Goal: Transaction & Acquisition: Purchase product/service

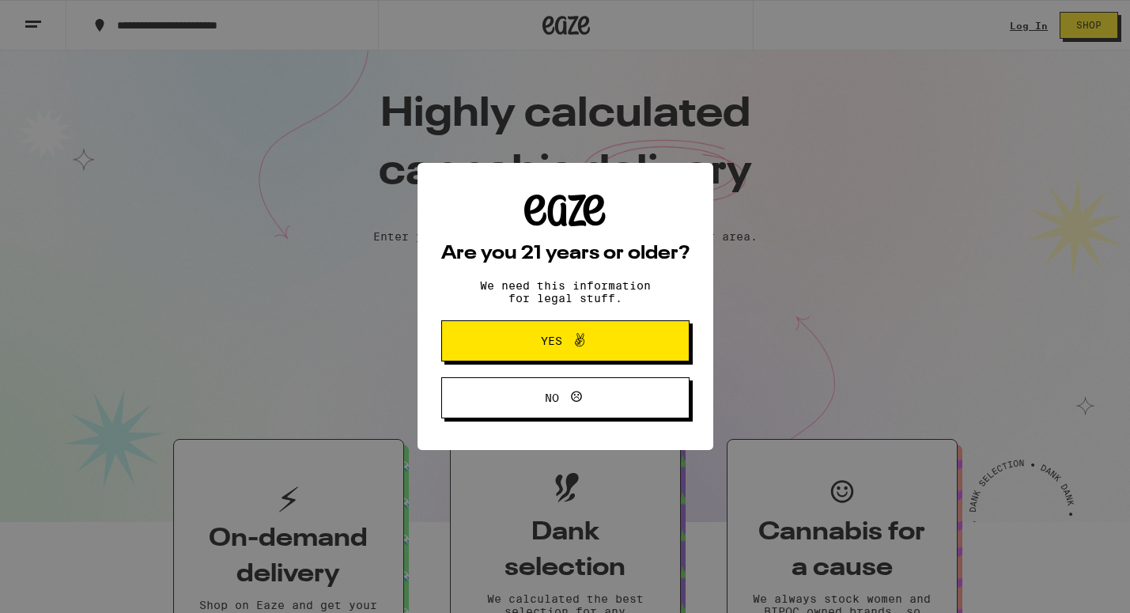
click at [543, 354] on button "Yes" at bounding box center [565, 340] width 248 height 41
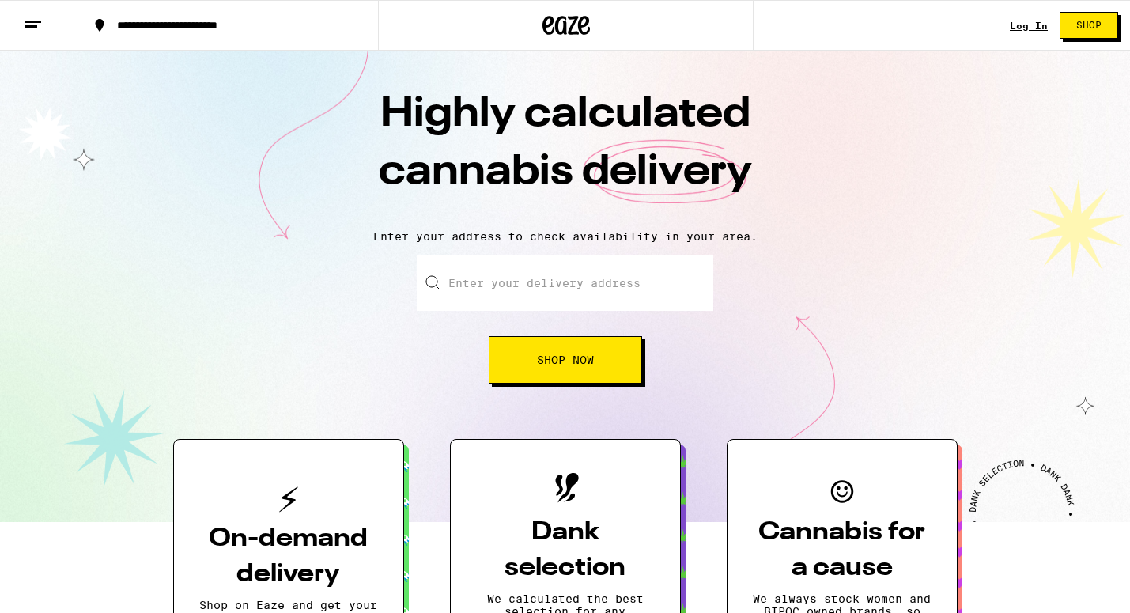
click at [1029, 28] on link "Log In" at bounding box center [1029, 26] width 38 height 10
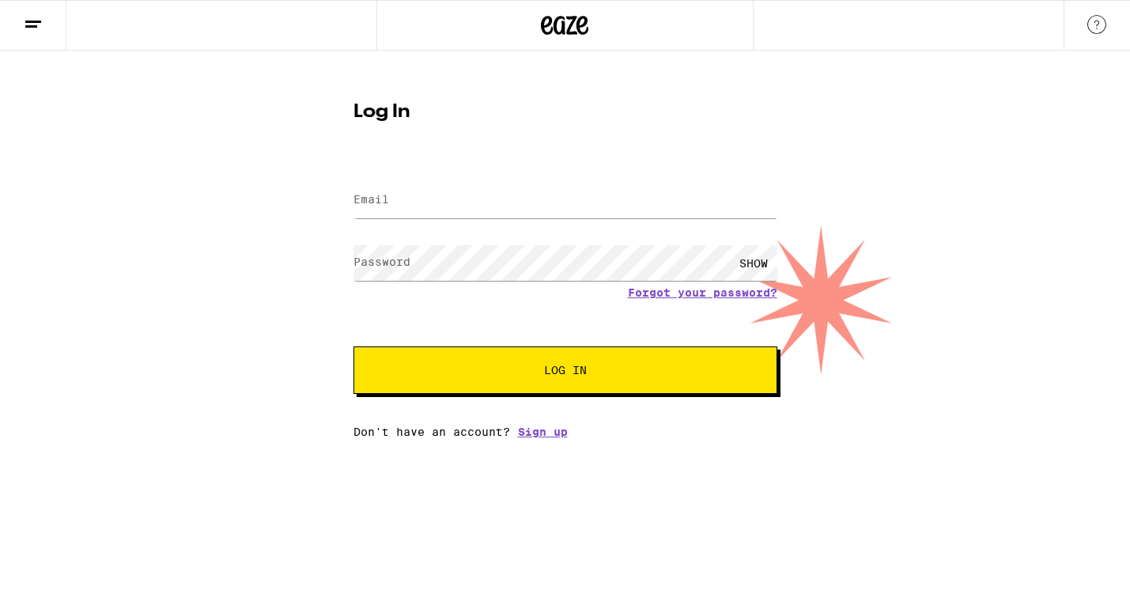
click at [660, 173] on form "Email Email Password Password SHOW Forgot your password? Log In" at bounding box center [566, 277] width 424 height 233
click at [561, 433] on div "Email Email Password Password SHOW Forgot your password? Log In Don't have an a…" at bounding box center [566, 299] width 424 height 277
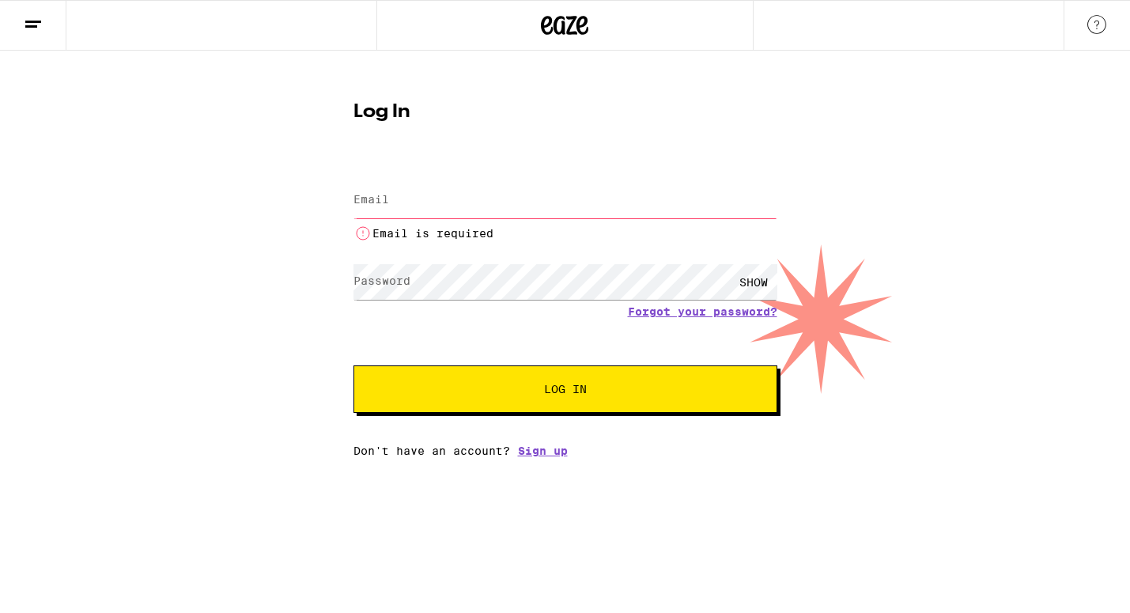
click at [551, 457] on html "Log In Email Email Email is required Password Password SHOW Forgot your passwor…" at bounding box center [565, 228] width 1130 height 457
click at [554, 454] on link "Sign up" at bounding box center [543, 451] width 50 height 13
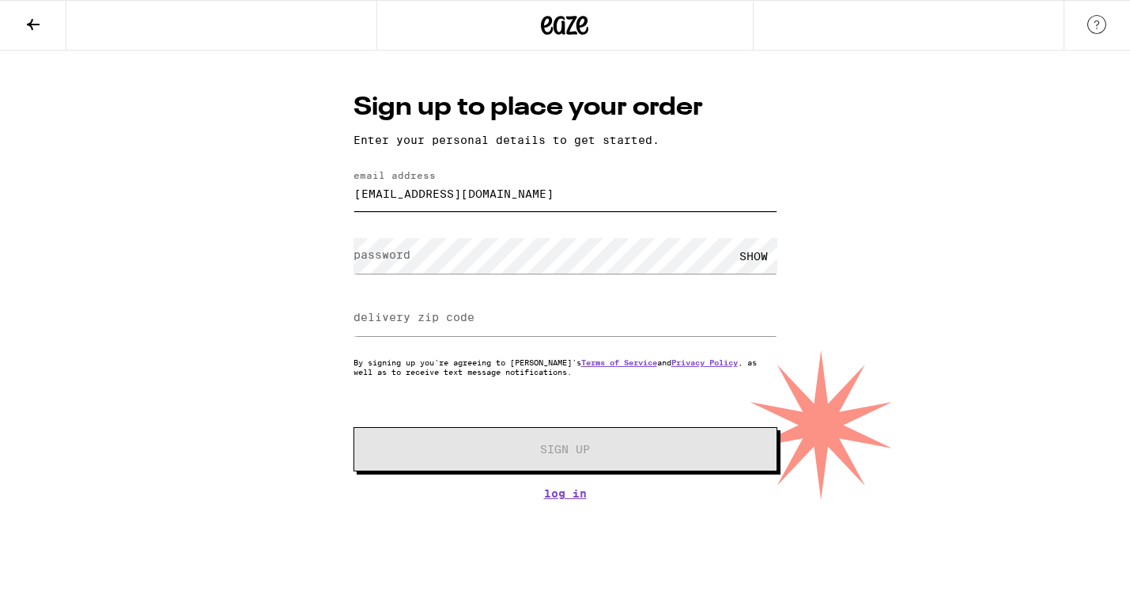
type input "[EMAIL_ADDRESS][DOMAIN_NAME]"
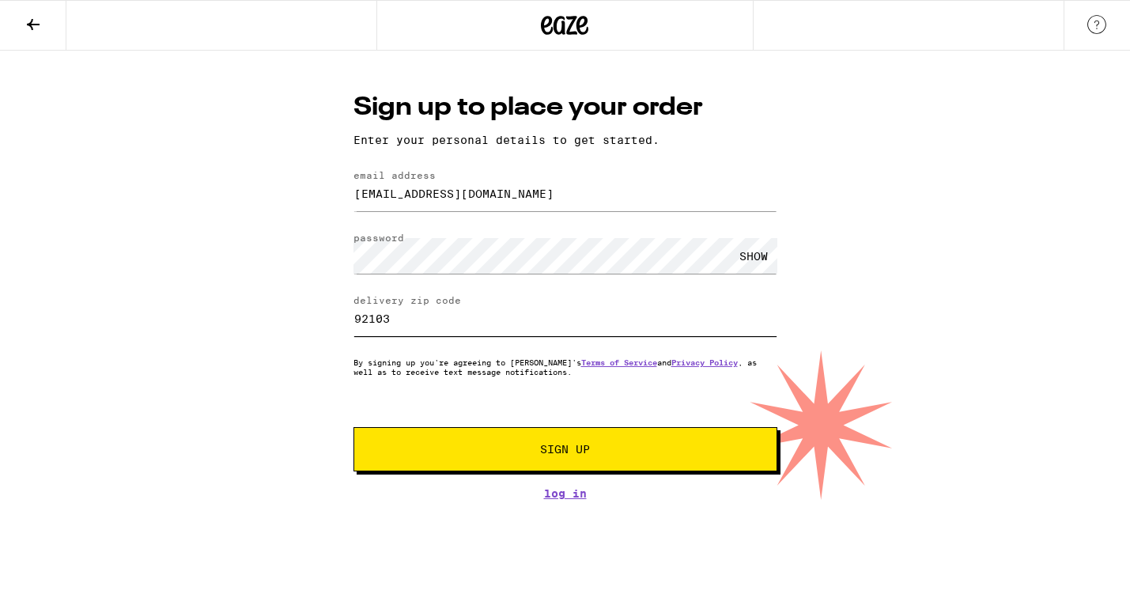
type input "92103"
click at [547, 482] on div "Sign up to place your order Enter your personal details to get started. email a…" at bounding box center [566, 295] width 456 height 410
click at [547, 475] on div "Sign up to place your order Enter your personal details to get started. email a…" at bounding box center [566, 295] width 456 height 410
click at [550, 463] on button "Sign Up" at bounding box center [566, 449] width 424 height 44
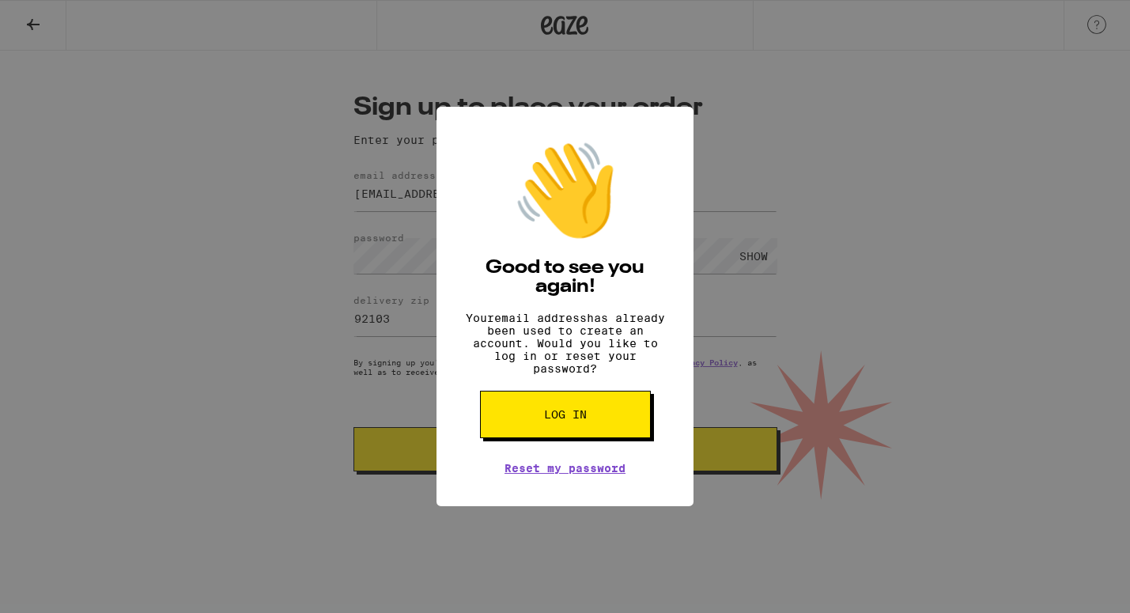
click at [538, 437] on button "Log in" at bounding box center [565, 414] width 171 height 47
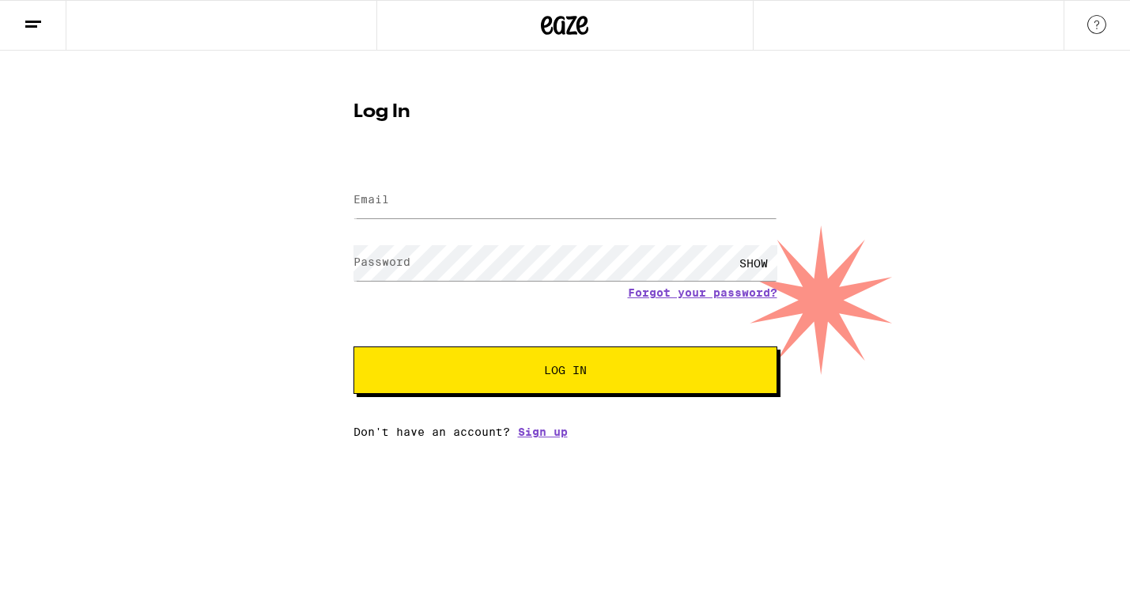
click at [362, 164] on form "Email Email Password Password SHOW Forgot your password? Log In" at bounding box center [566, 277] width 424 height 233
click at [377, 206] on label "Email" at bounding box center [372, 199] width 36 height 13
type input "[EMAIL_ADDRESS][DOMAIN_NAME]"
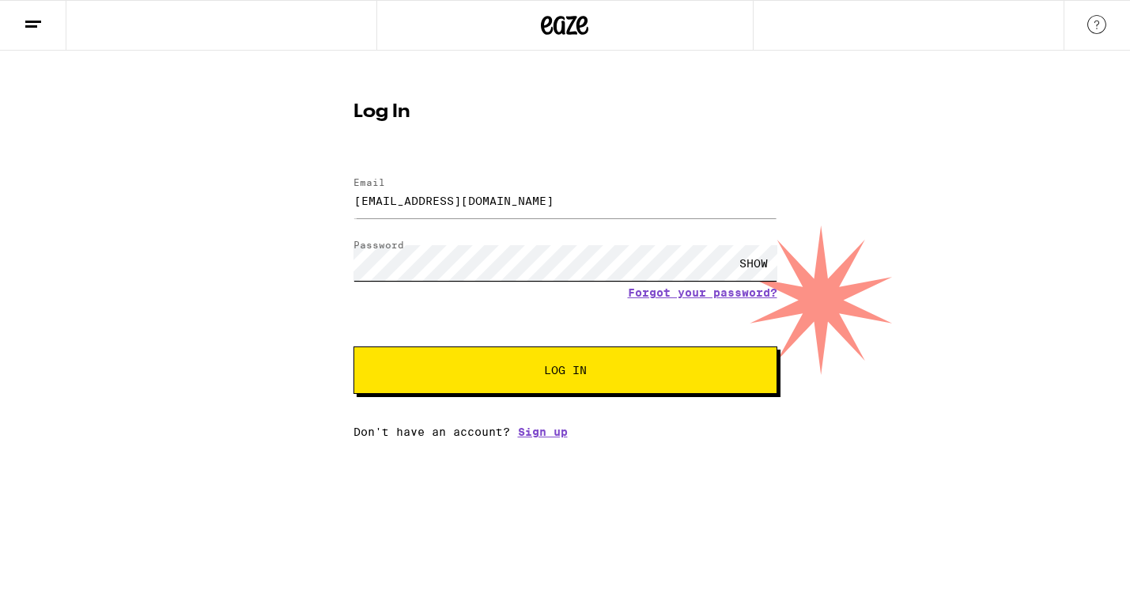
click at [565, 372] on button "Log In" at bounding box center [566, 369] width 424 height 47
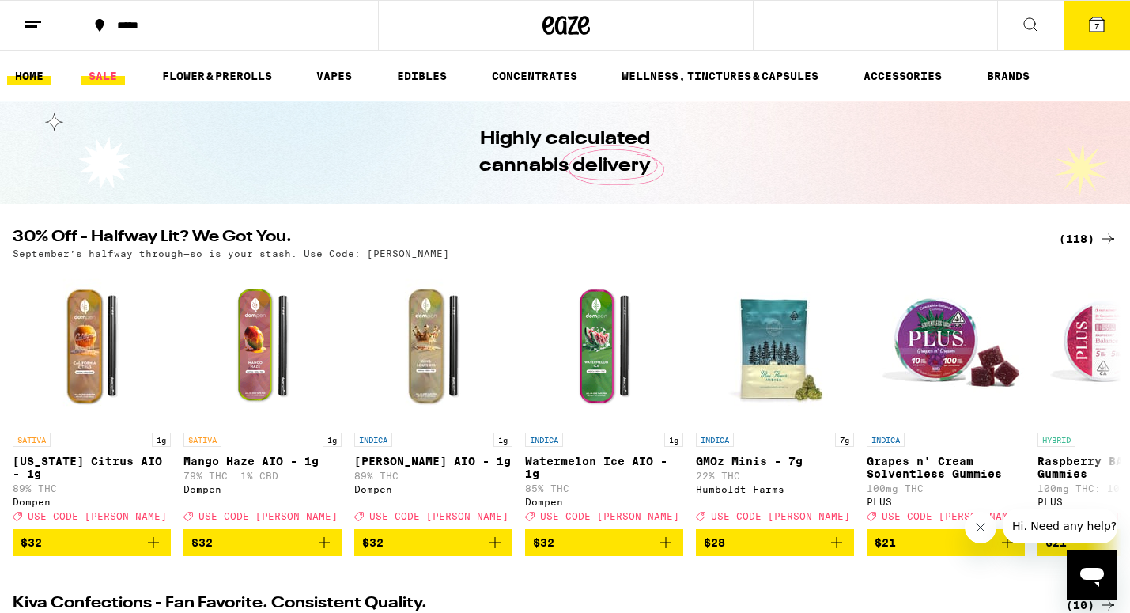
click at [110, 82] on link "SALE" at bounding box center [103, 75] width 44 height 19
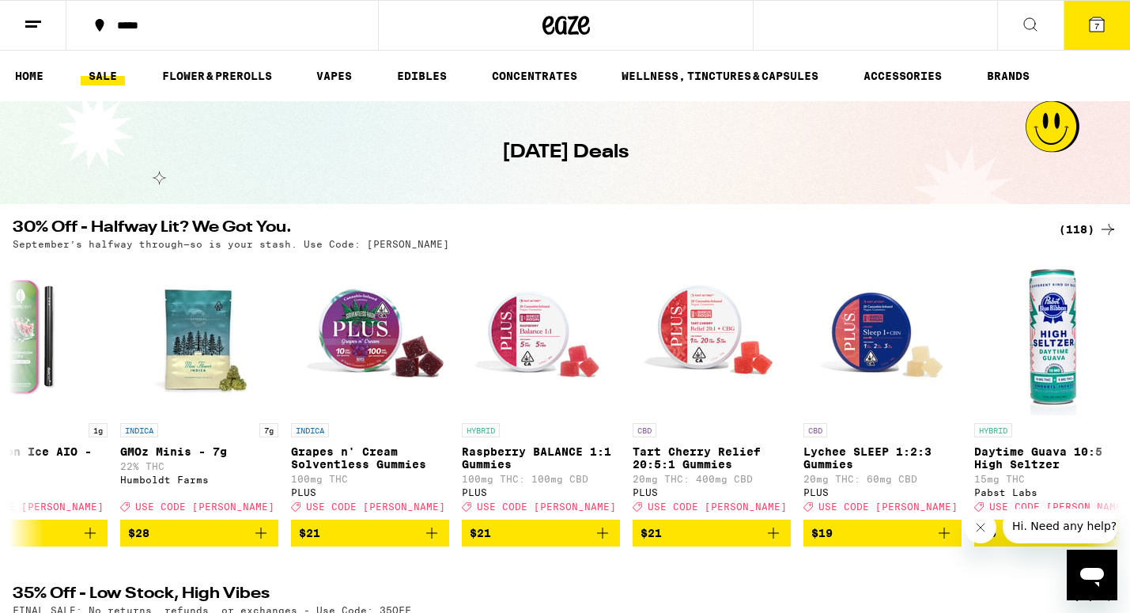
click at [1062, 233] on div "(118)" at bounding box center [1088, 229] width 59 height 19
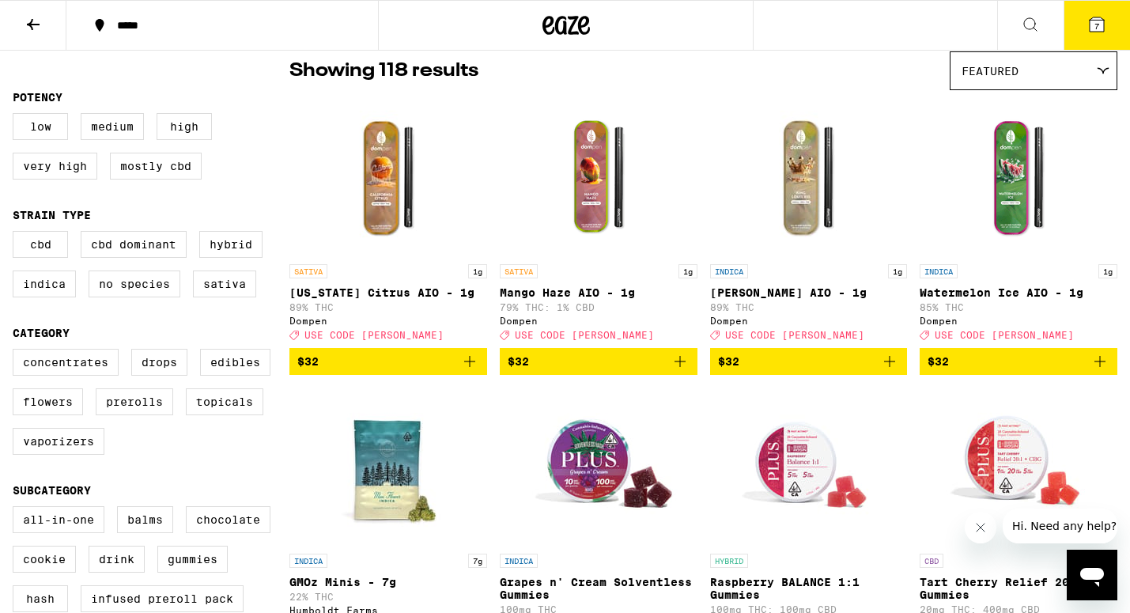
scroll to position [131, 0]
click at [253, 373] on label "Edibles" at bounding box center [235, 362] width 70 height 27
click at [17, 352] on input "Edibles" at bounding box center [16, 351] width 1 height 1
checkbox input "true"
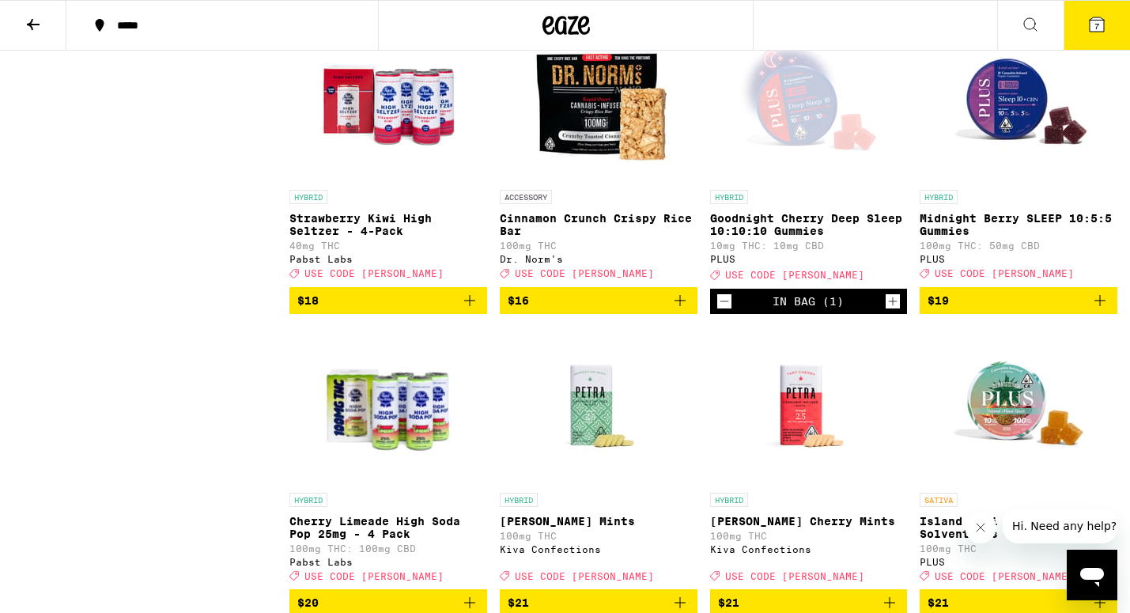
scroll to position [2929, 0]
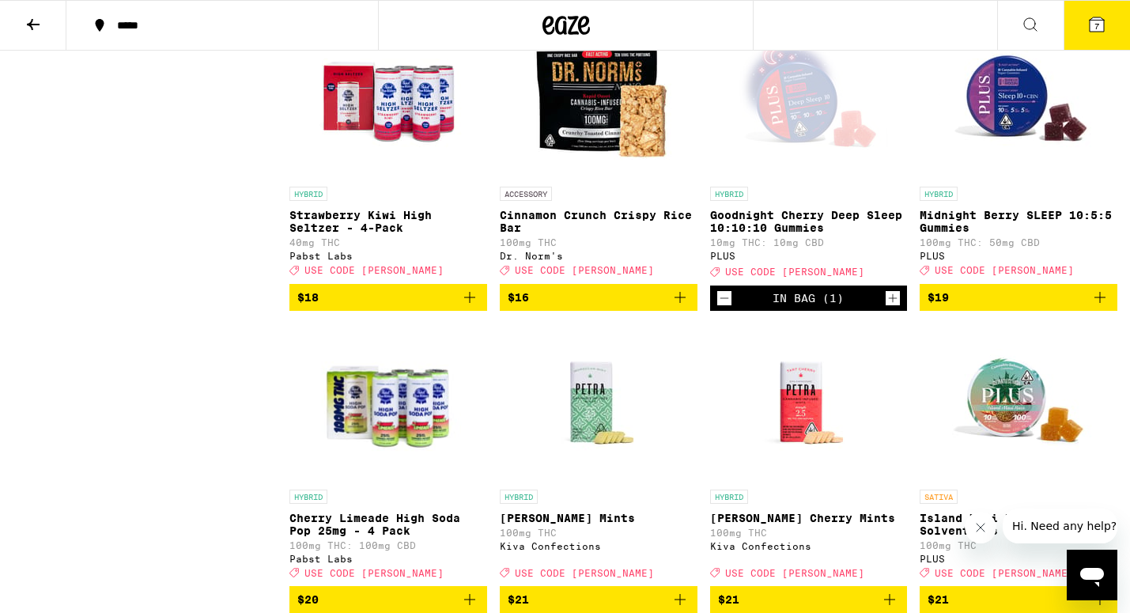
click at [724, 308] on icon "Decrement" at bounding box center [724, 298] width 14 height 19
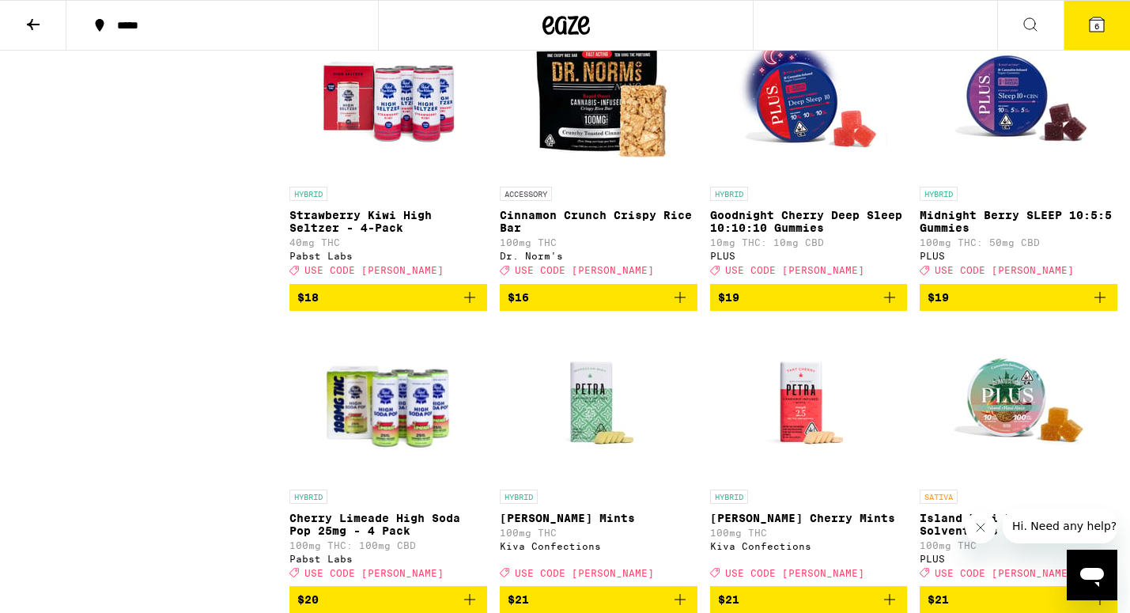
click at [953, 307] on span "$19" at bounding box center [1019, 297] width 182 height 19
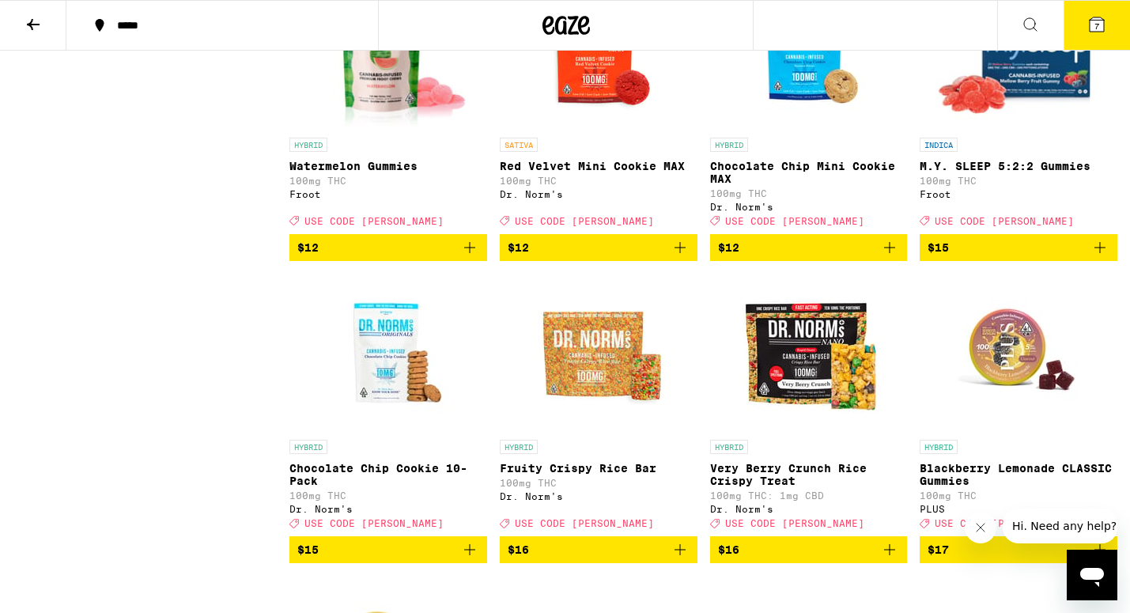
scroll to position [2041, 0]
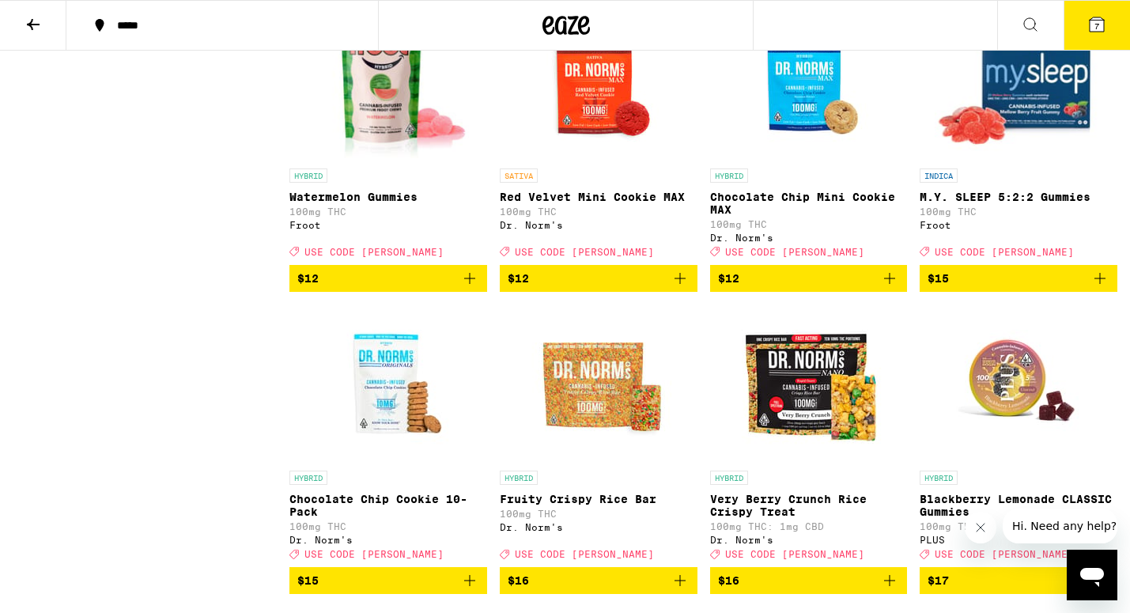
click at [475, 288] on icon "Add to bag" at bounding box center [469, 278] width 19 height 19
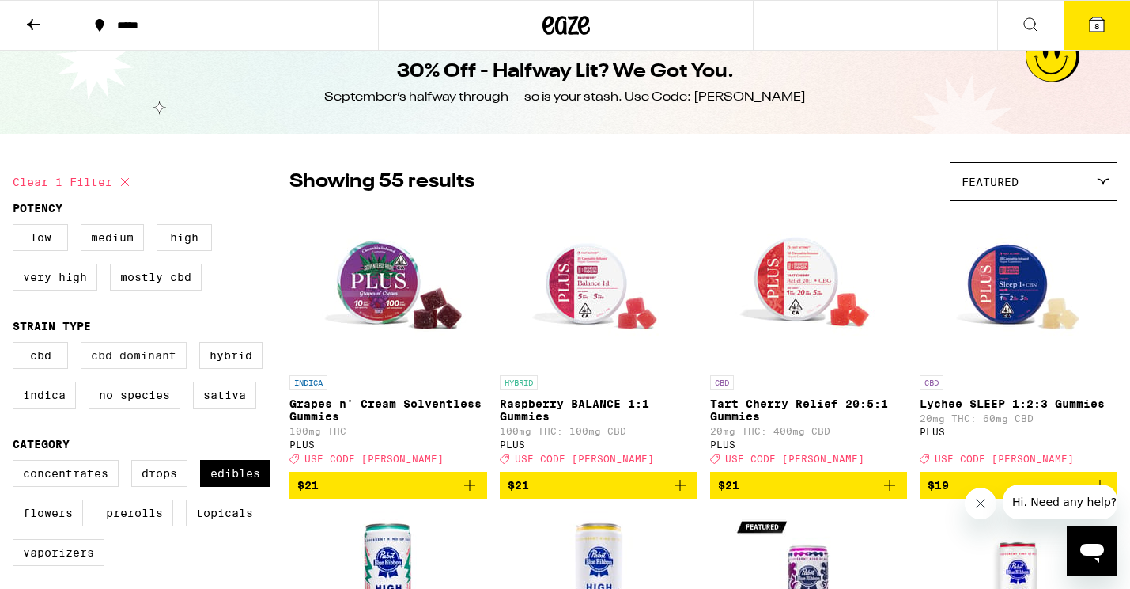
scroll to position [22, 0]
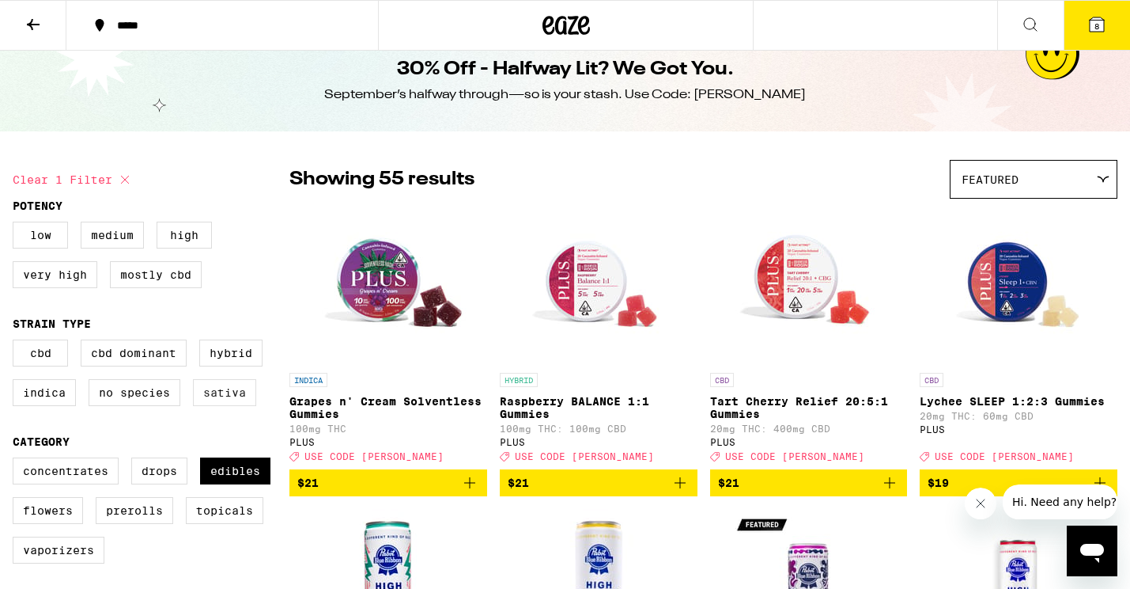
click at [208, 398] on label "Sativa" at bounding box center [224, 392] width 63 height 27
click at [17, 343] on input "Sativa" at bounding box center [16, 342] width 1 height 1
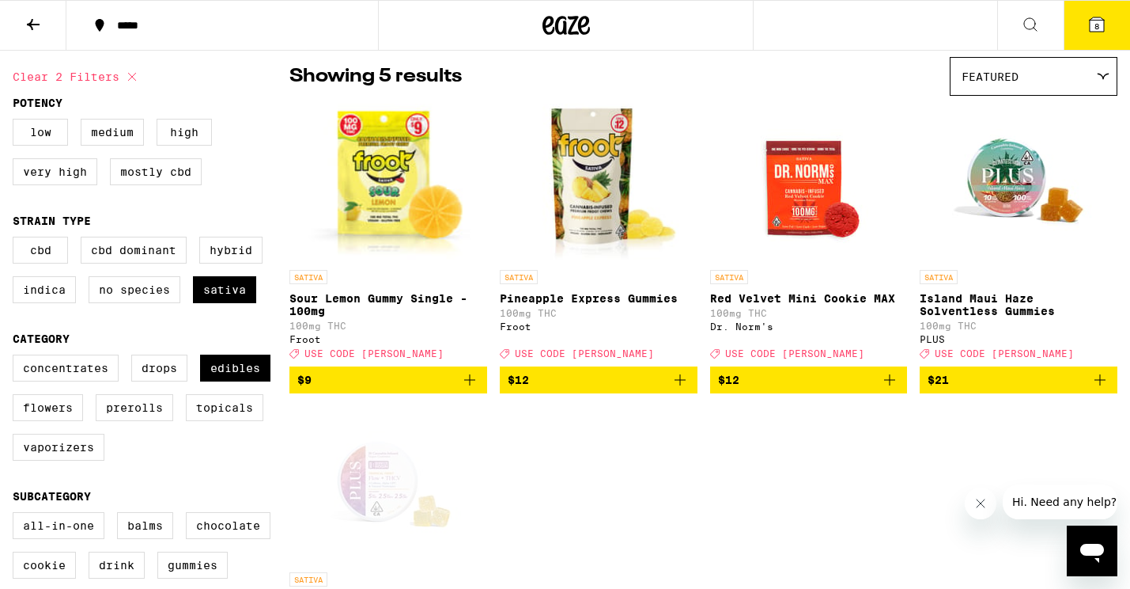
scroll to position [128, 0]
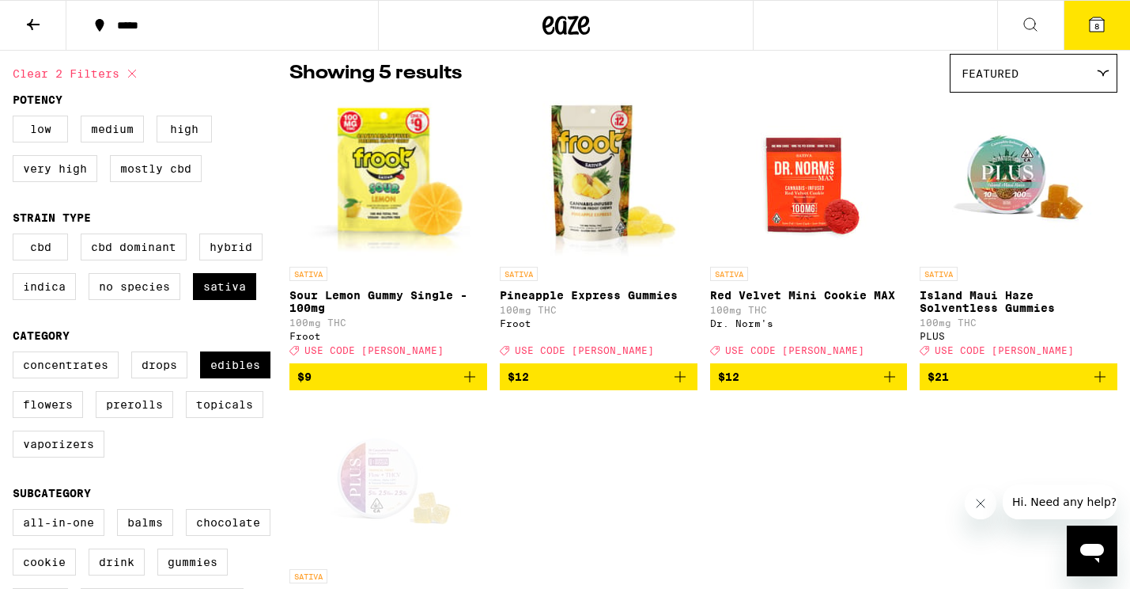
click at [1020, 386] on span "$21" at bounding box center [1019, 376] width 182 height 19
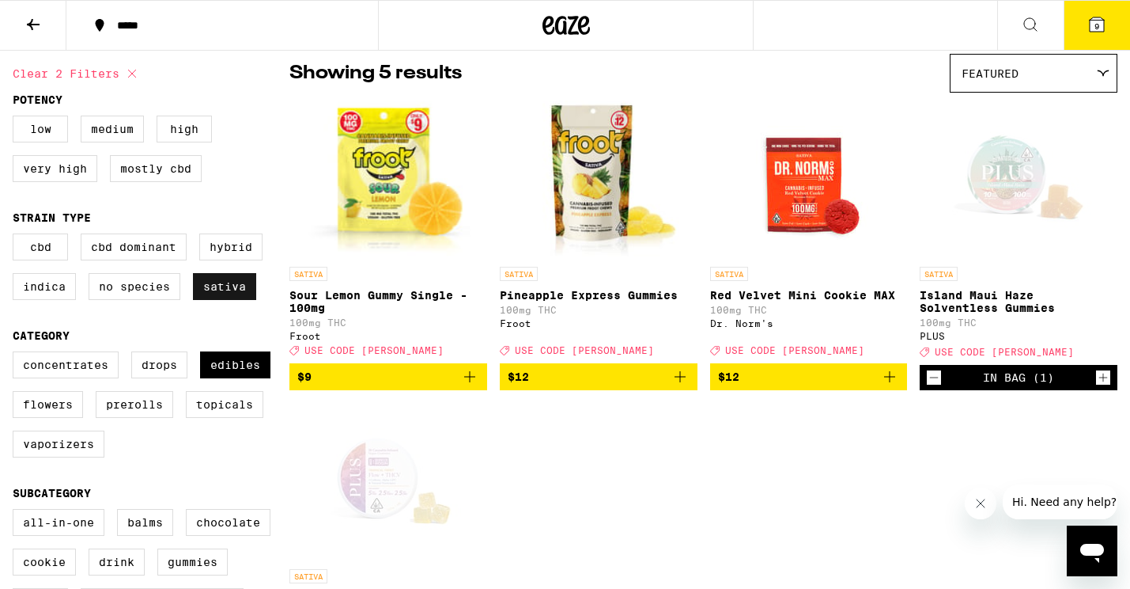
click at [243, 290] on label "Sativa" at bounding box center [224, 286] width 63 height 27
click at [17, 237] on input "Sativa" at bounding box center [16, 236] width 1 height 1
checkbox input "false"
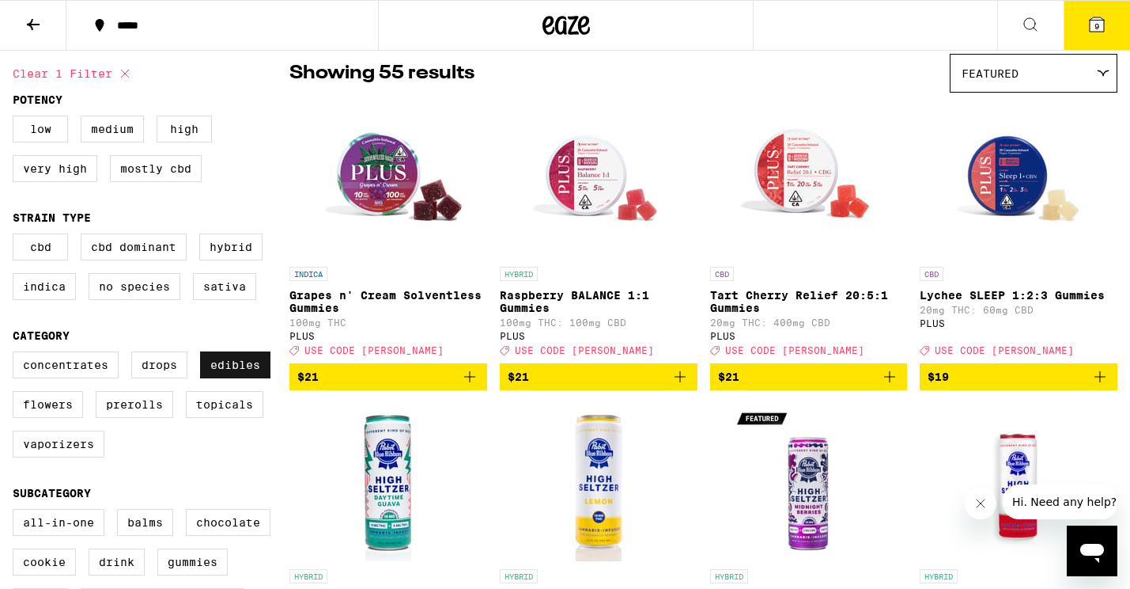
click at [238, 375] on label "Edibles" at bounding box center [235, 364] width 70 height 27
click at [17, 354] on input "Edibles" at bounding box center [16, 354] width 1 height 1
checkbox input "false"
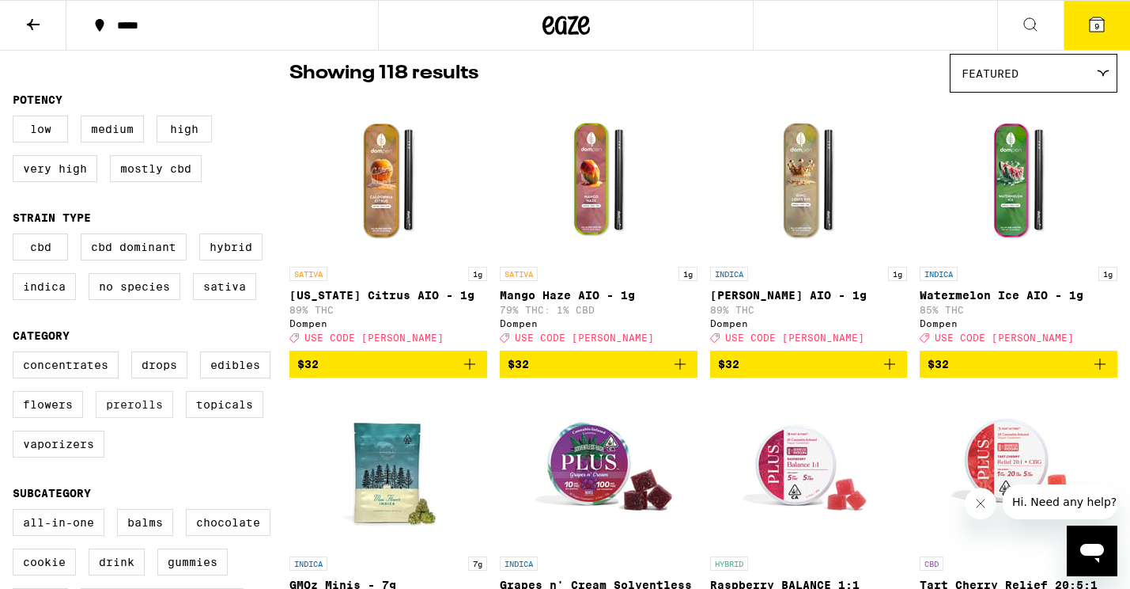
click at [157, 412] on label "Prerolls" at bounding box center [135, 404] width 78 height 27
click at [17, 354] on input "Prerolls" at bounding box center [16, 354] width 1 height 1
checkbox input "true"
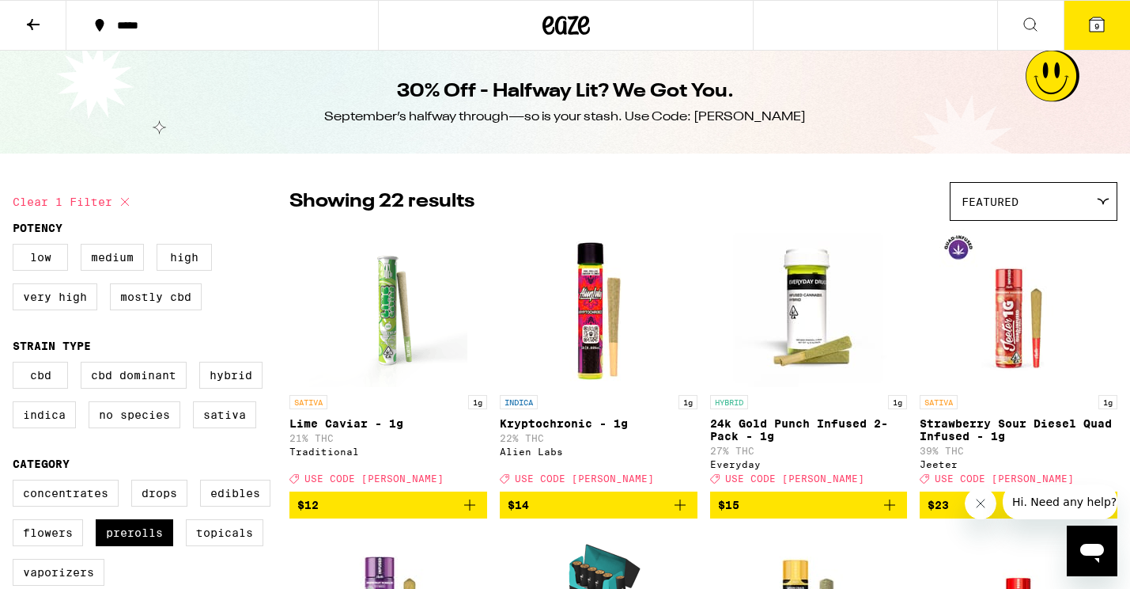
click at [1028, 32] on button at bounding box center [1030, 26] width 66 height 50
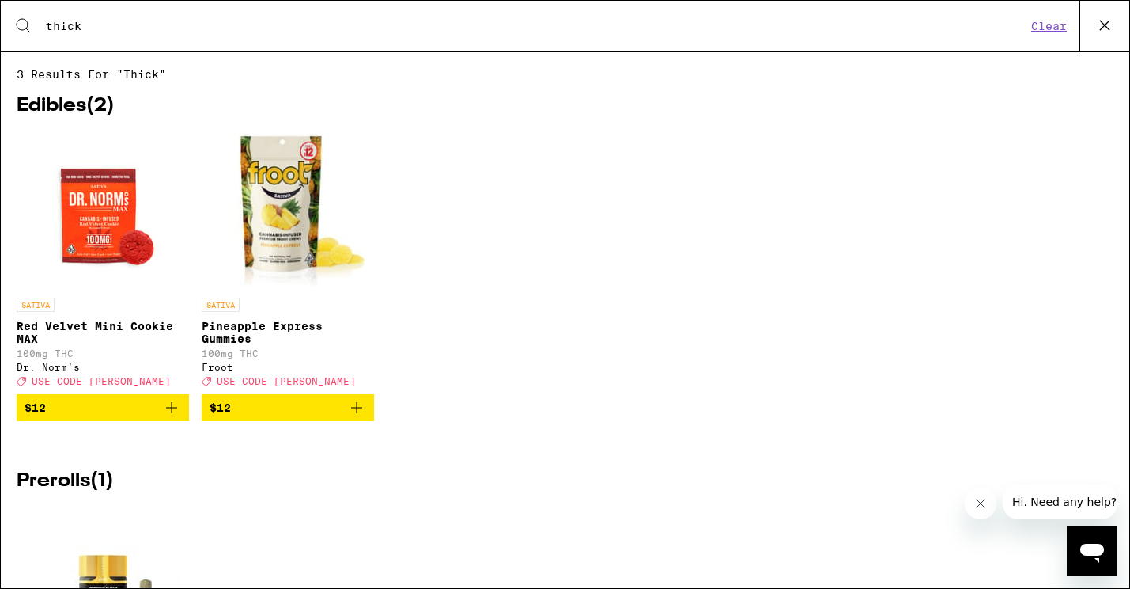
type input "thick"
click at [1088, 31] on button at bounding box center [1105, 26] width 50 height 51
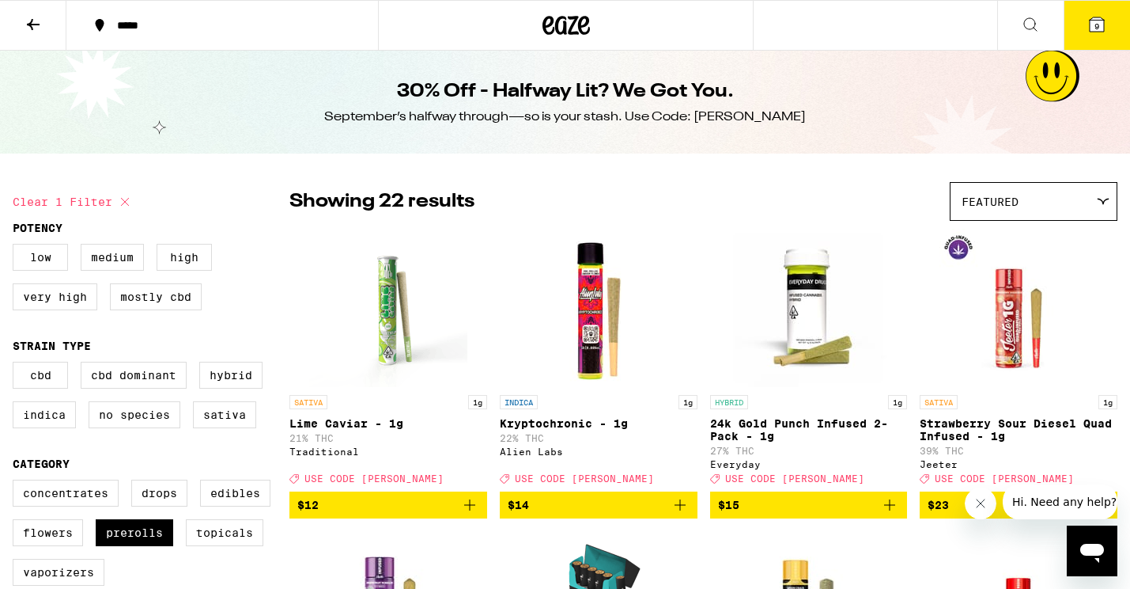
click at [21, 15] on button at bounding box center [33, 26] width 66 height 50
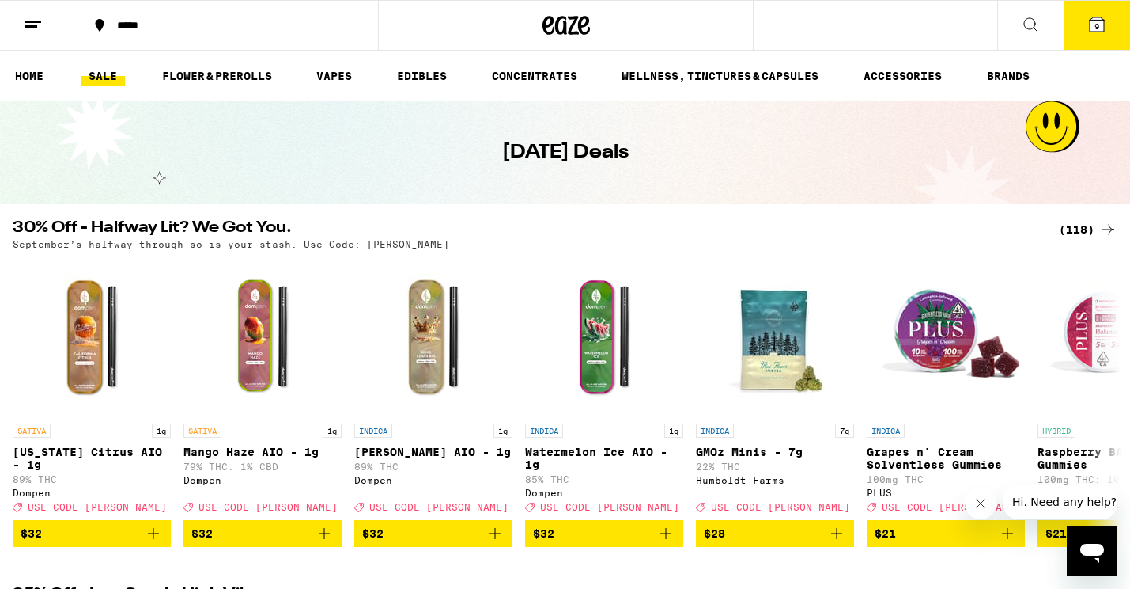
click at [1027, 25] on icon at bounding box center [1030, 24] width 19 height 19
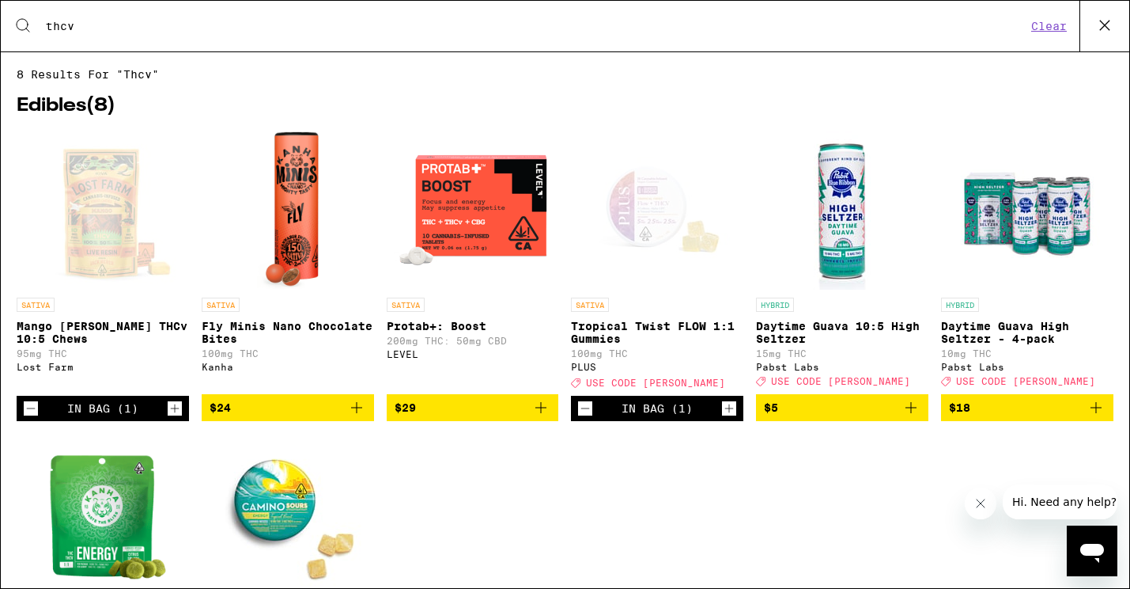
type input "thcv"
click at [41, 421] on div "In Bag (1)" at bounding box center [103, 408] width 172 height 25
click at [37, 418] on icon "Decrement" at bounding box center [31, 408] width 14 height 19
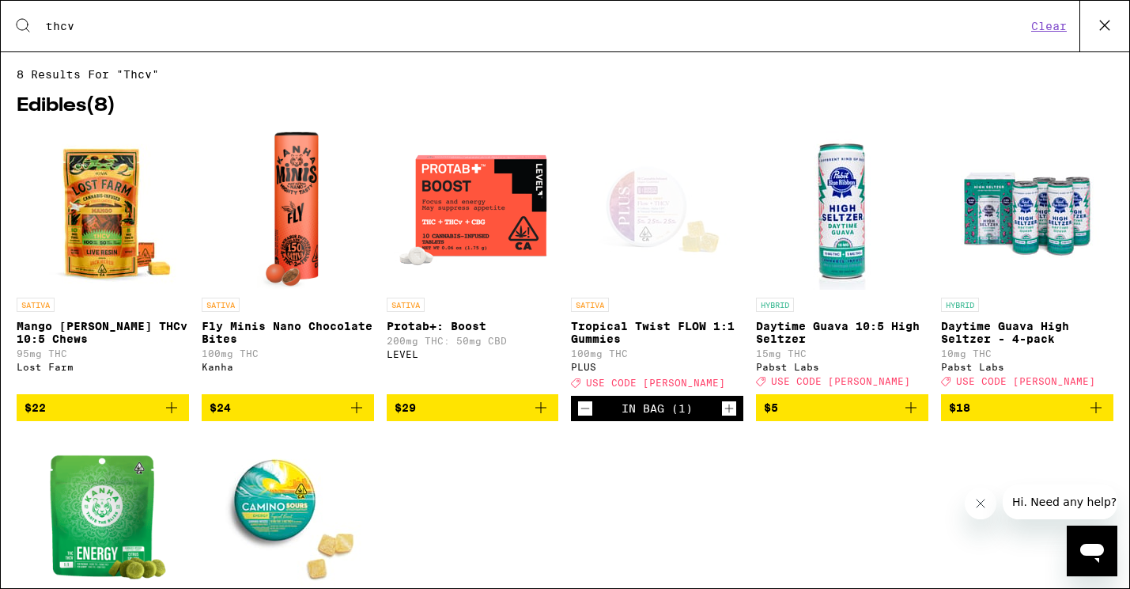
click at [1095, 36] on icon at bounding box center [1105, 25] width 24 height 24
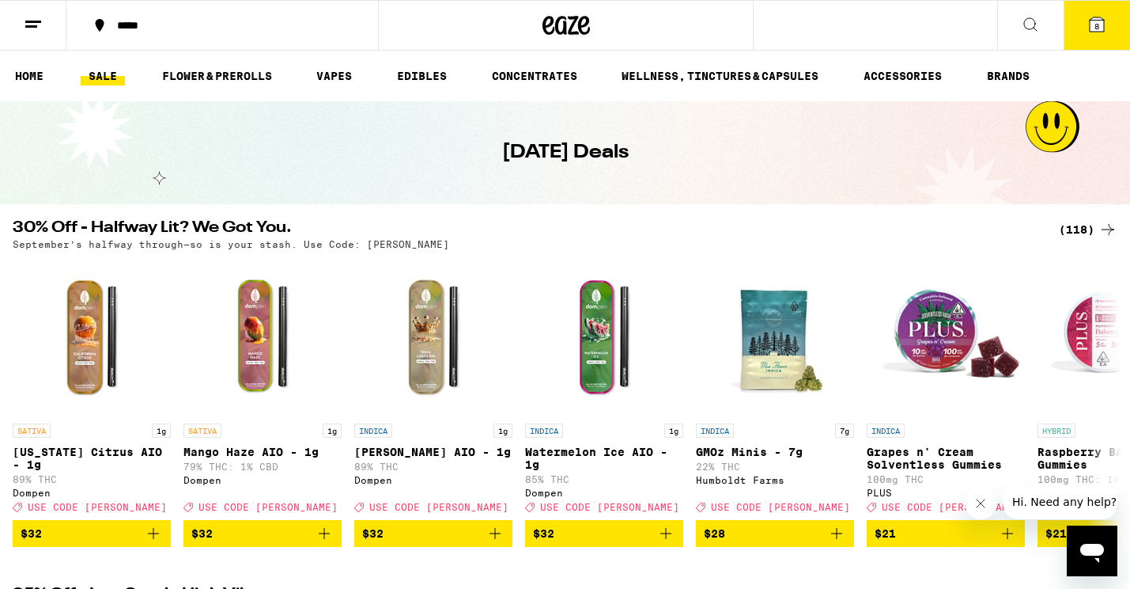
click at [1107, 18] on button "8" at bounding box center [1097, 25] width 66 height 49
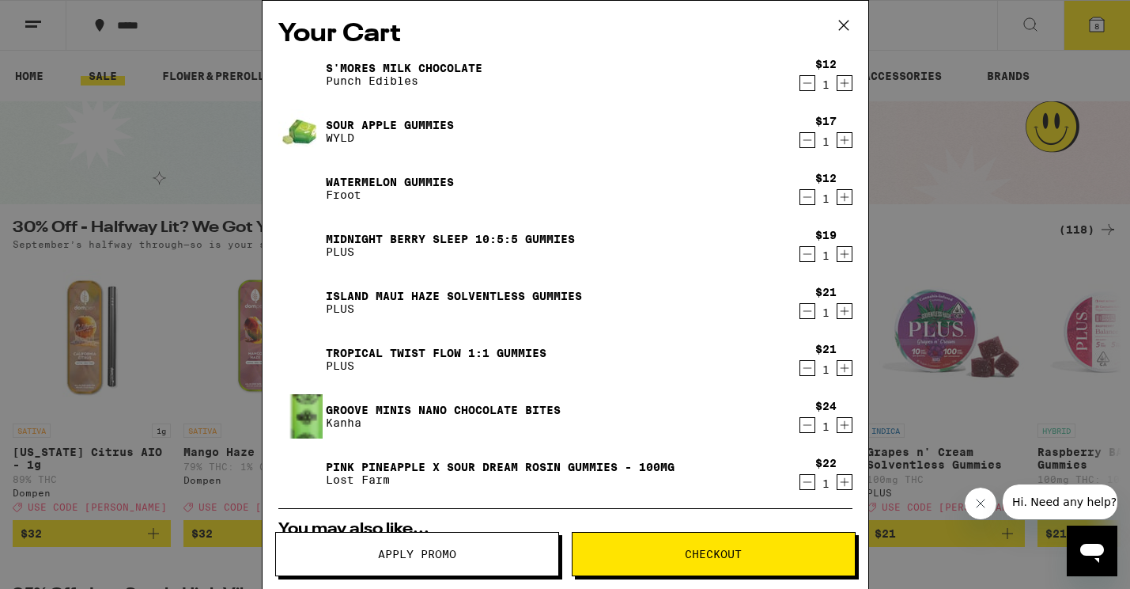
click at [806, 485] on icon "Decrement" at bounding box center [808, 481] width 14 height 19
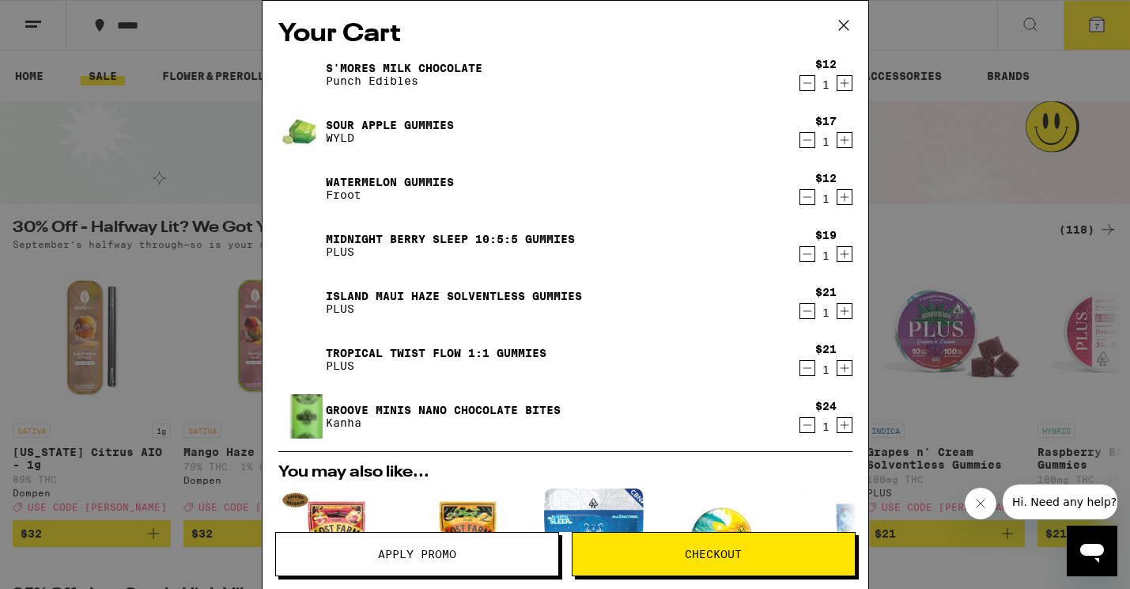
click at [808, 426] on icon "Decrement" at bounding box center [808, 424] width 14 height 19
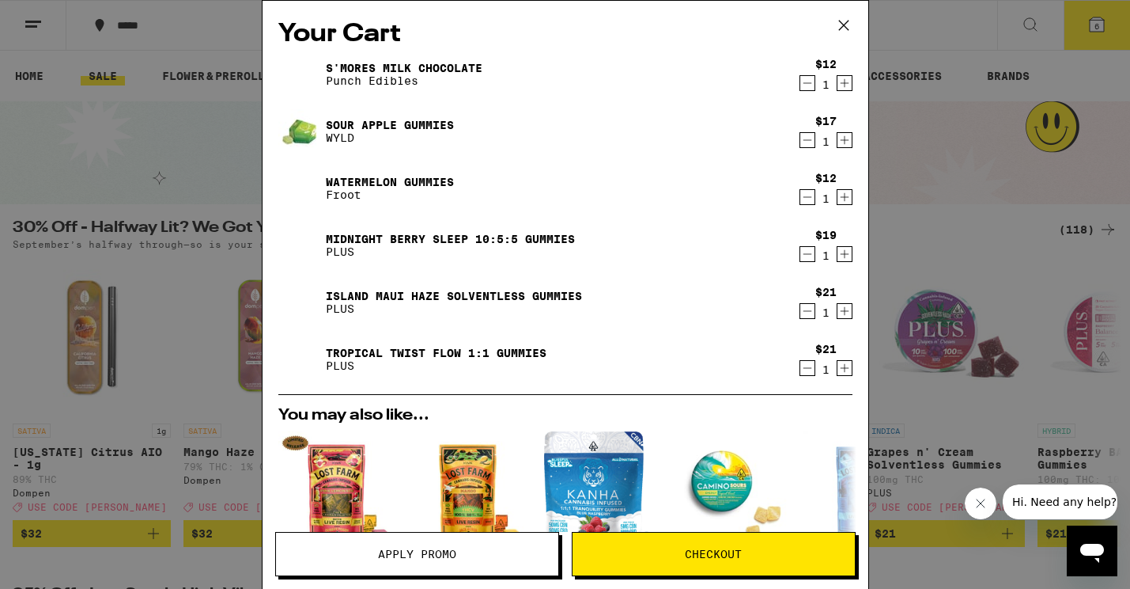
click at [1044, 377] on div "Your Cart S'mores Milk Chocolate Punch Edibles $12 1 Sour Apple Gummies WYLD $1…" at bounding box center [565, 294] width 1130 height 589
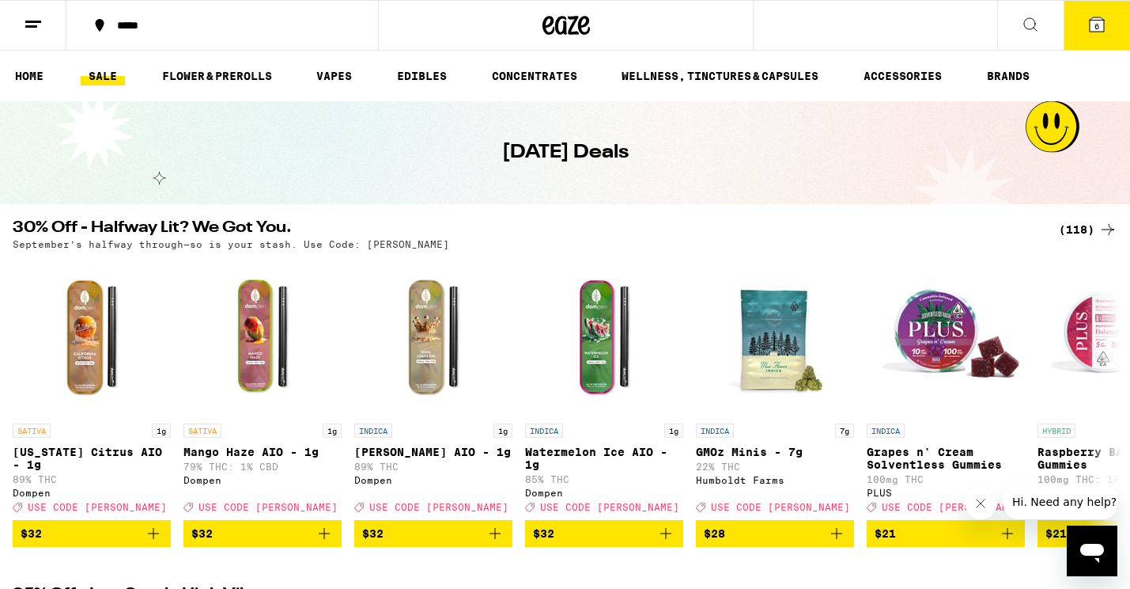
click at [1019, 15] on button at bounding box center [1030, 26] width 66 height 50
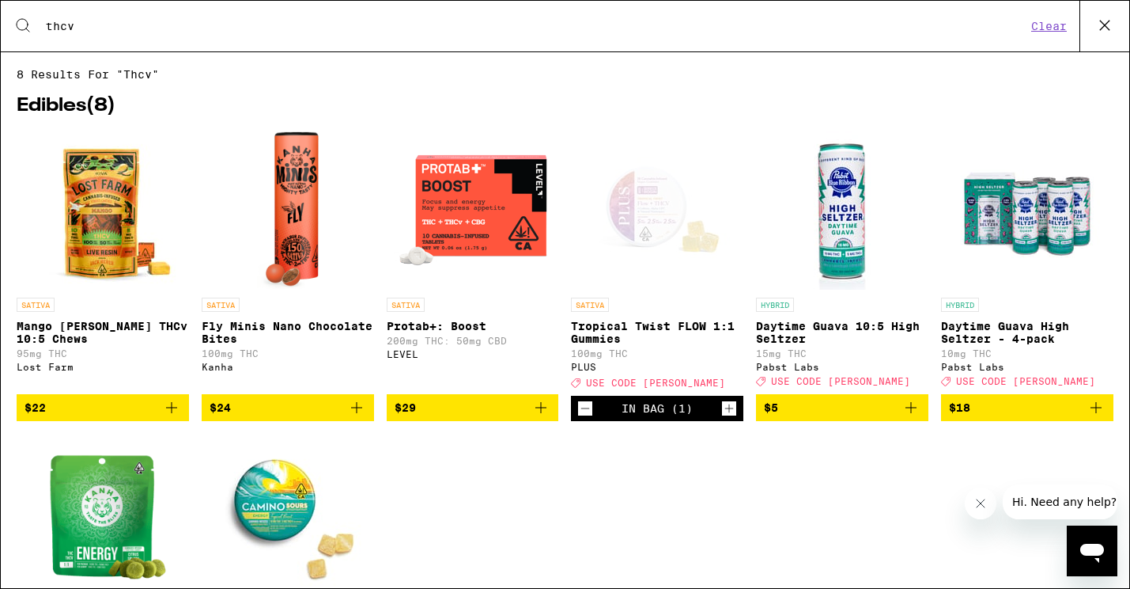
type input "thick"
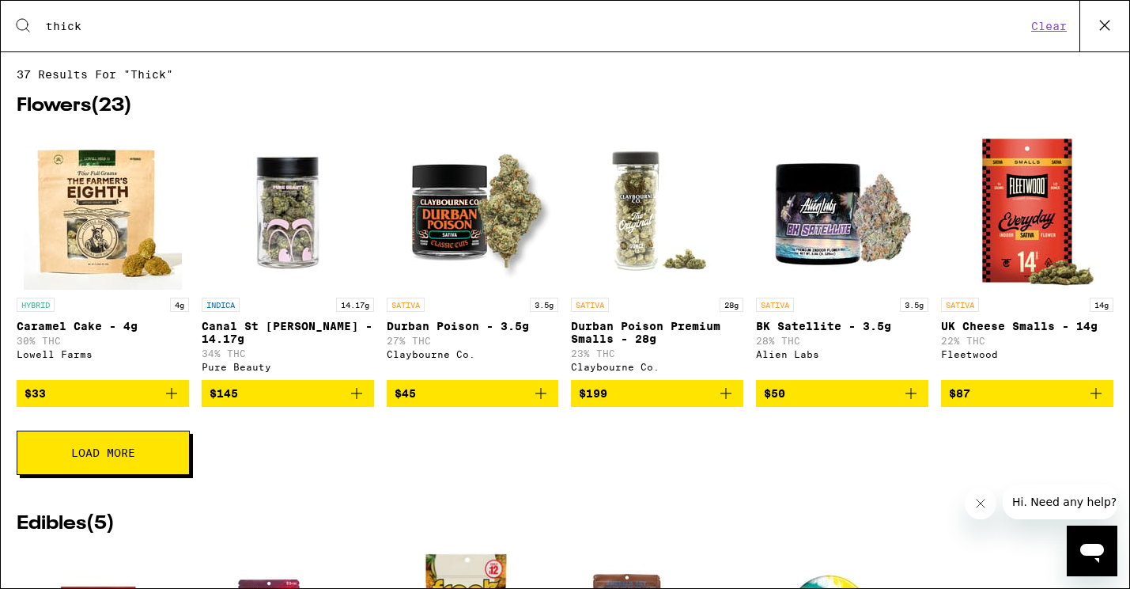
click at [284, 244] on link "INDICA 14.17g Canal St [PERSON_NAME] - 14.17g 34% THC Pure Beauty" at bounding box center [288, 255] width 172 height 248
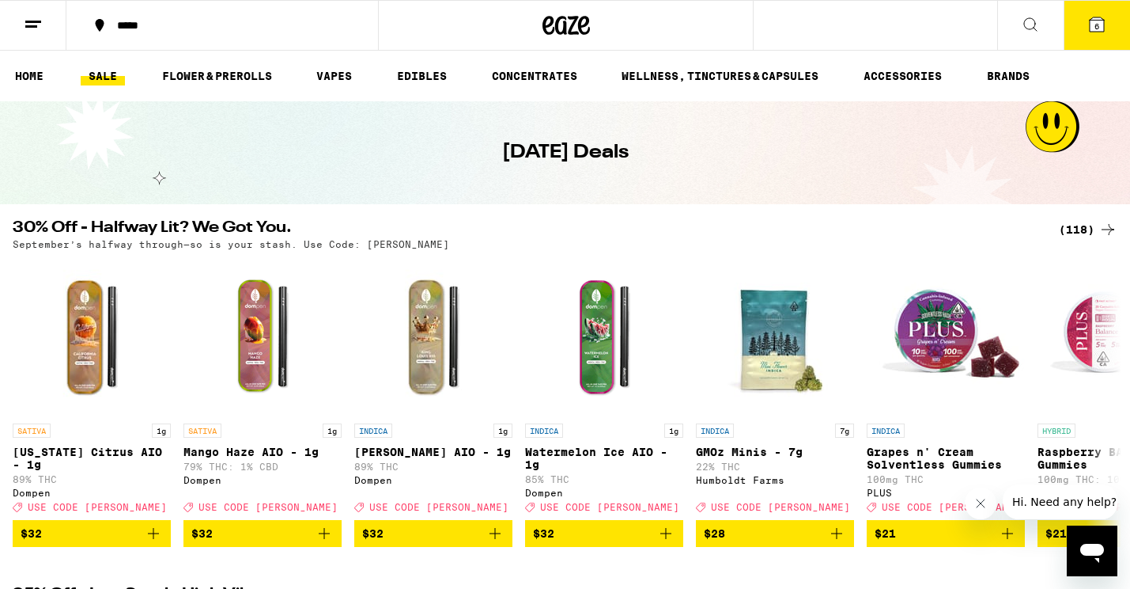
click at [776, 26] on div "***** 6" at bounding box center [565, 25] width 1130 height 51
click at [1039, 12] on button at bounding box center [1030, 26] width 66 height 50
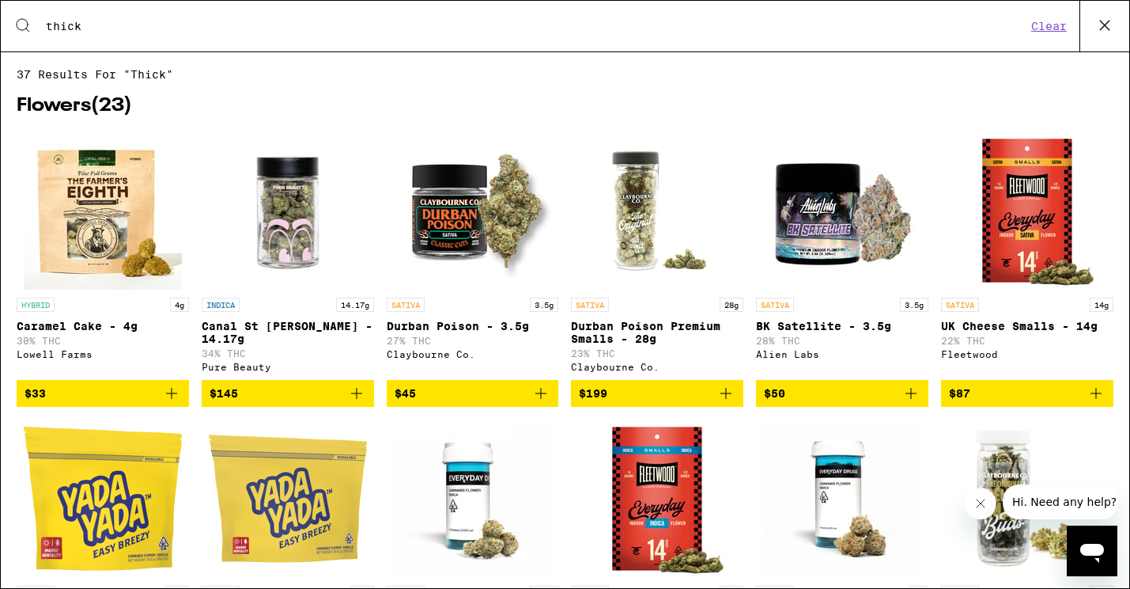
click at [623, 32] on input "thick" at bounding box center [536, 26] width 982 height 14
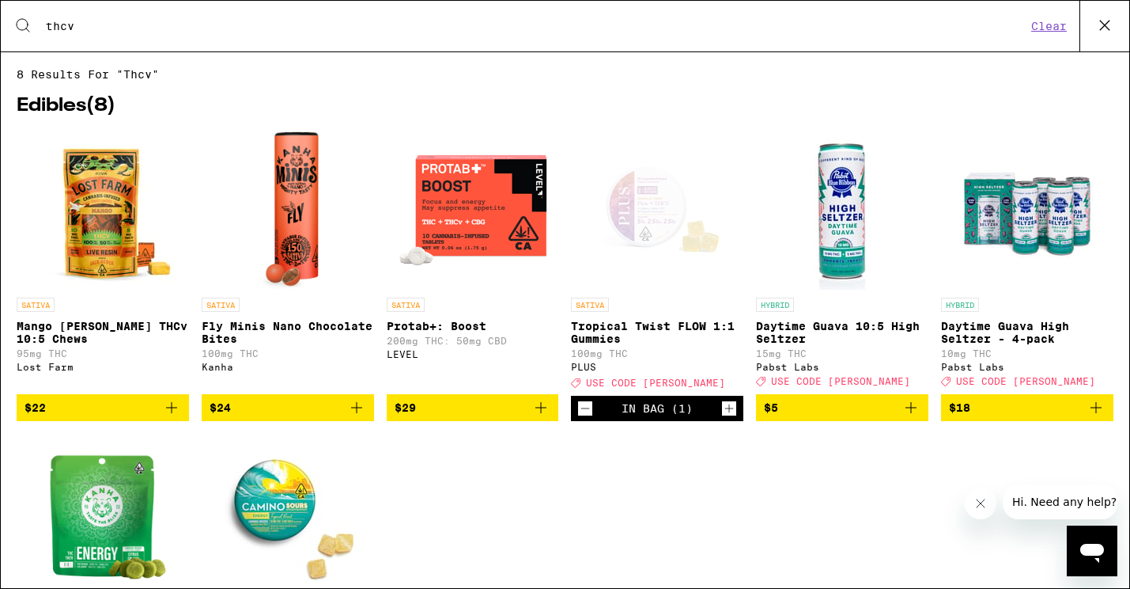
type input "thcv"
click at [319, 324] on p "Fly Minis Nano Chocolate Bites" at bounding box center [288, 332] width 172 height 25
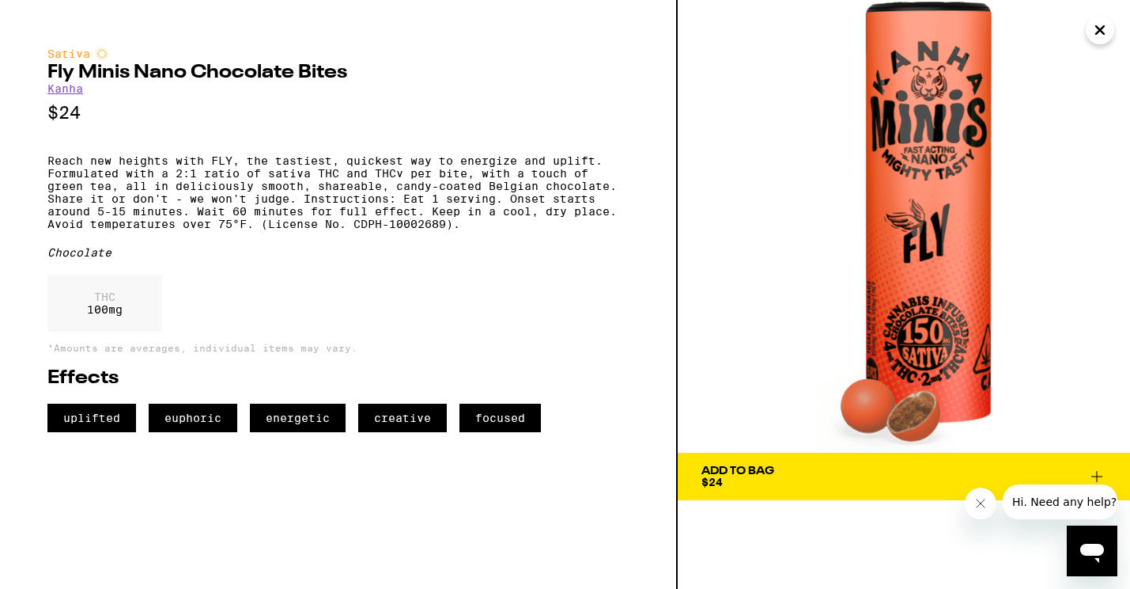
click at [1100, 473] on icon at bounding box center [1097, 476] width 19 height 19
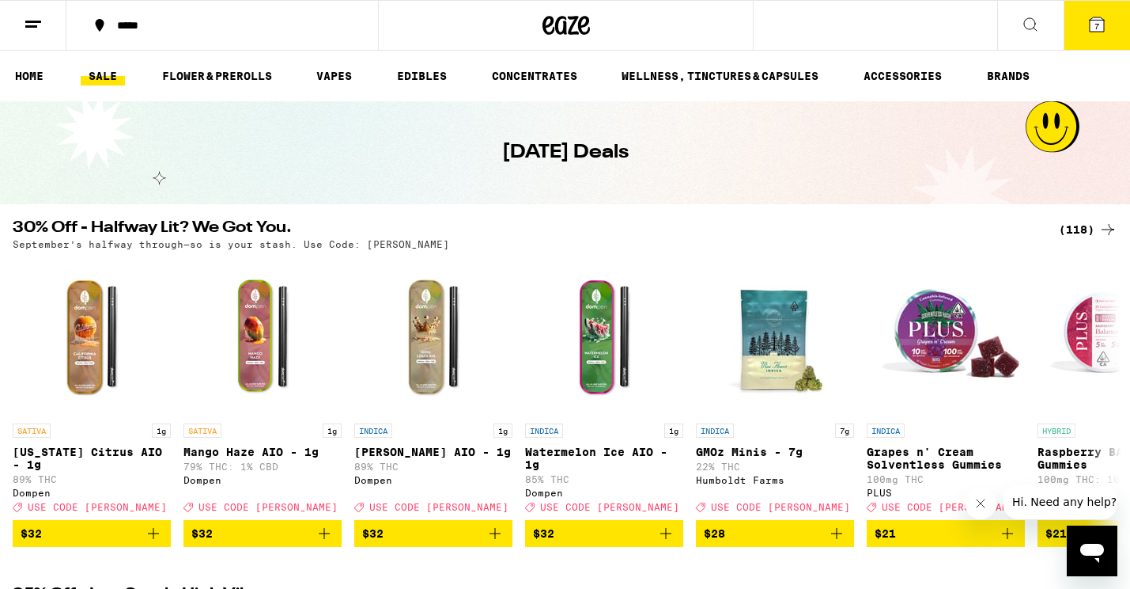
click at [1035, 23] on icon at bounding box center [1030, 24] width 19 height 19
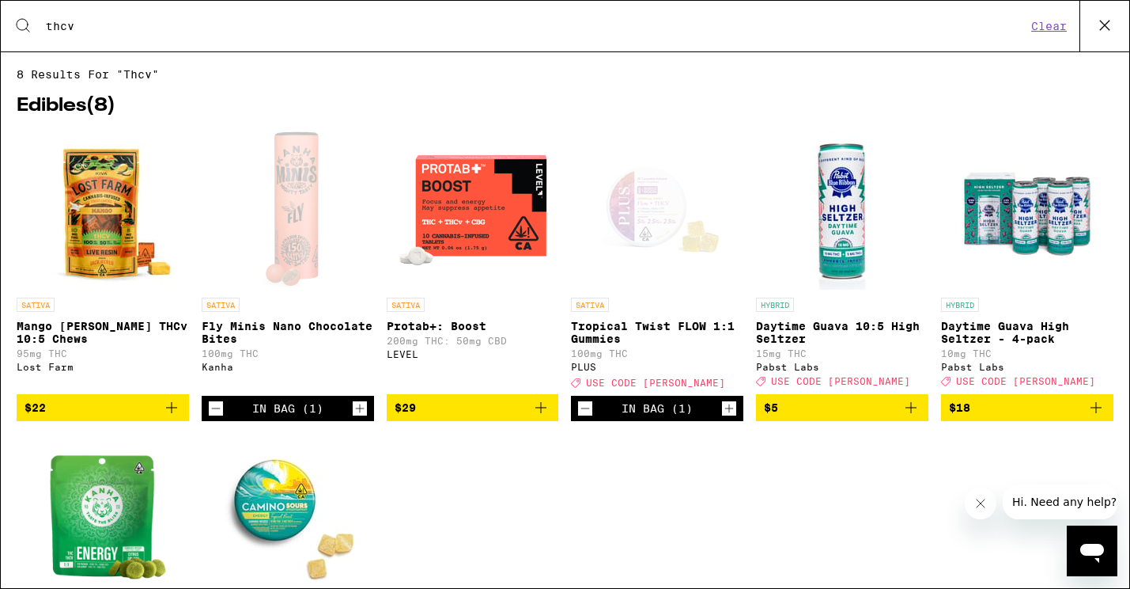
click at [579, 418] on icon "Decrement" at bounding box center [585, 408] width 14 height 19
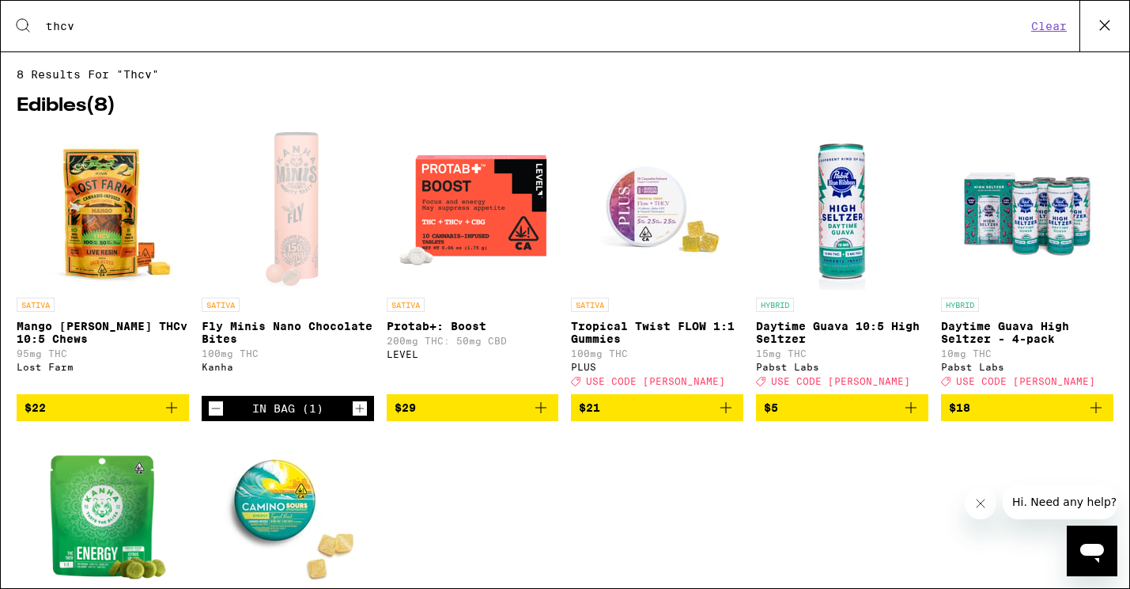
click at [729, 417] on icon "Add to bag" at bounding box center [726, 407] width 19 height 19
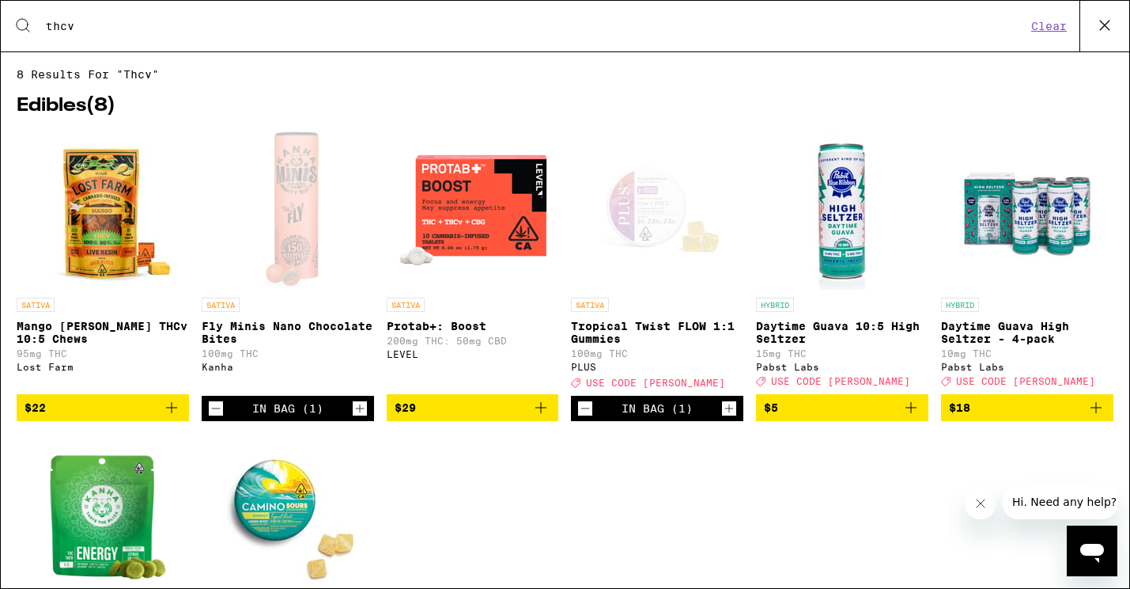
click at [175, 414] on icon "Add to bag" at bounding box center [171, 407] width 19 height 19
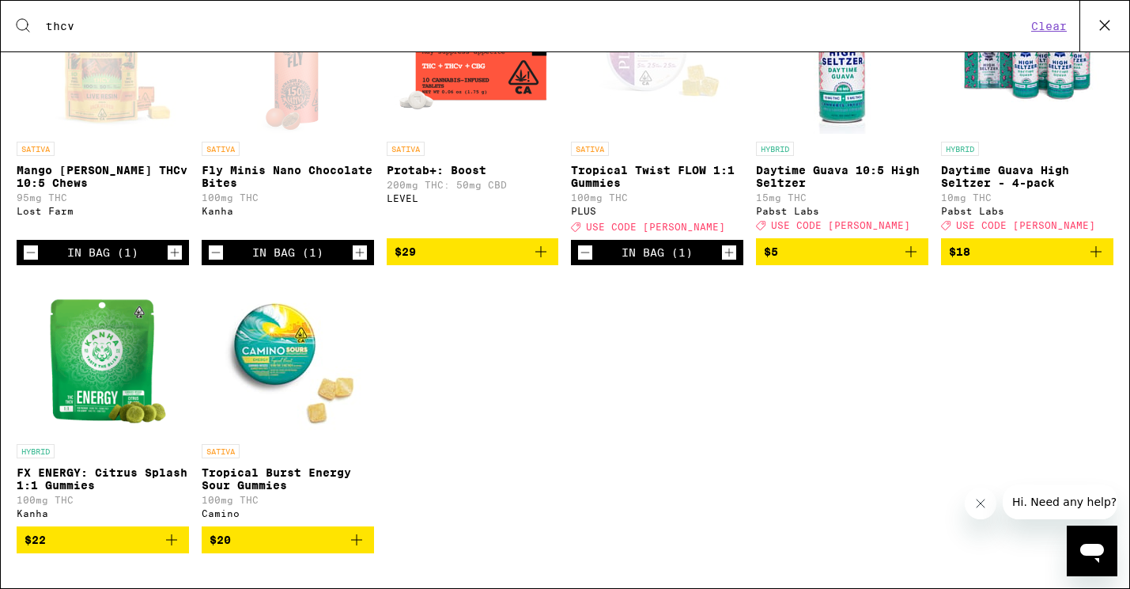
scroll to position [176, 0]
click at [359, 542] on icon "Add to bag" at bounding box center [356, 539] width 19 height 19
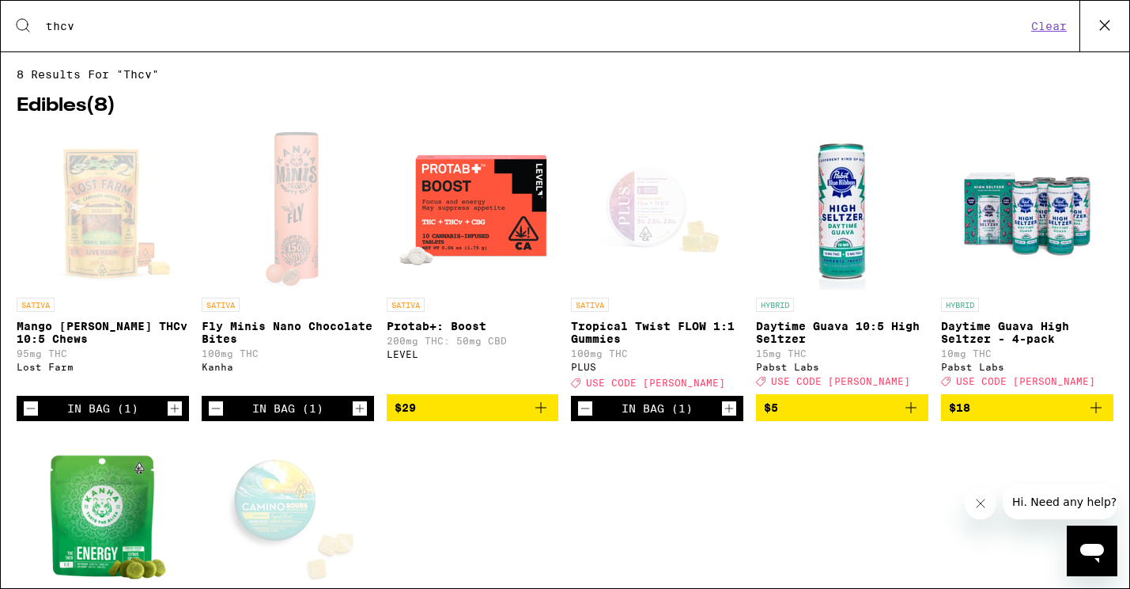
scroll to position [0, 0]
click at [161, 41] on div "Search for Products thcv Clear" at bounding box center [565, 26] width 1129 height 51
click at [107, 34] on div "Search for Products thcv Clear" at bounding box center [565, 26] width 1129 height 51
click at [1109, 30] on icon at bounding box center [1105, 25] width 24 height 24
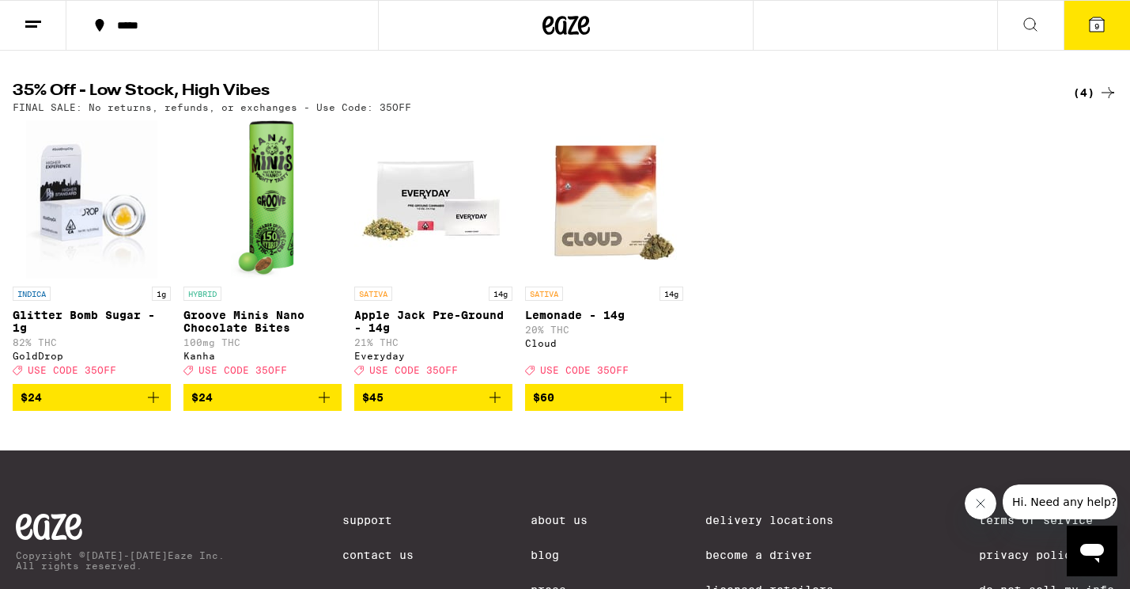
scroll to position [498, 0]
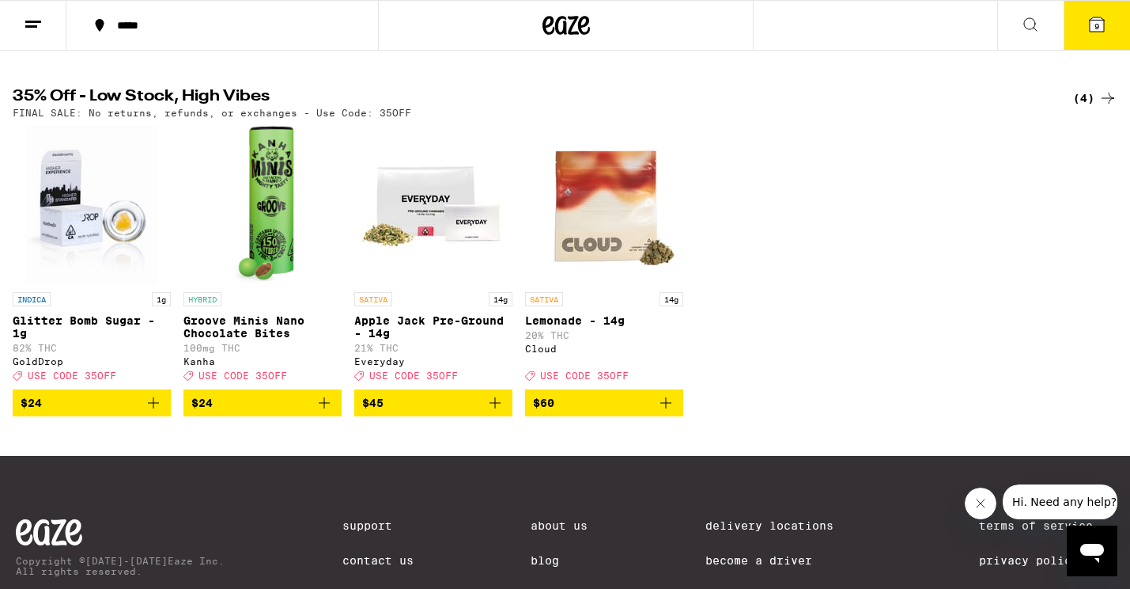
click at [329, 412] on icon "Add to bag" at bounding box center [324, 402] width 19 height 19
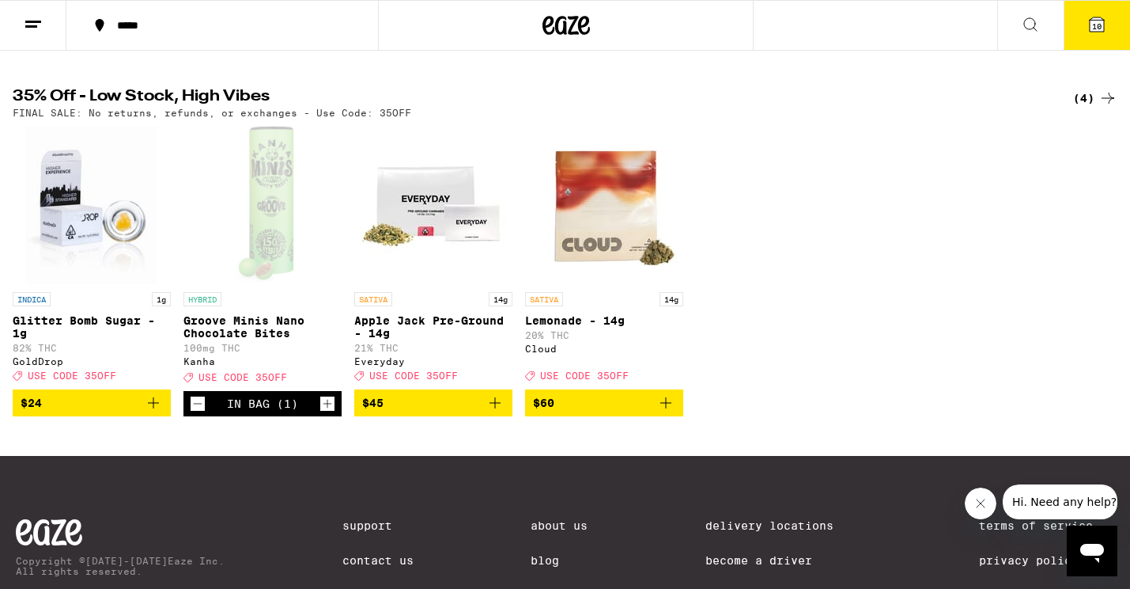
scroll to position [154, 0]
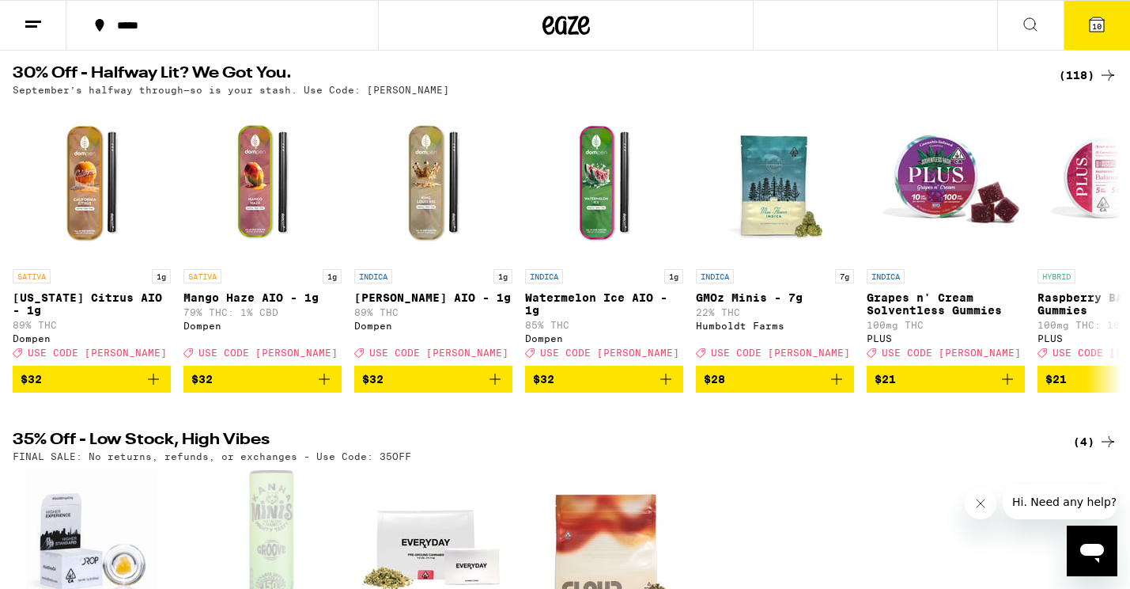
click at [1069, 83] on div "(118)" at bounding box center [1088, 75] width 59 height 19
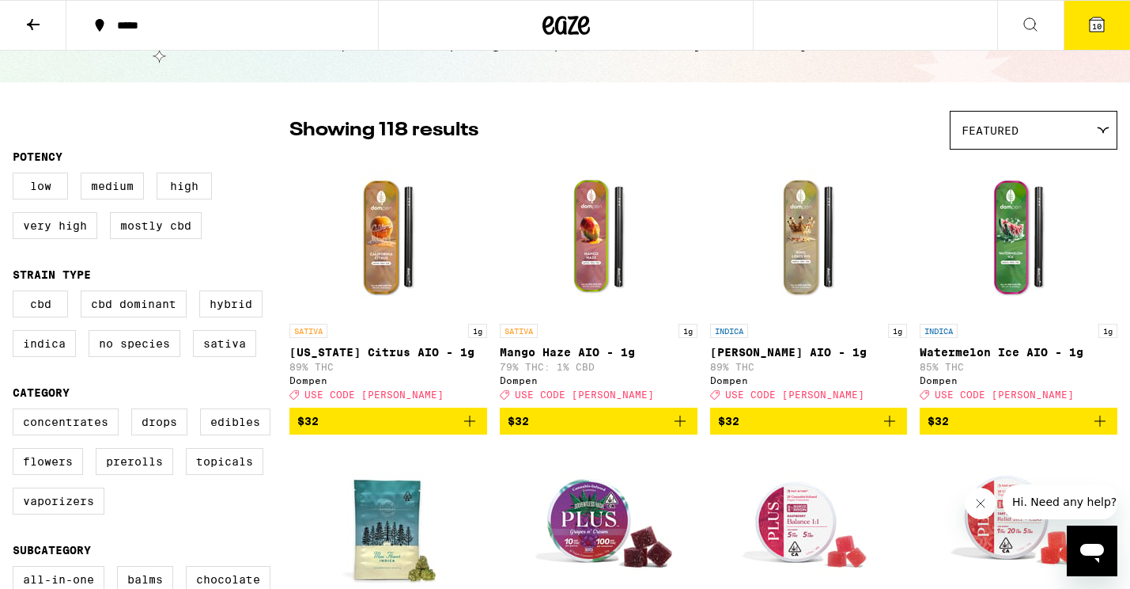
scroll to position [92, 0]
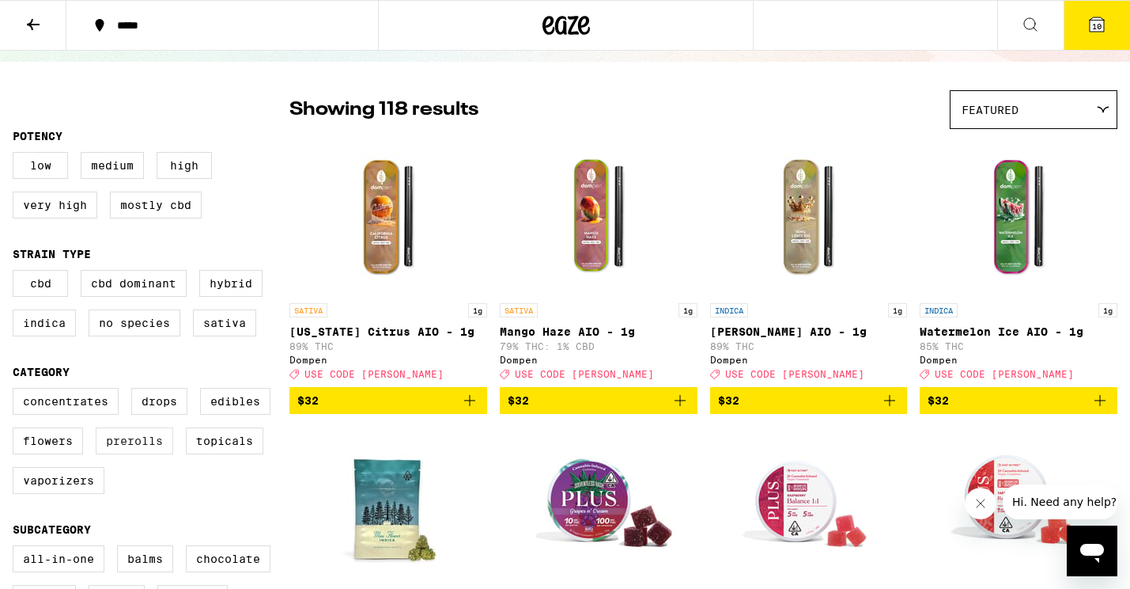
click at [156, 451] on label "Prerolls" at bounding box center [135, 440] width 78 height 27
click at [17, 391] on input "Prerolls" at bounding box center [16, 390] width 1 height 1
checkbox input "true"
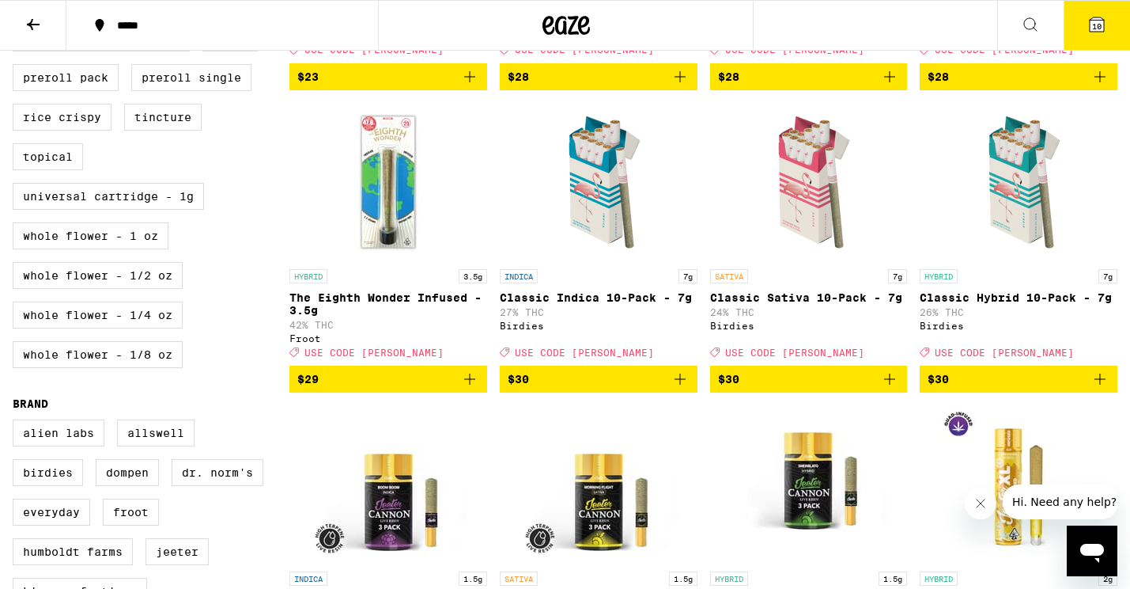
scroll to position [732, 0]
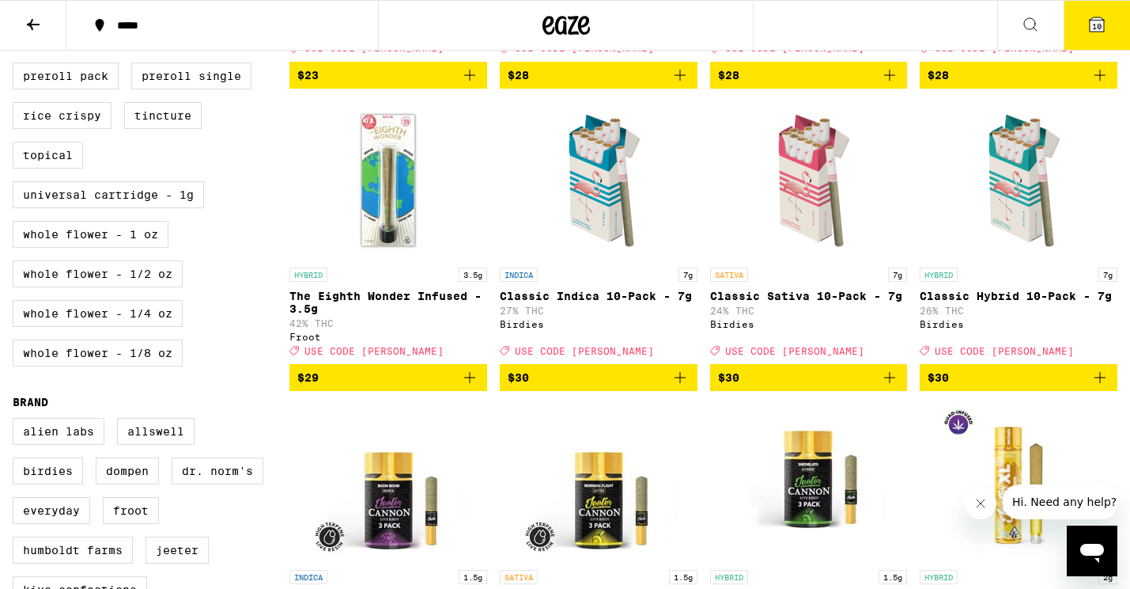
click at [969, 387] on span "$30" at bounding box center [1019, 377] width 182 height 19
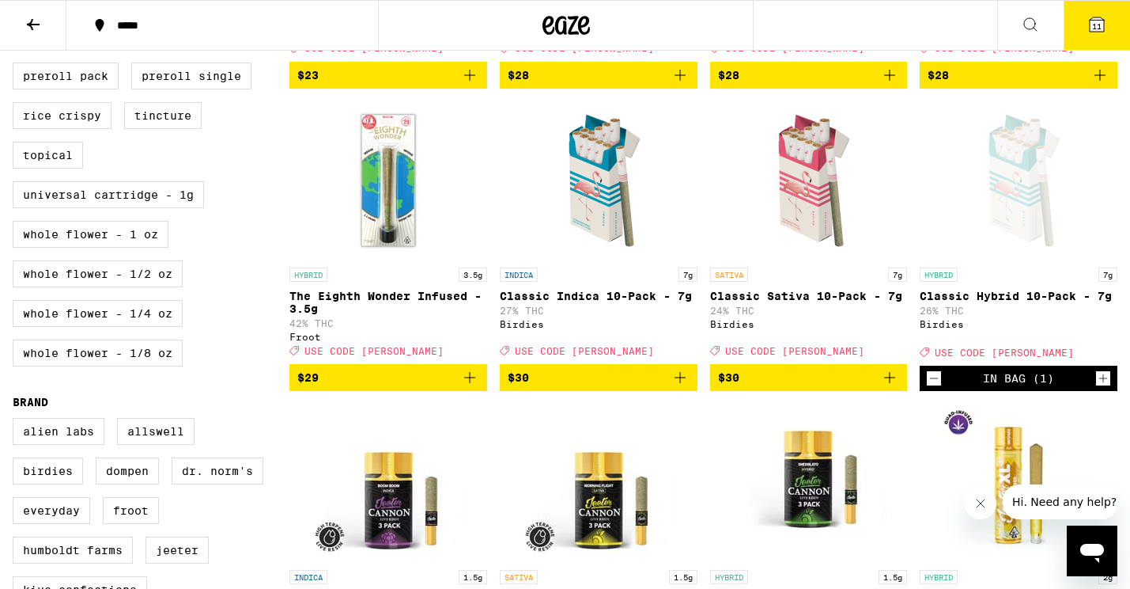
click at [1103, 17] on icon at bounding box center [1097, 24] width 19 height 19
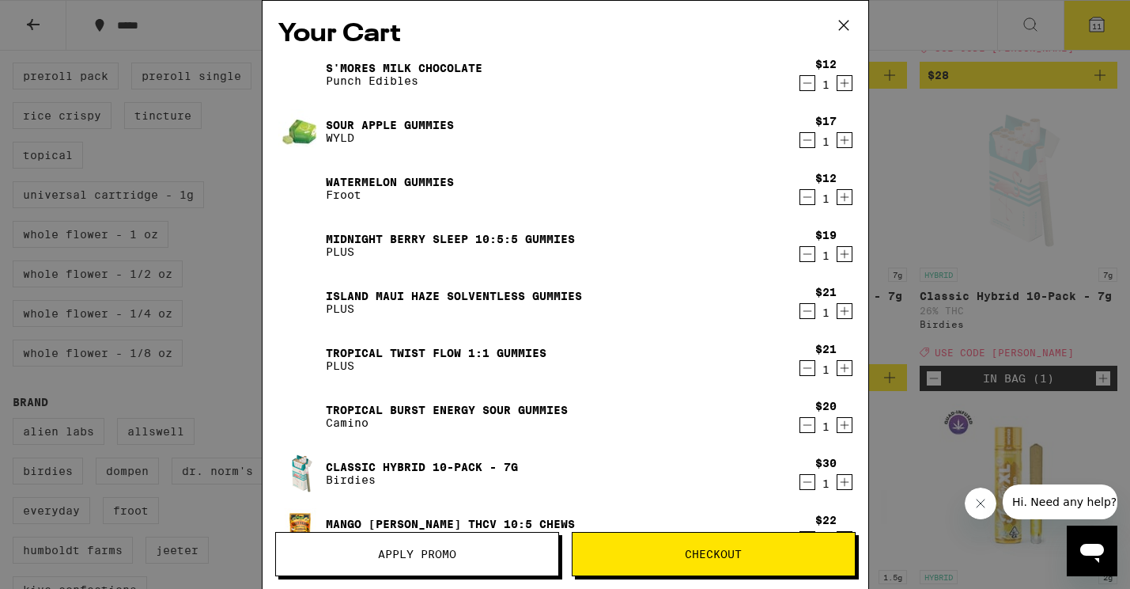
scroll to position [9, 0]
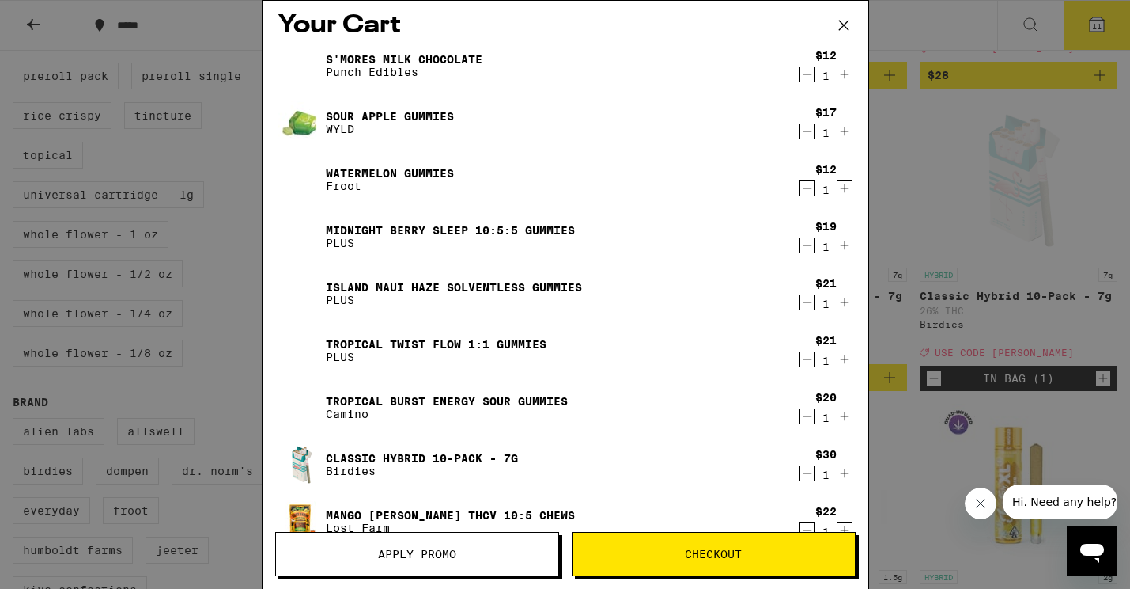
click at [1029, 252] on div "Your Cart S'mores Milk Chocolate Punch Edibles $12 1 Sour Apple Gummies WYLD $1…" at bounding box center [565, 294] width 1130 height 589
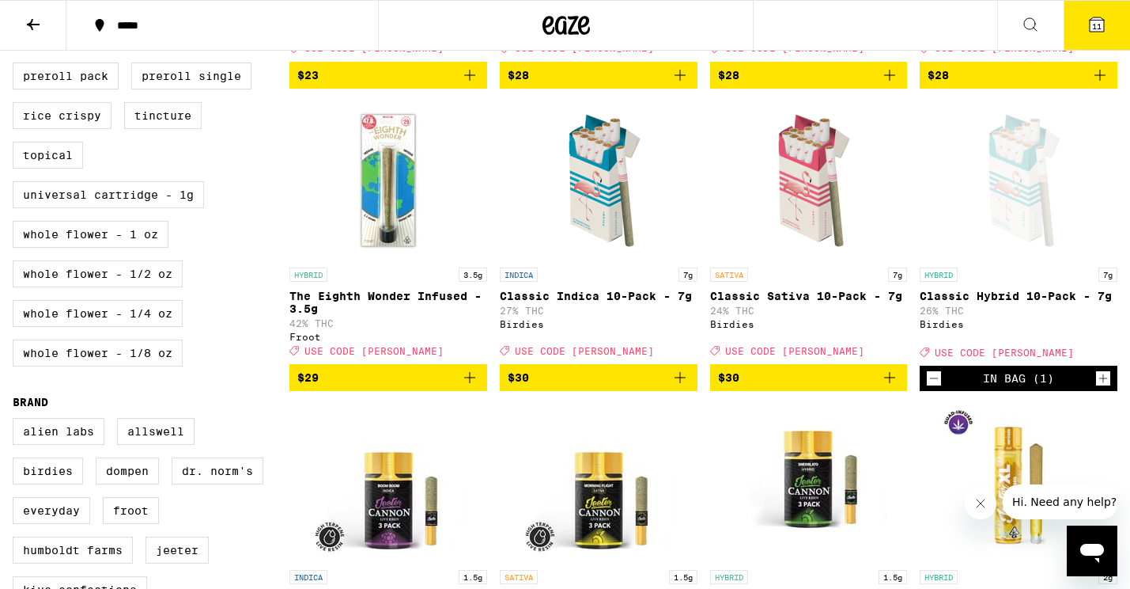
click at [1106, 47] on button "11" at bounding box center [1097, 25] width 66 height 49
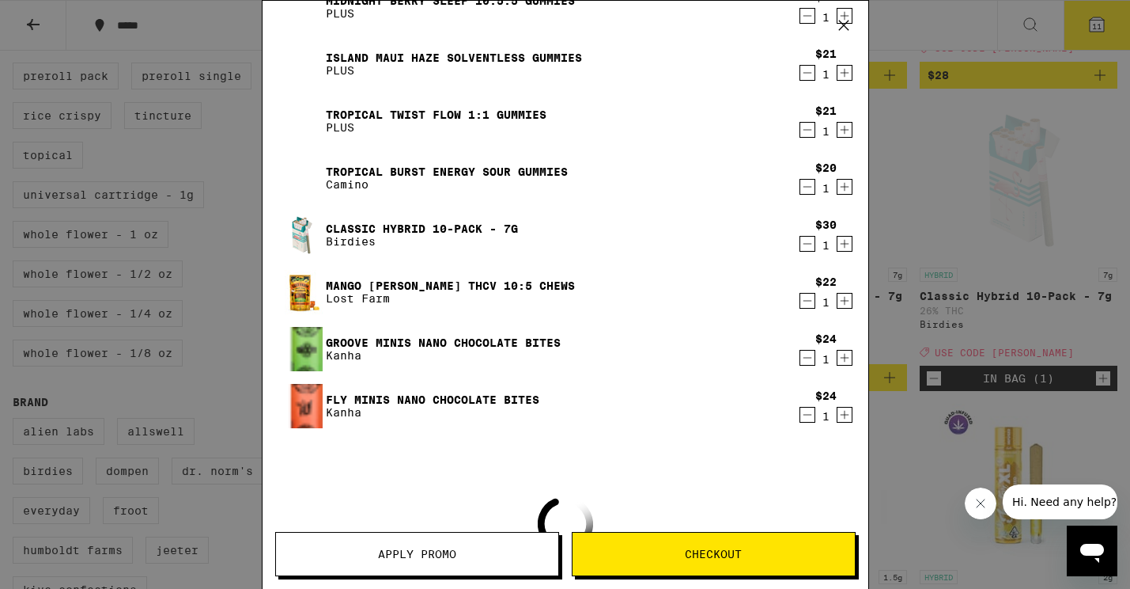
scroll to position [301, 0]
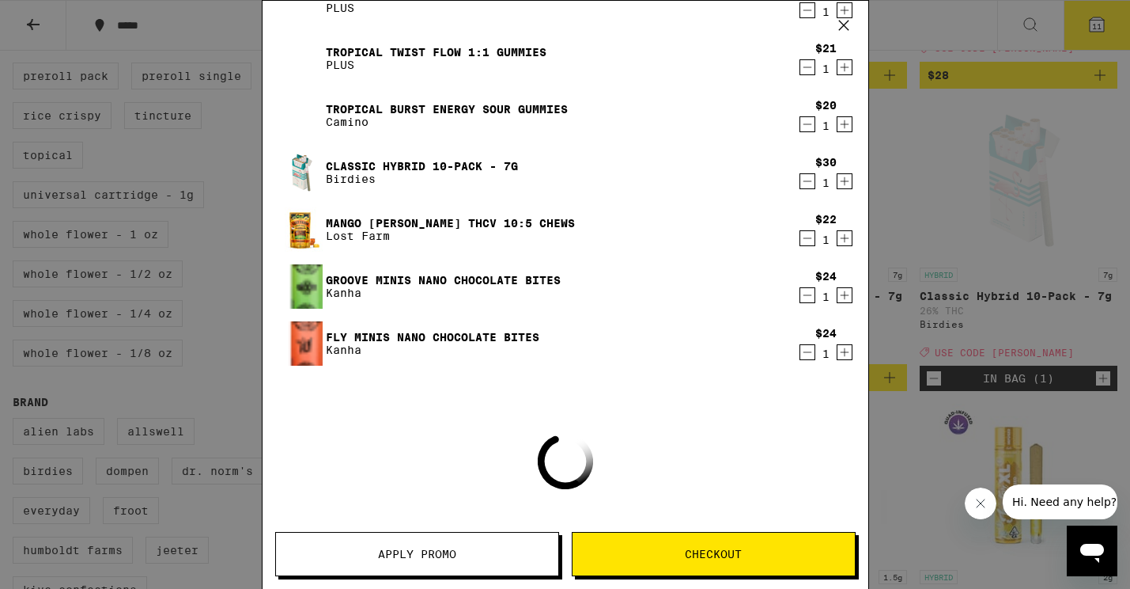
click at [704, 571] on button "Checkout" at bounding box center [714, 554] width 284 height 44
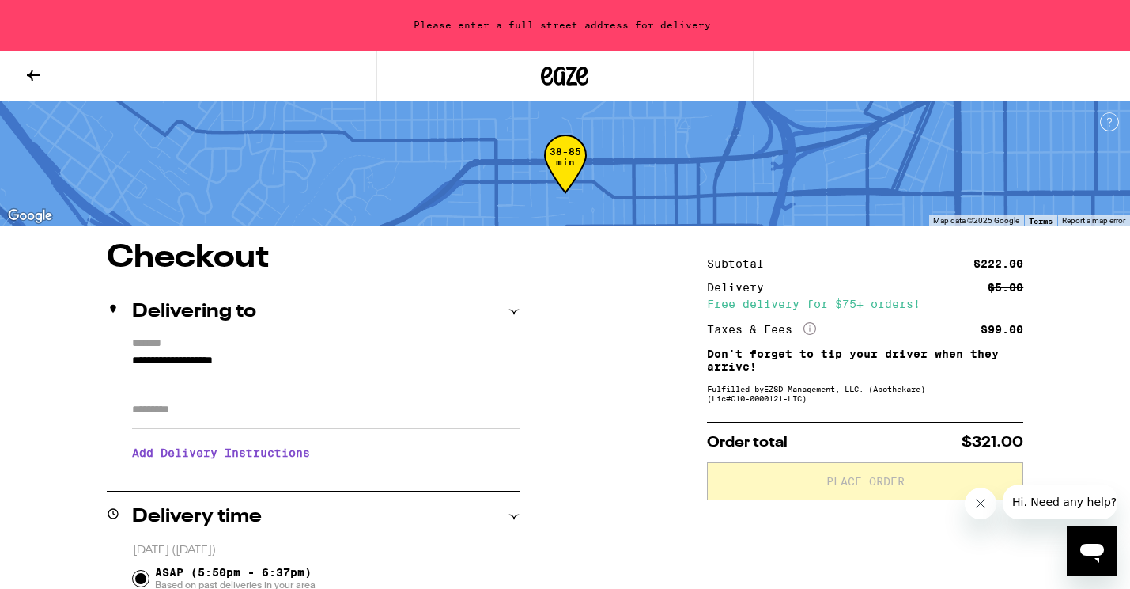
click at [36, 70] on icon at bounding box center [33, 75] width 19 height 19
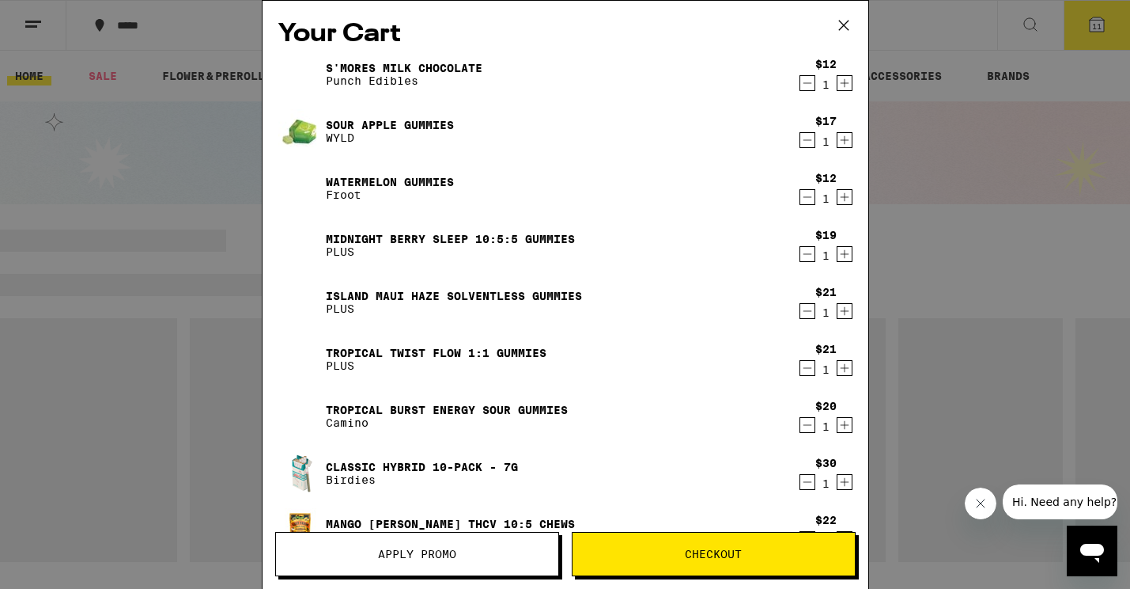
click at [443, 562] on button "Apply Promo" at bounding box center [417, 554] width 284 height 44
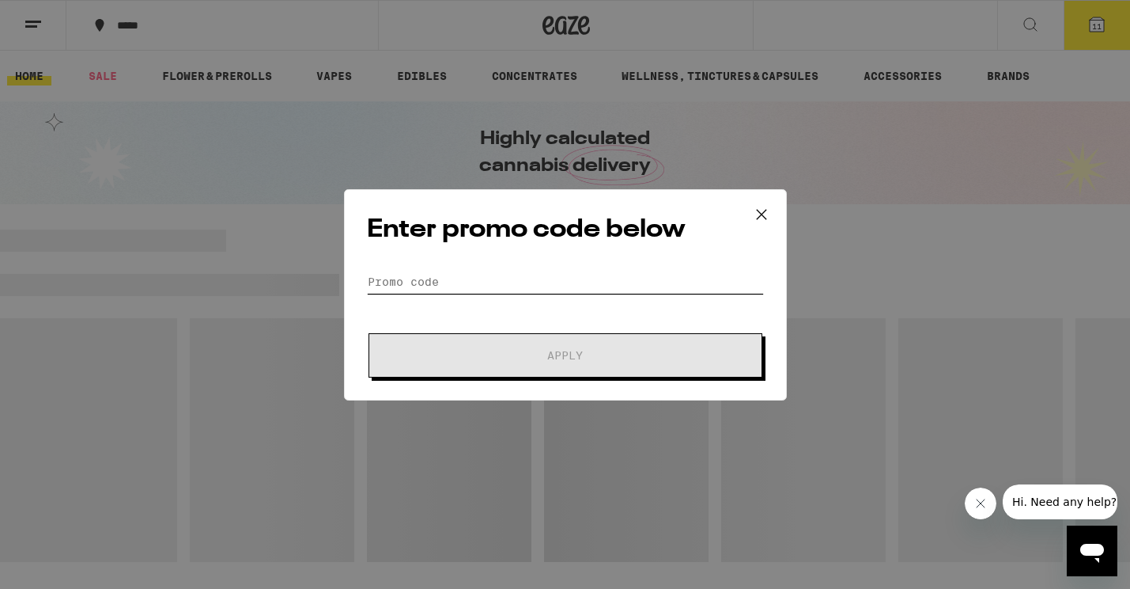
click at [518, 290] on input "Promo Code" at bounding box center [565, 282] width 397 height 24
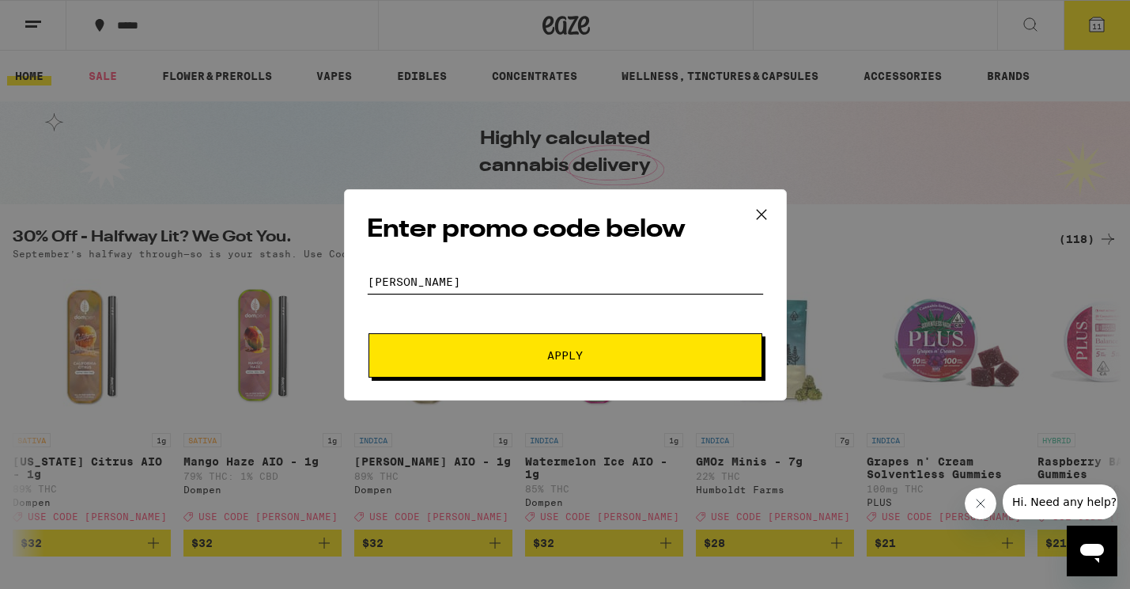
type input "[PERSON_NAME]"
click at [565, 354] on button "Apply" at bounding box center [566, 355] width 394 height 44
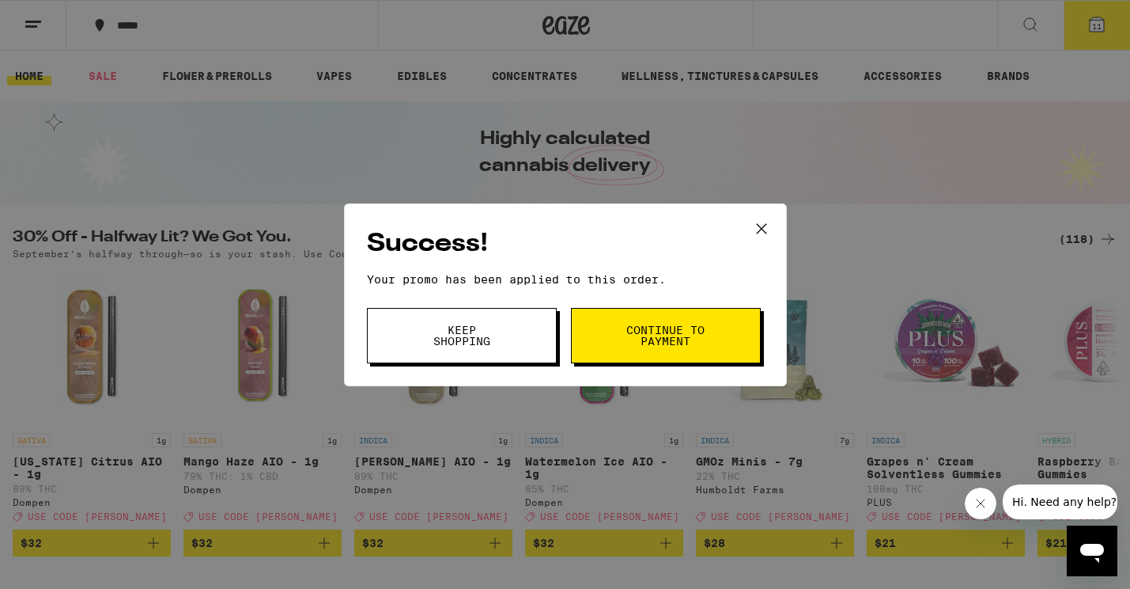
click at [518, 355] on button "Keep Shopping" at bounding box center [462, 335] width 190 height 55
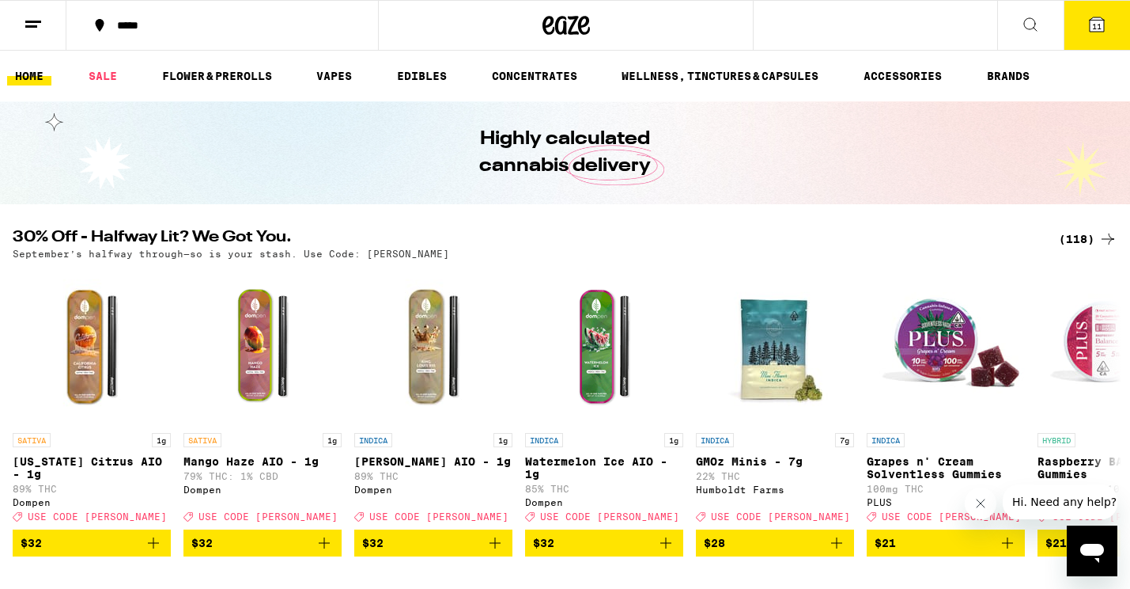
click at [1111, 21] on button "11" at bounding box center [1097, 25] width 66 height 49
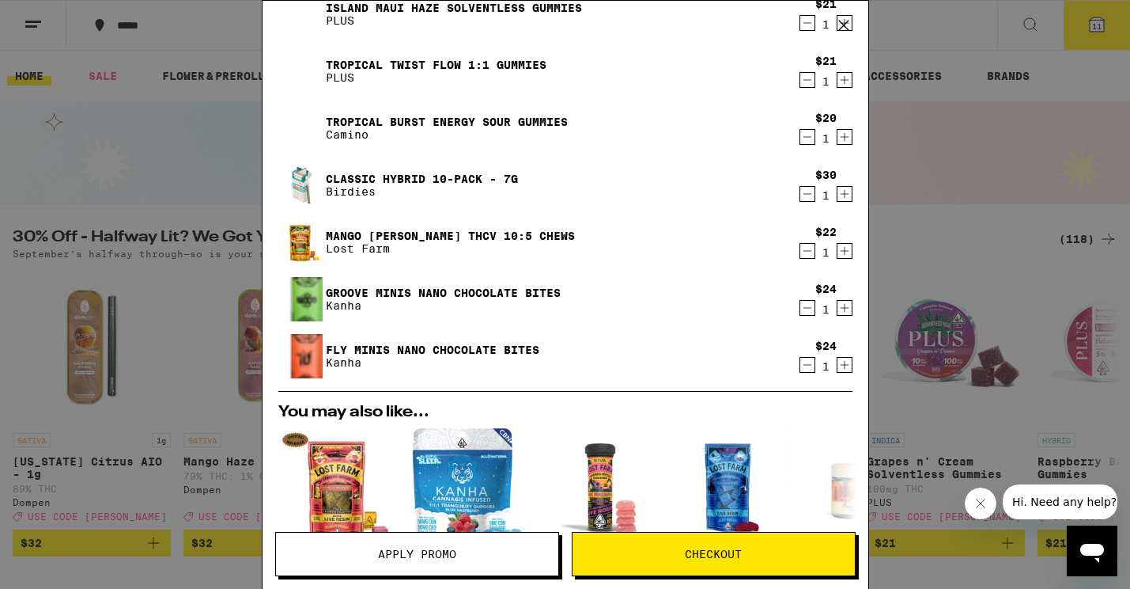
scroll to position [291, 0]
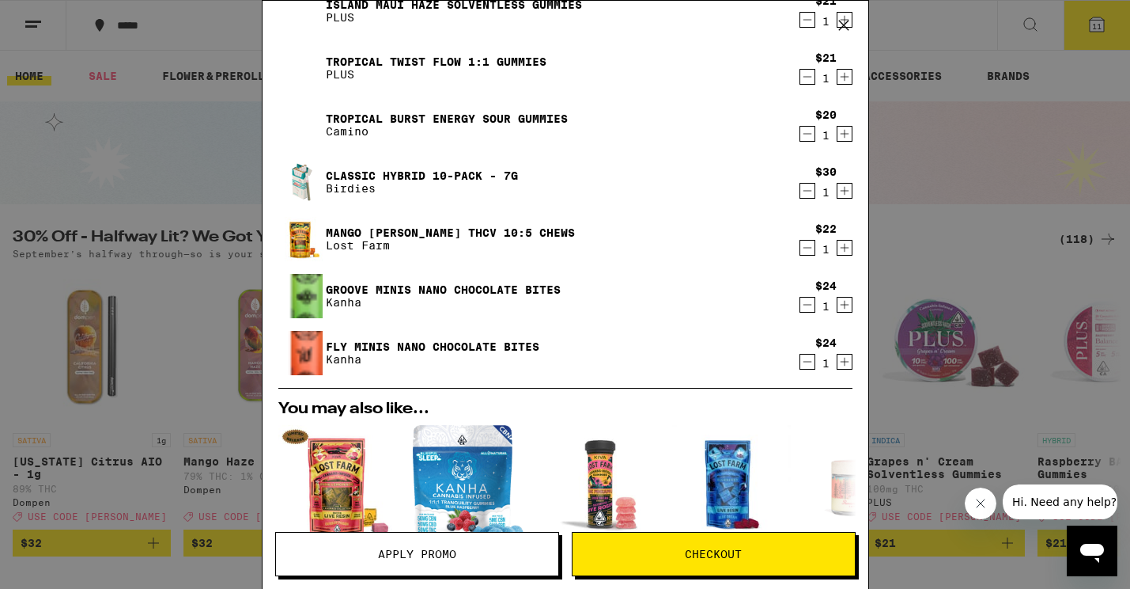
click at [206, 372] on div "Your Cart S'mores Milk Chocolate Punch Edibles $12 1 Sour Apple Gummies WYLD $1…" at bounding box center [565, 294] width 1130 height 589
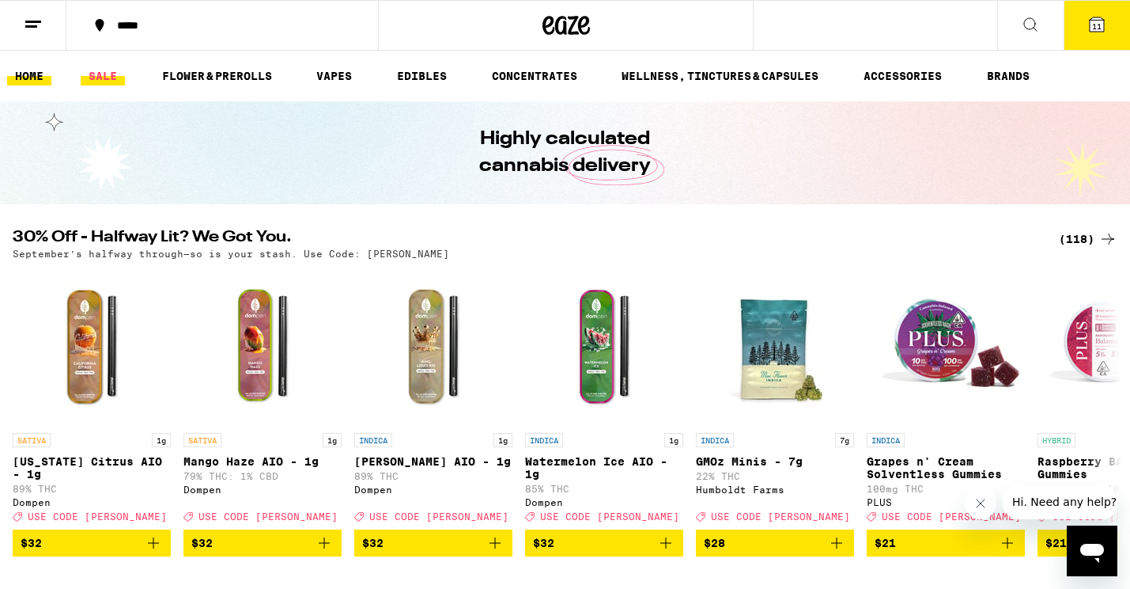
click at [112, 69] on link "SALE" at bounding box center [103, 75] width 44 height 19
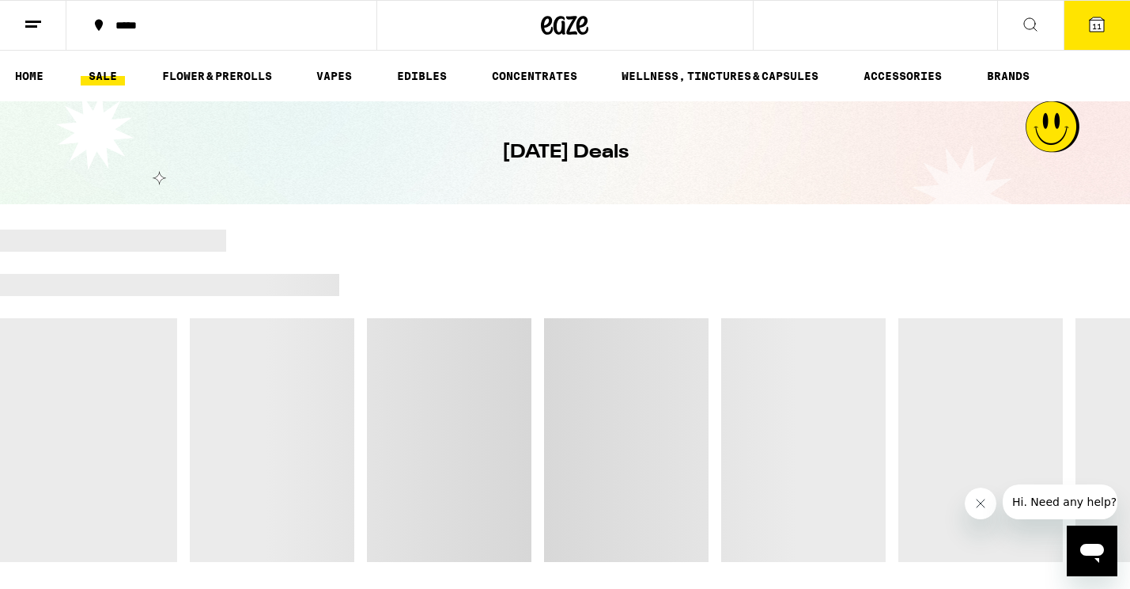
click at [111, 79] on link "SALE" at bounding box center [103, 75] width 44 height 19
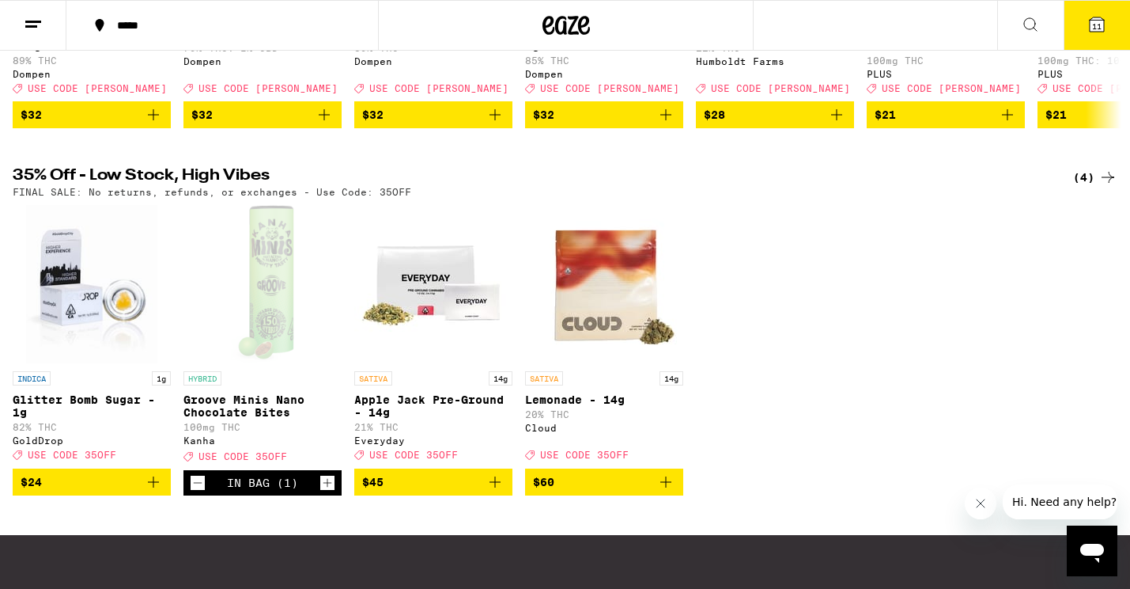
scroll to position [526, 0]
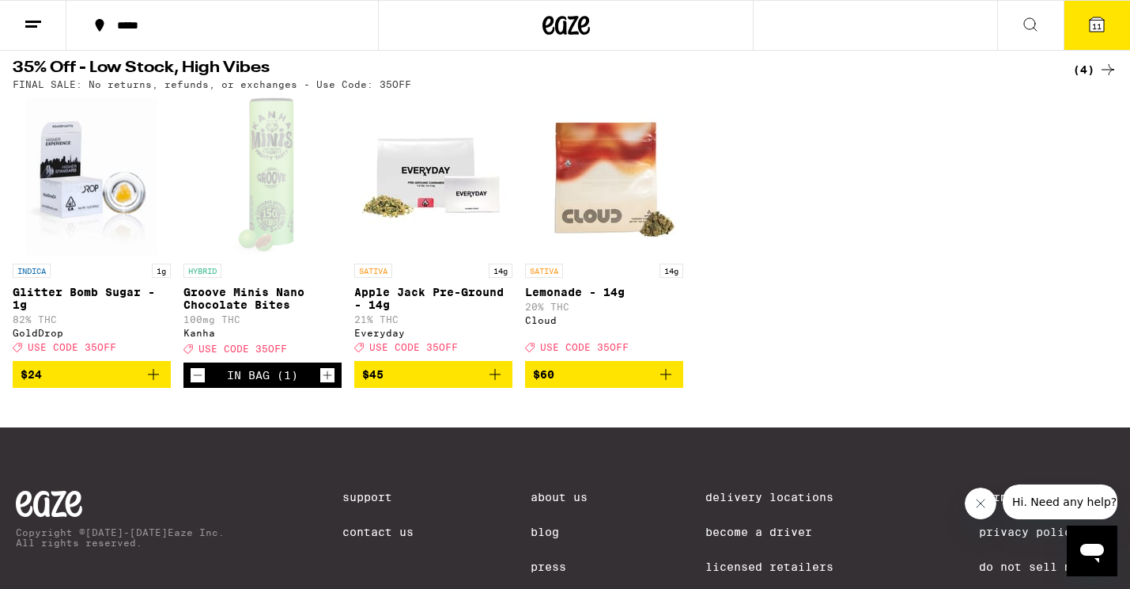
click at [1094, 22] on span "11" at bounding box center [1096, 25] width 9 height 9
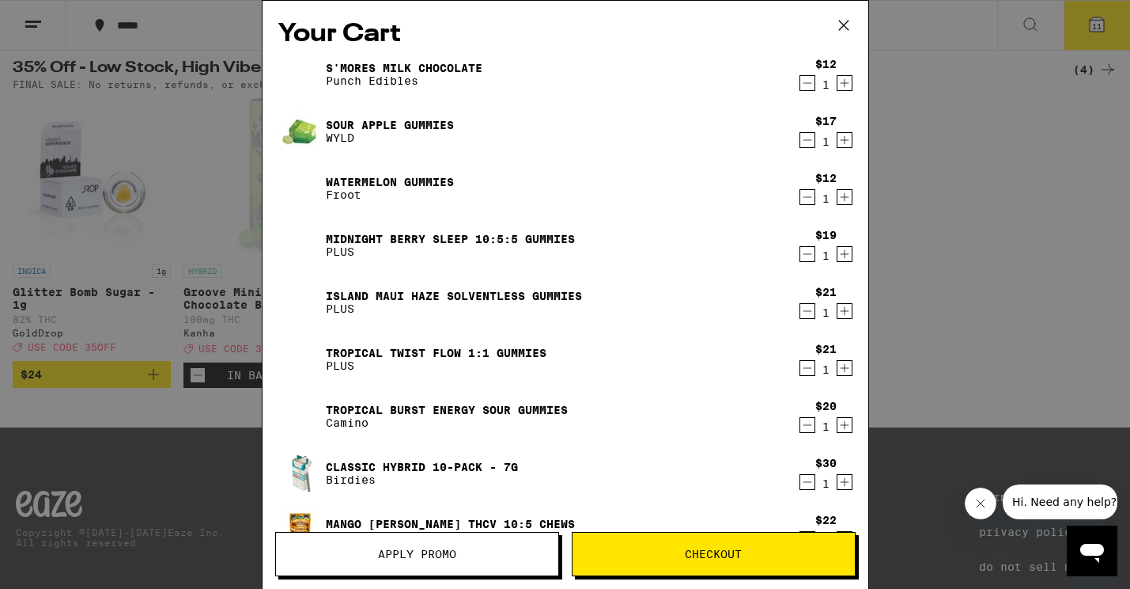
click at [398, 563] on button "Apply Promo" at bounding box center [417, 554] width 284 height 44
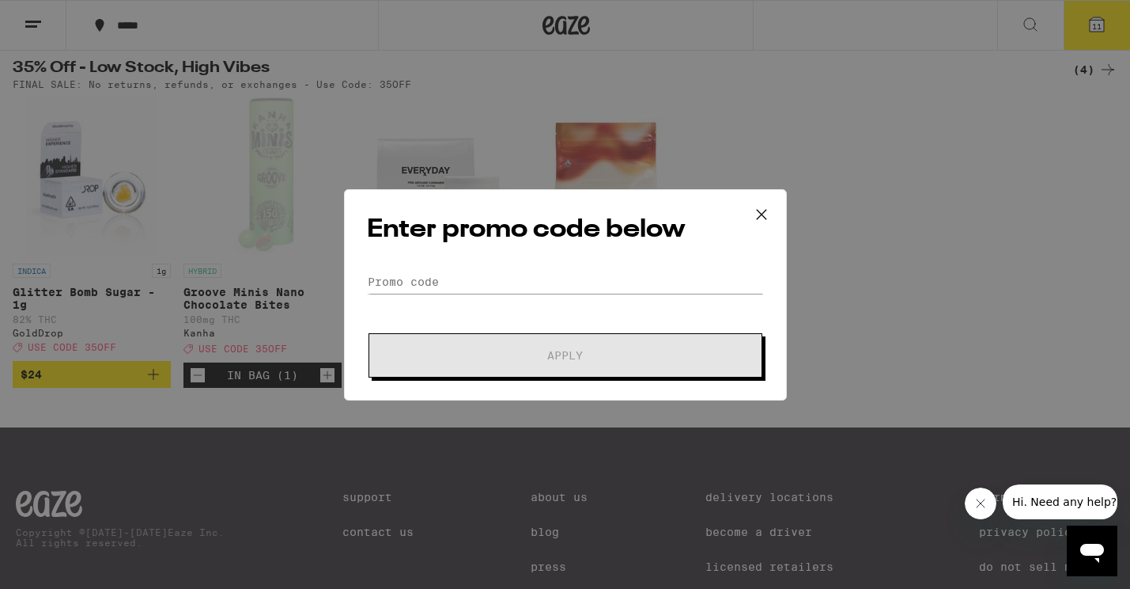
click at [478, 267] on div "Enter promo code below Promo Code Apply" at bounding box center [565, 294] width 443 height 211
click at [471, 270] on div "Enter promo code below Promo Code Apply" at bounding box center [565, 294] width 443 height 211
click at [471, 270] on input "Promo Code" at bounding box center [565, 282] width 397 height 24
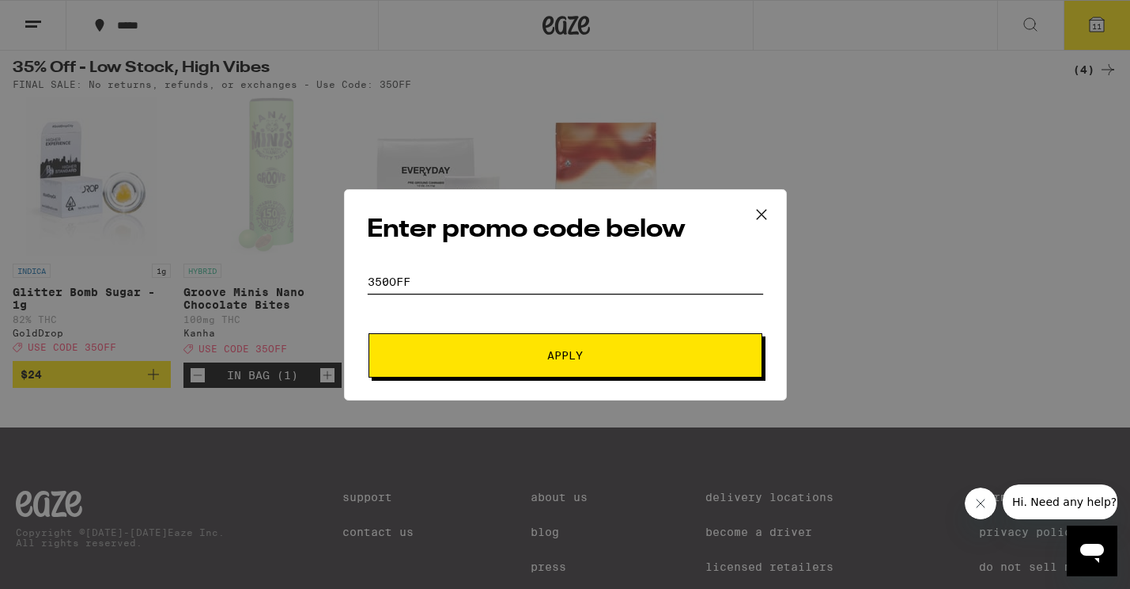
type input "350off"
click at [565, 354] on button "Apply" at bounding box center [566, 355] width 394 height 44
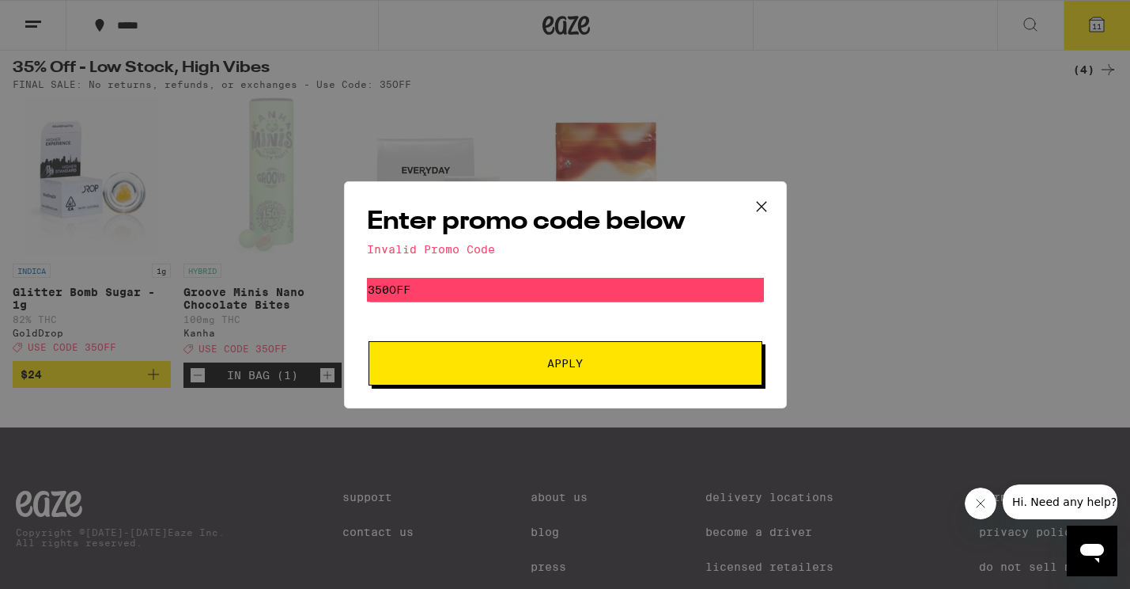
click at [757, 198] on icon at bounding box center [762, 207] width 24 height 24
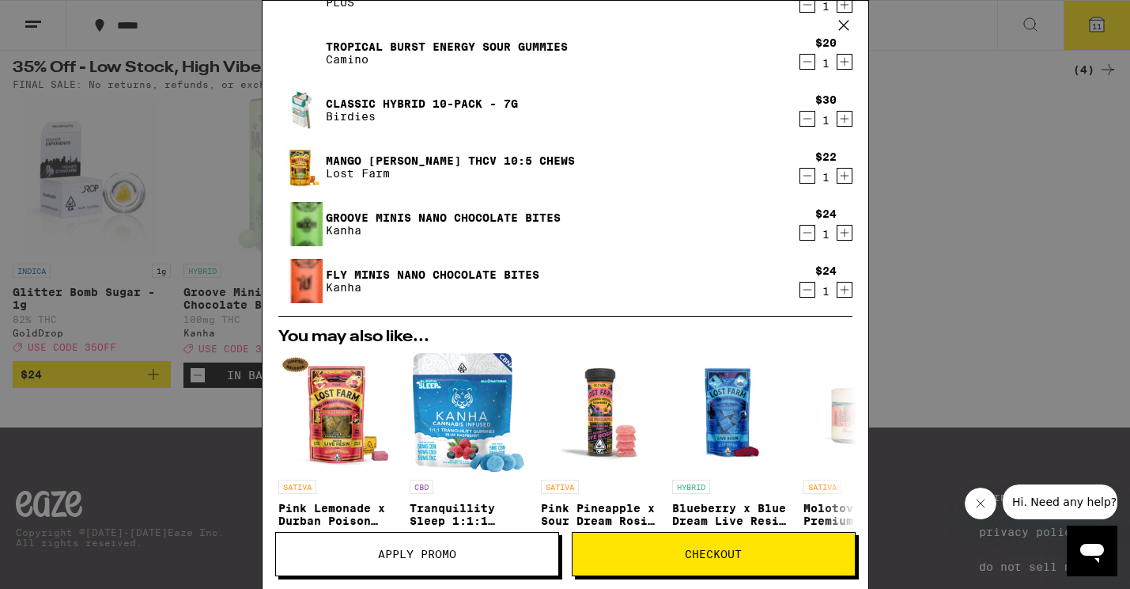
scroll to position [365, 0]
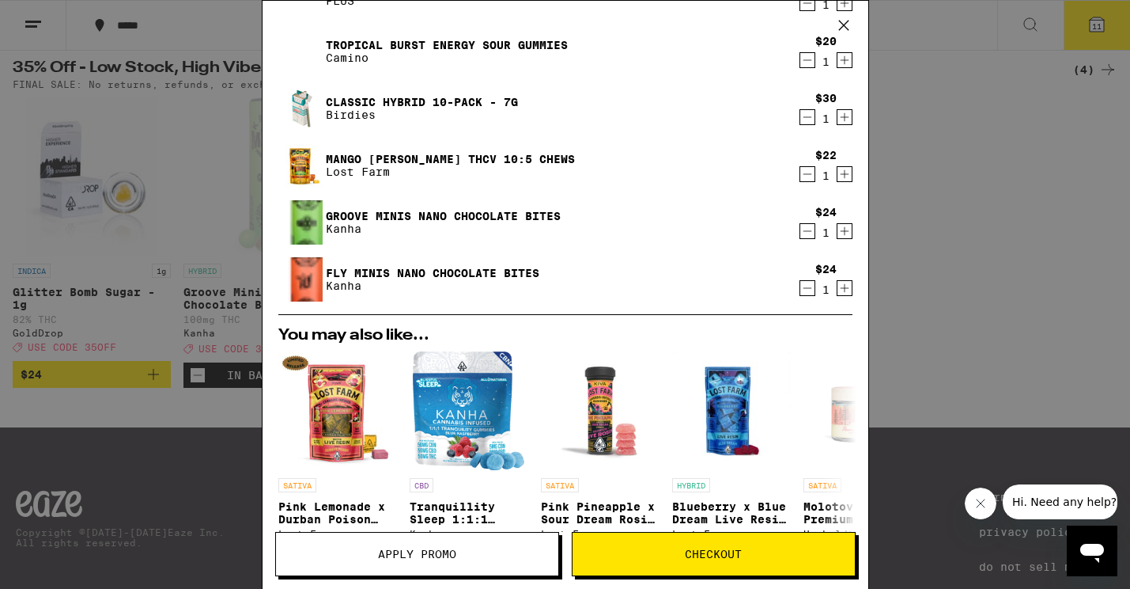
click at [960, 210] on div "Your Cart S'mores Milk Chocolate Punch Edibles $12 1 Sour Apple Gummies WYLD $1…" at bounding box center [565, 294] width 1130 height 589
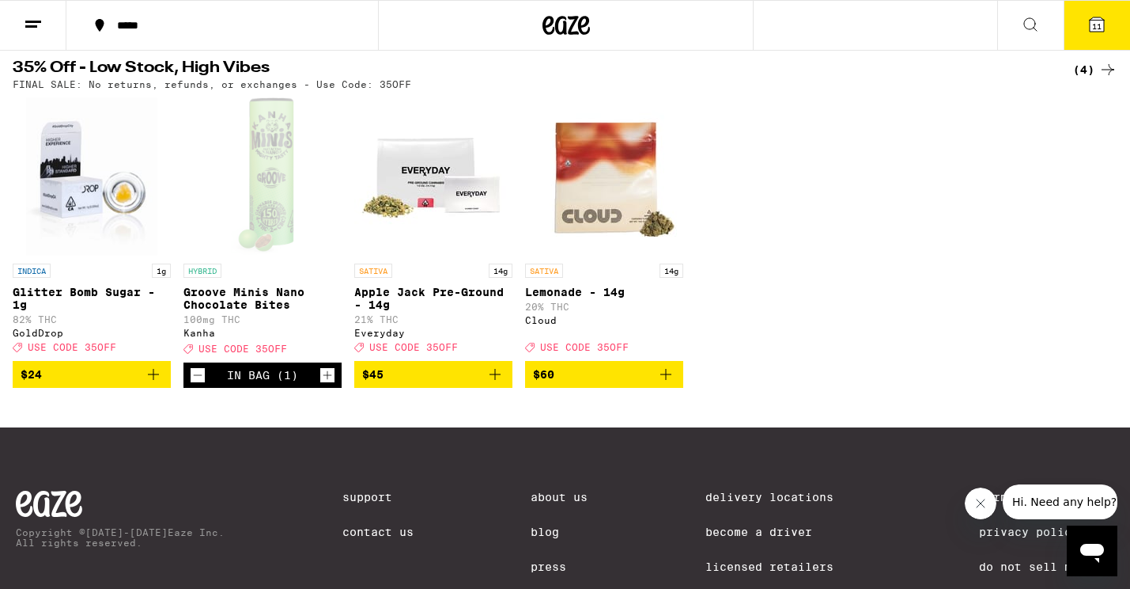
click at [266, 354] on span "USE CODE 35OFF" at bounding box center [243, 349] width 89 height 10
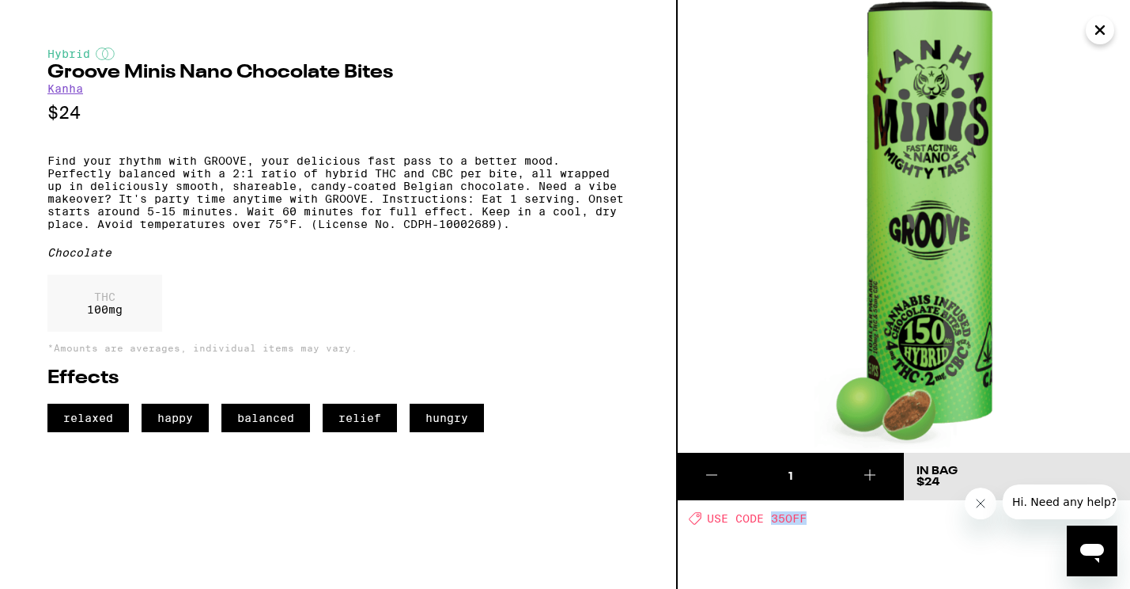
drag, startPoint x: 808, startPoint y: 514, endPoint x: 774, endPoint y: 520, distance: 34.5
click at [774, 520] on div "Deal Created with Sketch. USE CODE 35OFF" at bounding box center [909, 517] width 441 height 13
copy span "35OFF"
click at [1101, 26] on icon "Close" at bounding box center [1100, 30] width 19 height 24
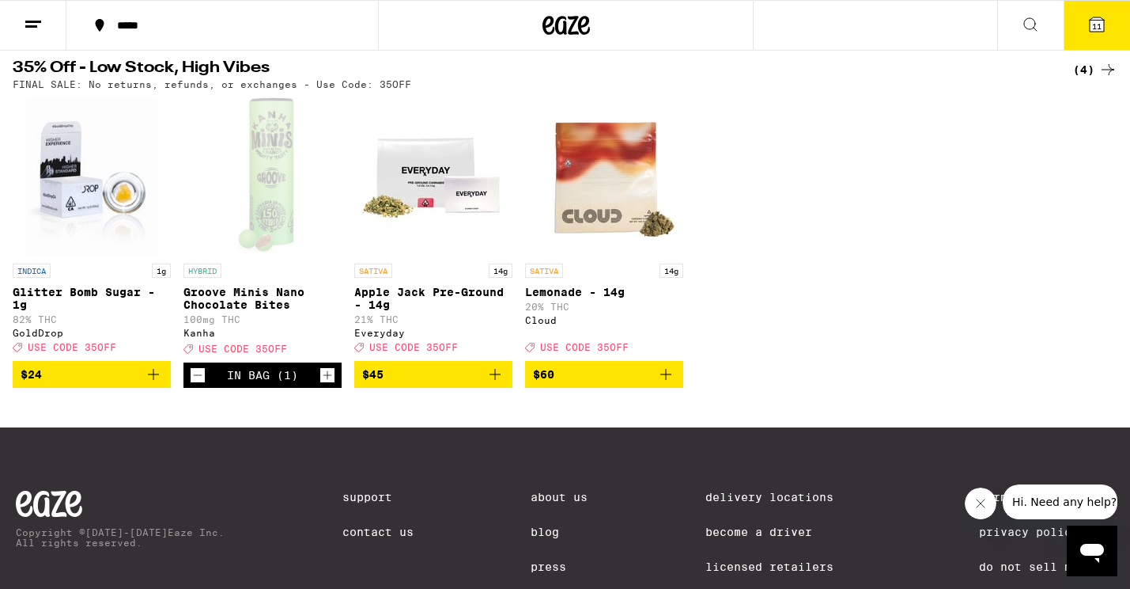
click at [1089, 34] on button "11" at bounding box center [1097, 25] width 66 height 49
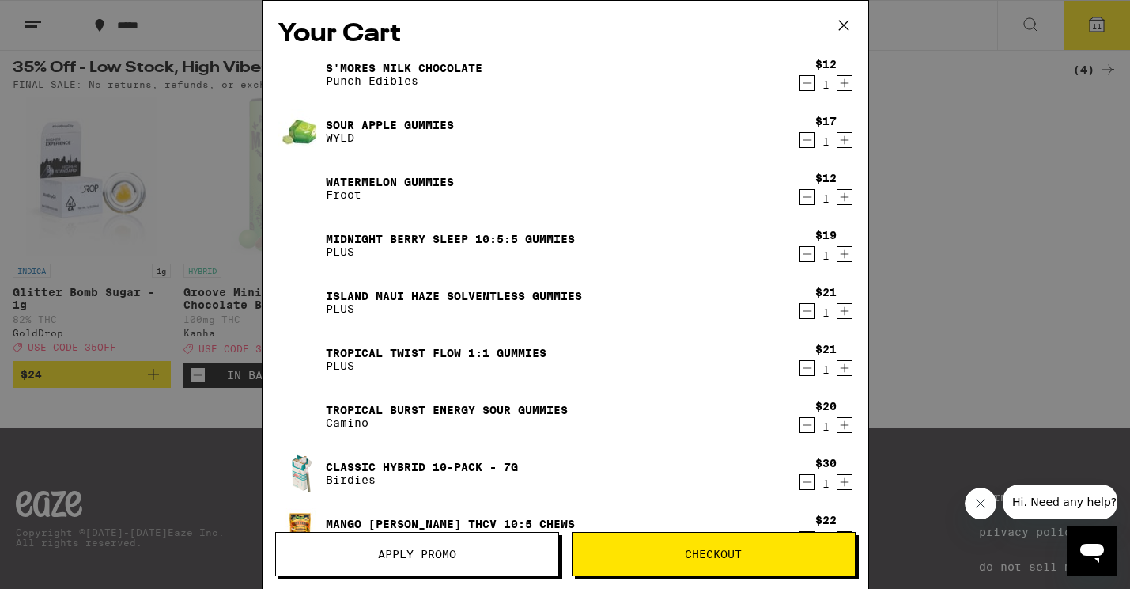
click at [403, 562] on button "Apply Promo" at bounding box center [417, 554] width 284 height 44
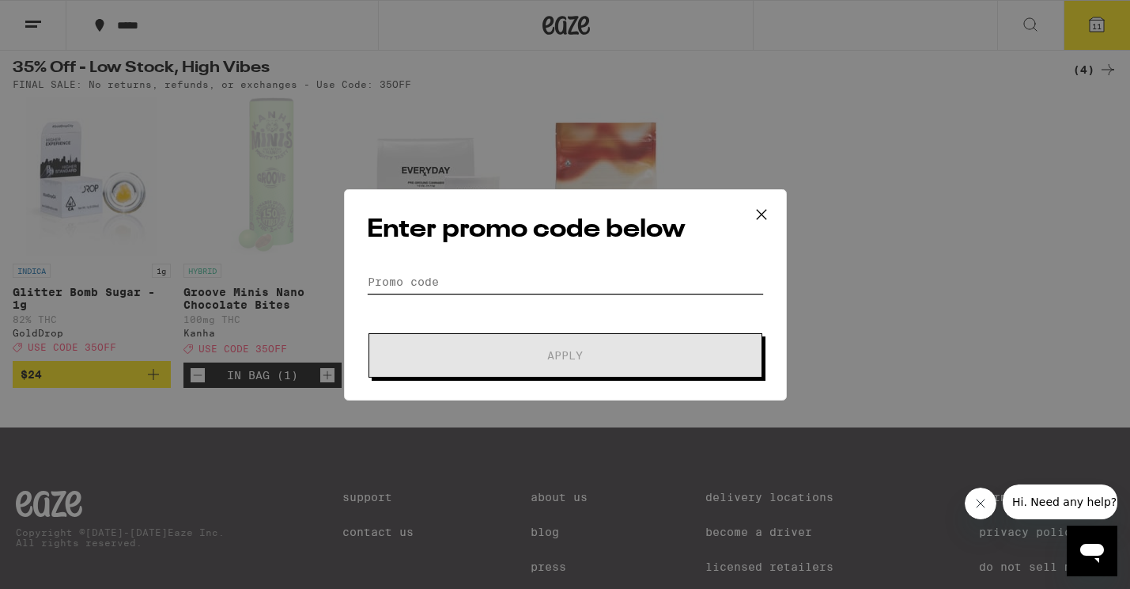
click at [433, 273] on input "Promo Code" at bounding box center [565, 282] width 397 height 24
paste input "35OFF"
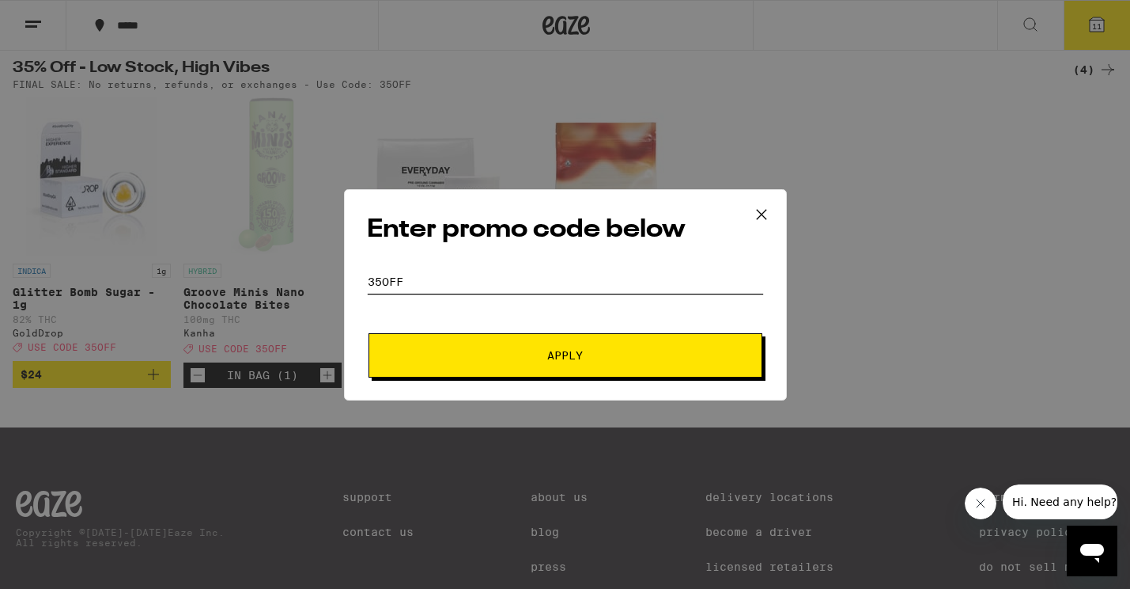
type input "35OFF"
click at [433, 342] on button "Apply" at bounding box center [566, 355] width 394 height 44
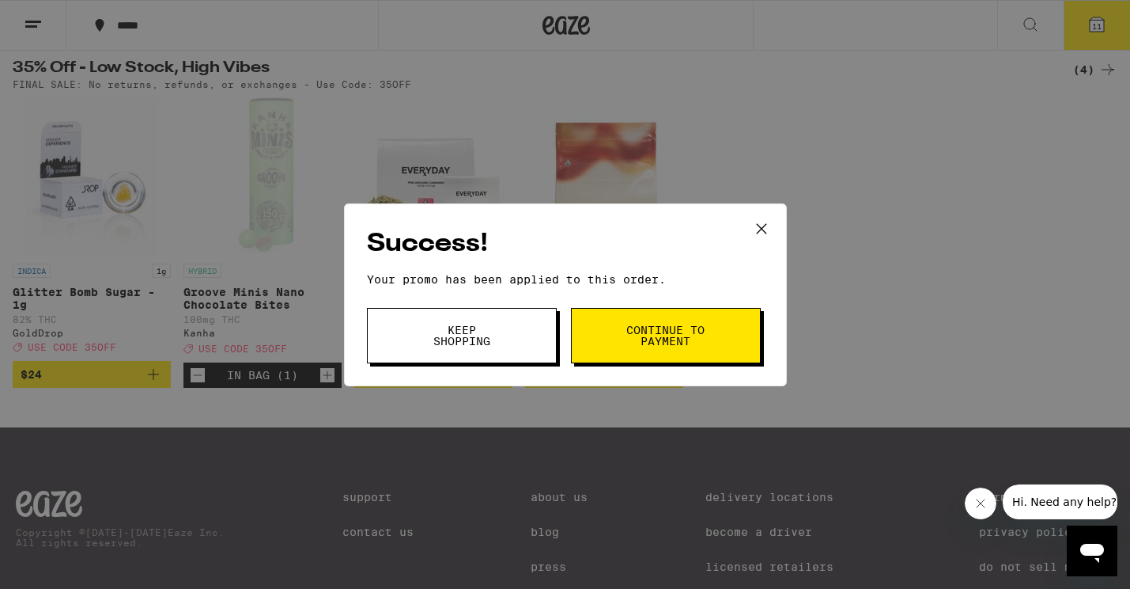
click at [479, 327] on span "Keep Shopping" at bounding box center [462, 335] width 81 height 22
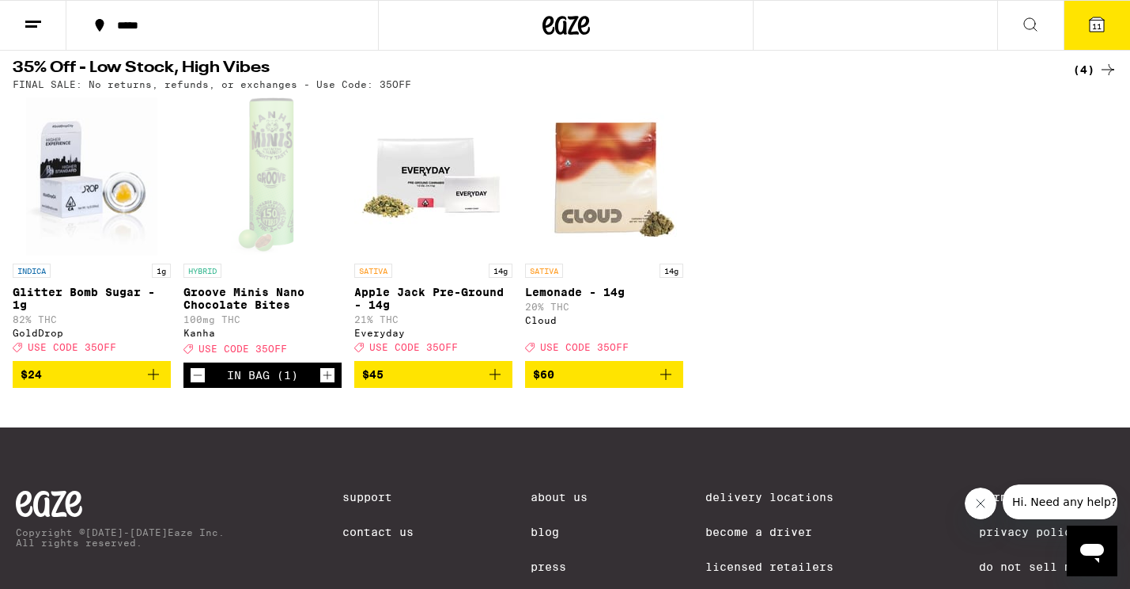
click at [1117, 42] on button "11" at bounding box center [1097, 25] width 66 height 49
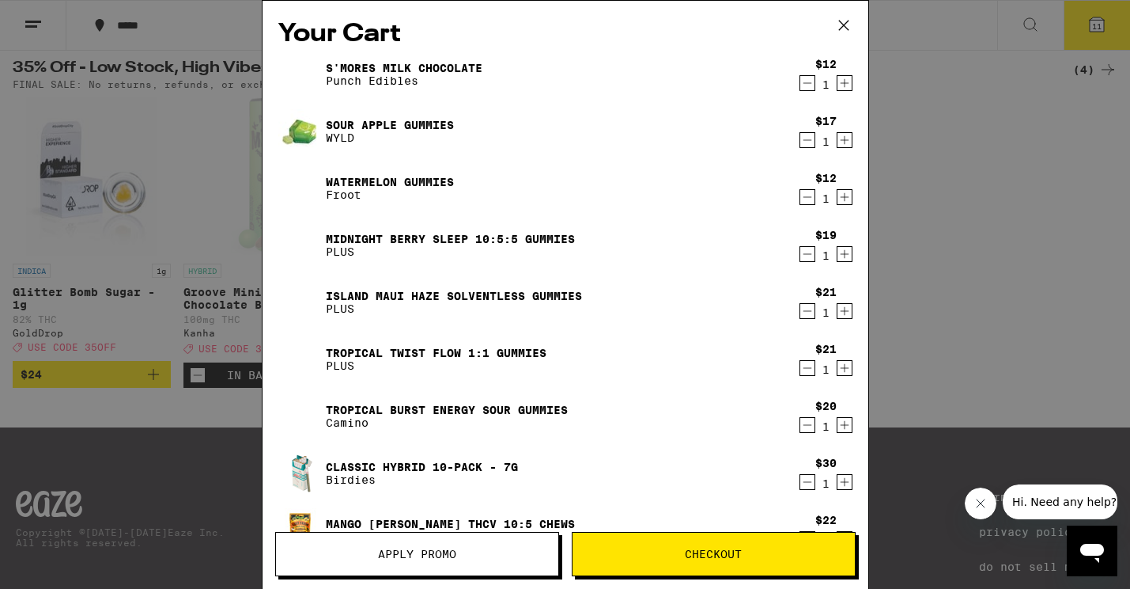
click at [841, 21] on icon at bounding box center [844, 25] width 24 height 24
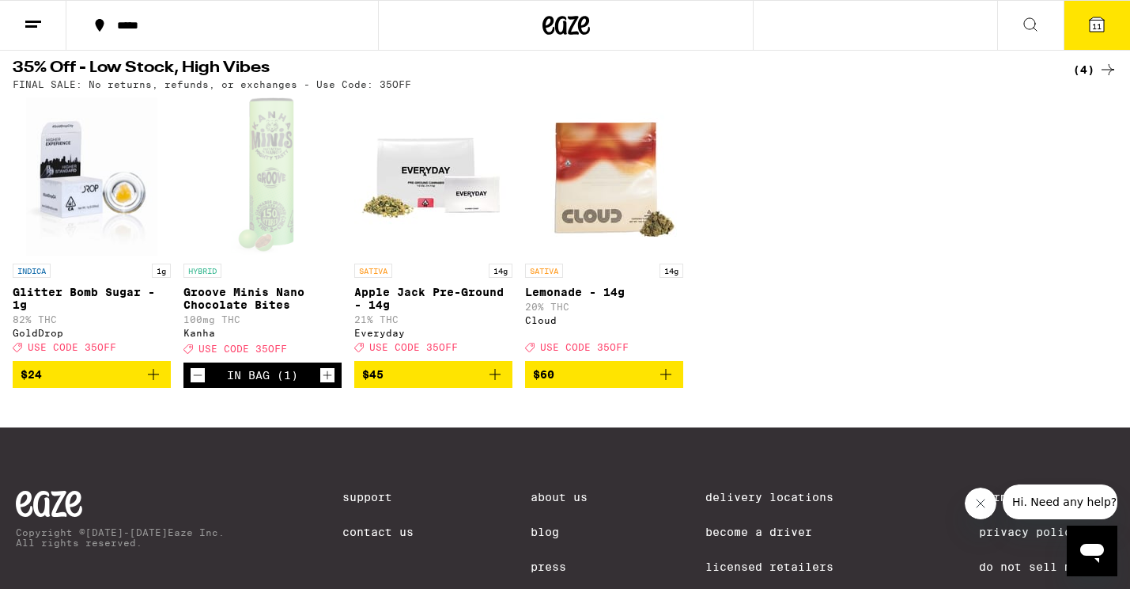
click at [199, 384] on icon "Decrement" at bounding box center [198, 374] width 14 height 19
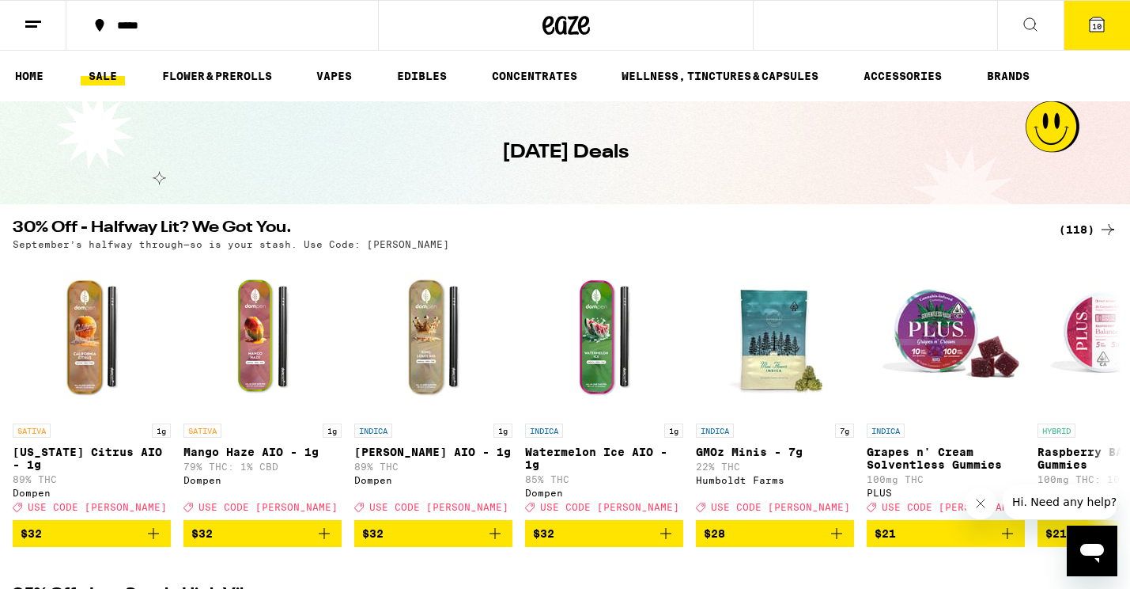
click at [1111, 36] on button "10" at bounding box center [1097, 25] width 66 height 49
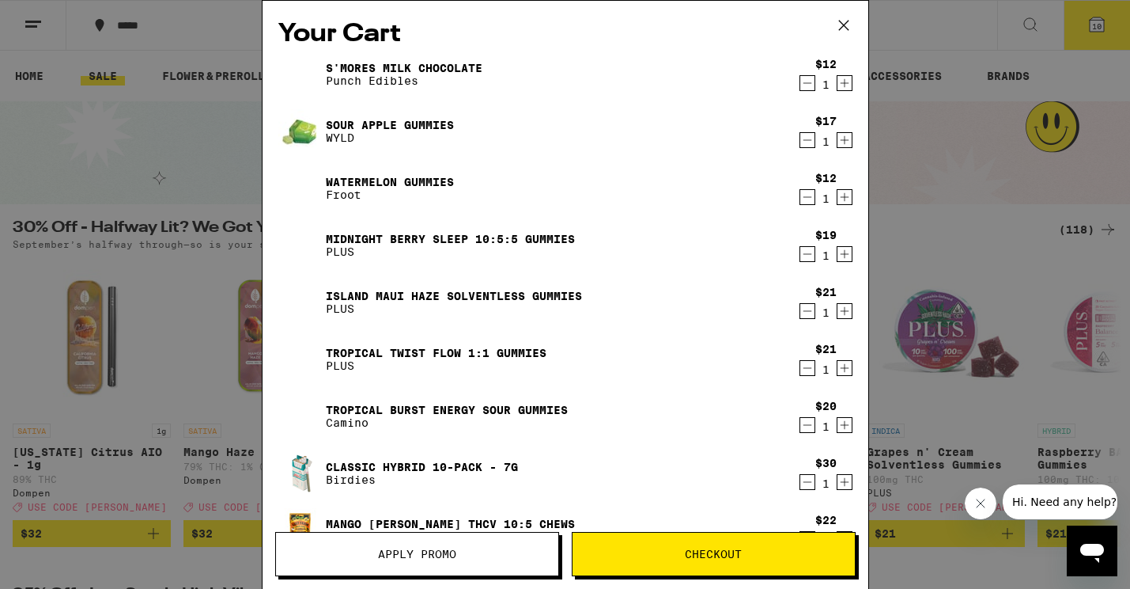
click at [453, 553] on span "Apply Promo" at bounding box center [417, 553] width 78 height 11
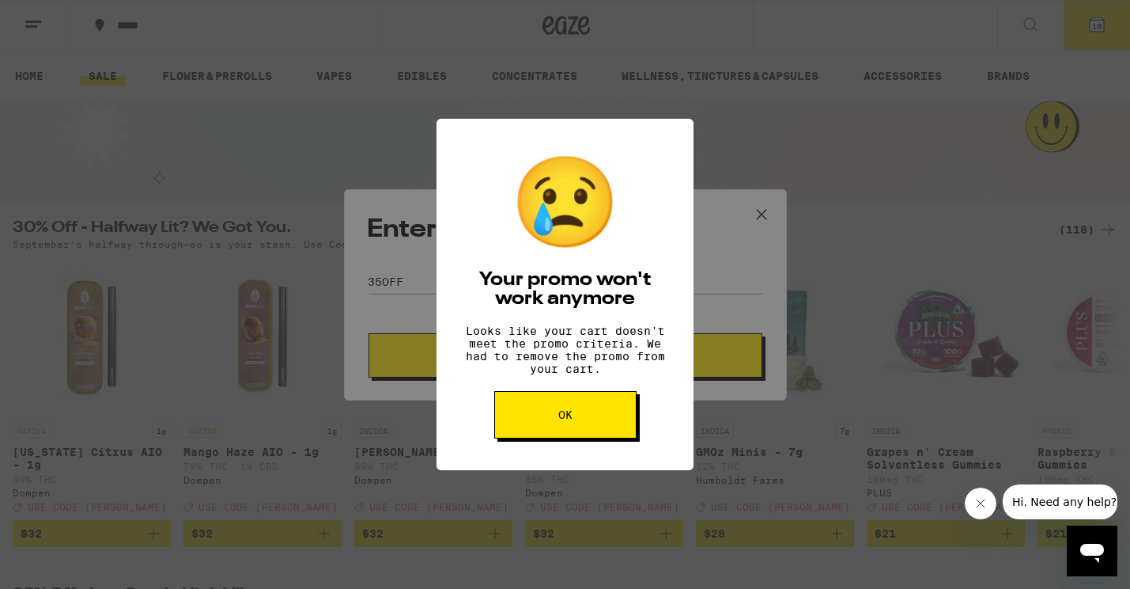
click at [500, 292] on div "😢 Your promo won't work anymore Looks like your cart doesn't meet the promo cri…" at bounding box center [565, 294] width 1130 height 589
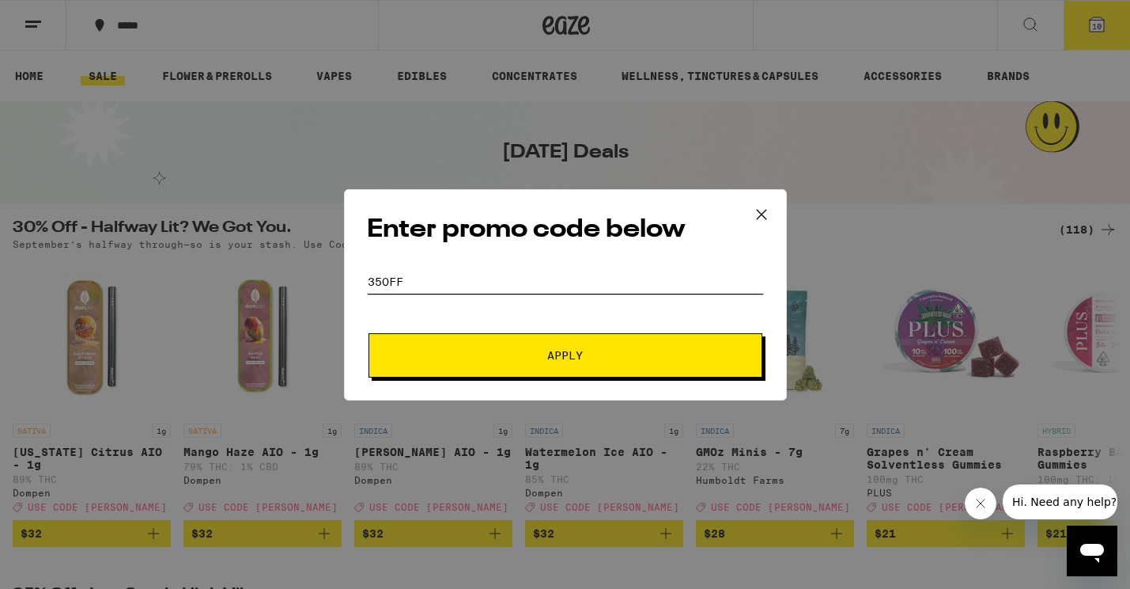
click at [479, 284] on input "35OFF" at bounding box center [565, 282] width 397 height 24
type input "[PERSON_NAME]"
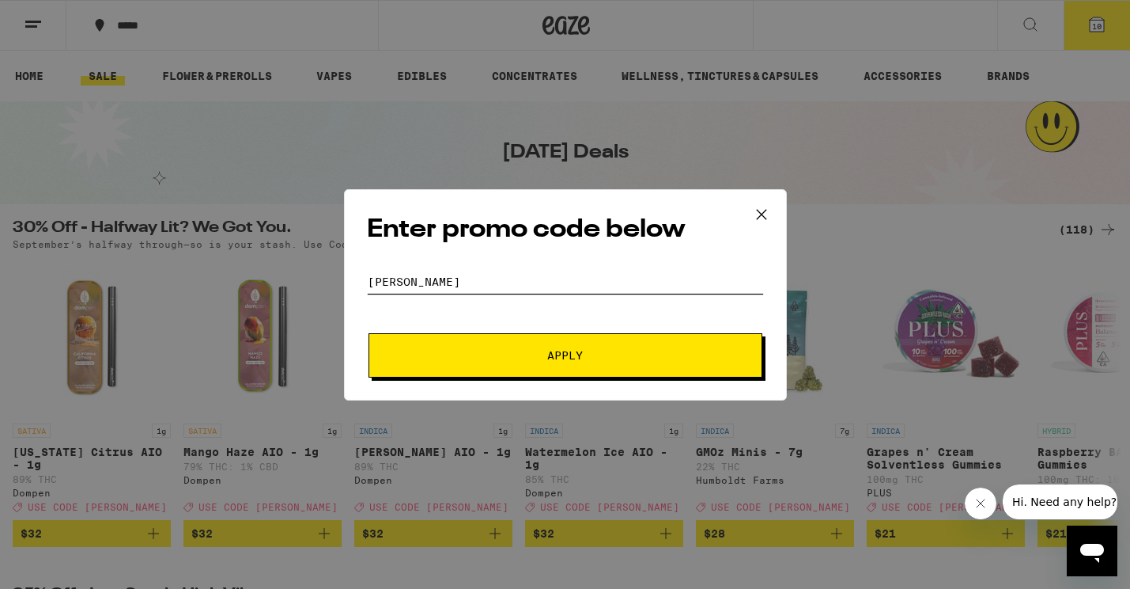
click at [565, 354] on button "Apply" at bounding box center [566, 355] width 394 height 44
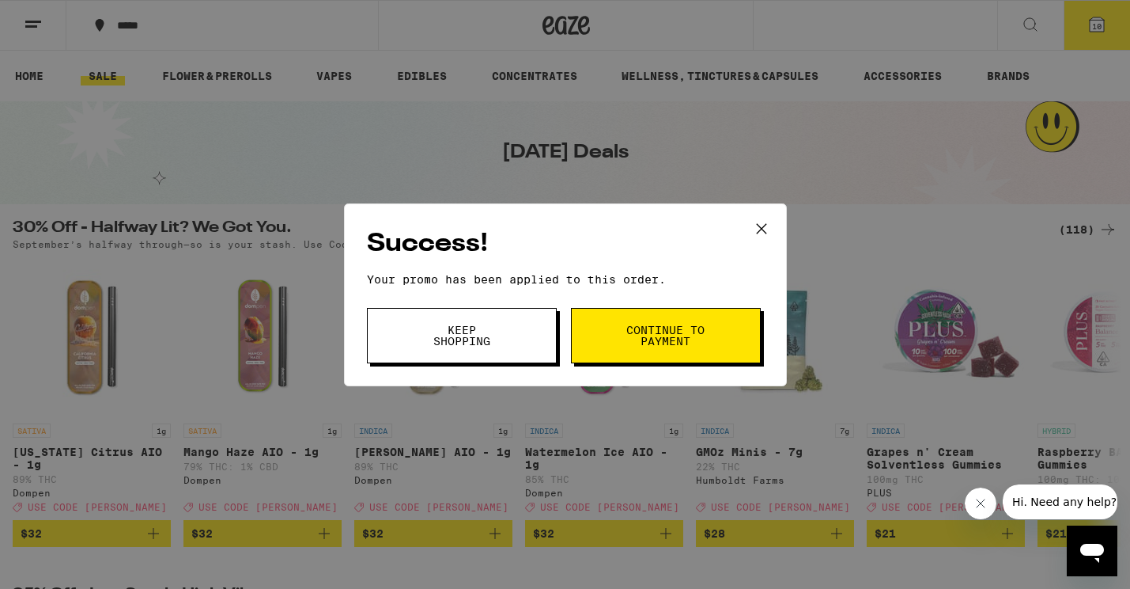
click at [471, 342] on span "Keep Shopping" at bounding box center [462, 335] width 81 height 22
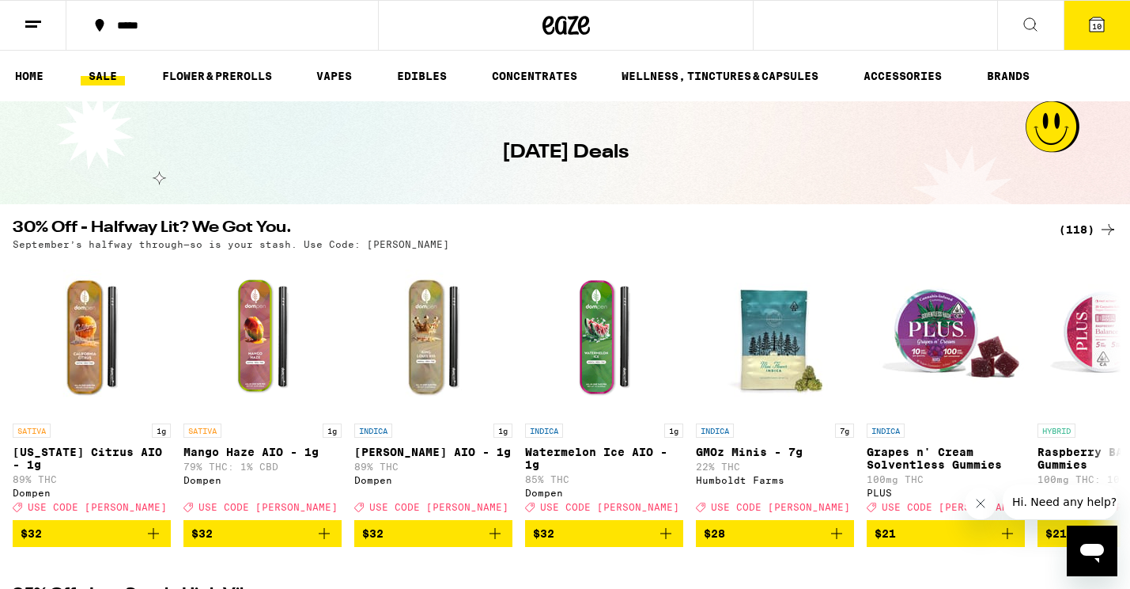
click at [1088, 36] on button "10" at bounding box center [1097, 25] width 66 height 49
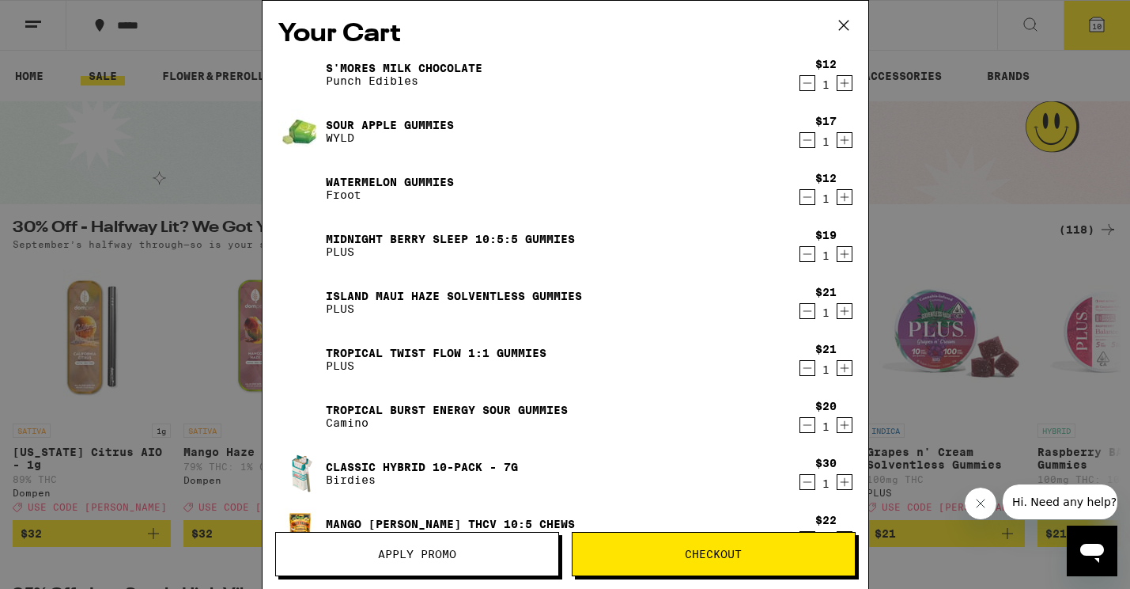
click at [807, 146] on icon "Decrement" at bounding box center [808, 140] width 14 height 19
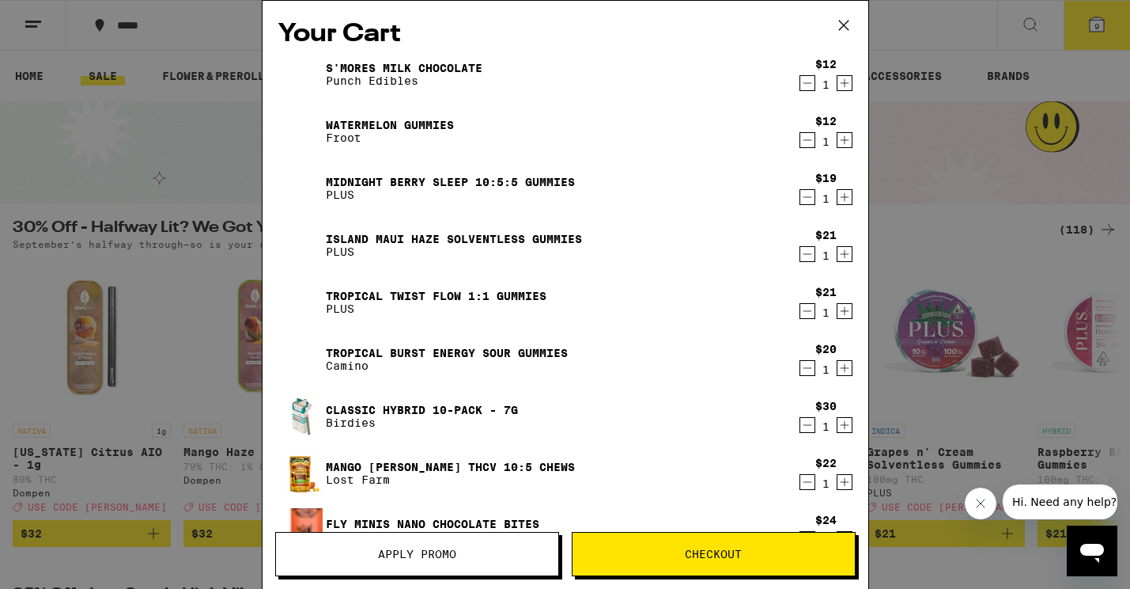
click at [812, 93] on icon "Decrement" at bounding box center [808, 83] width 14 height 19
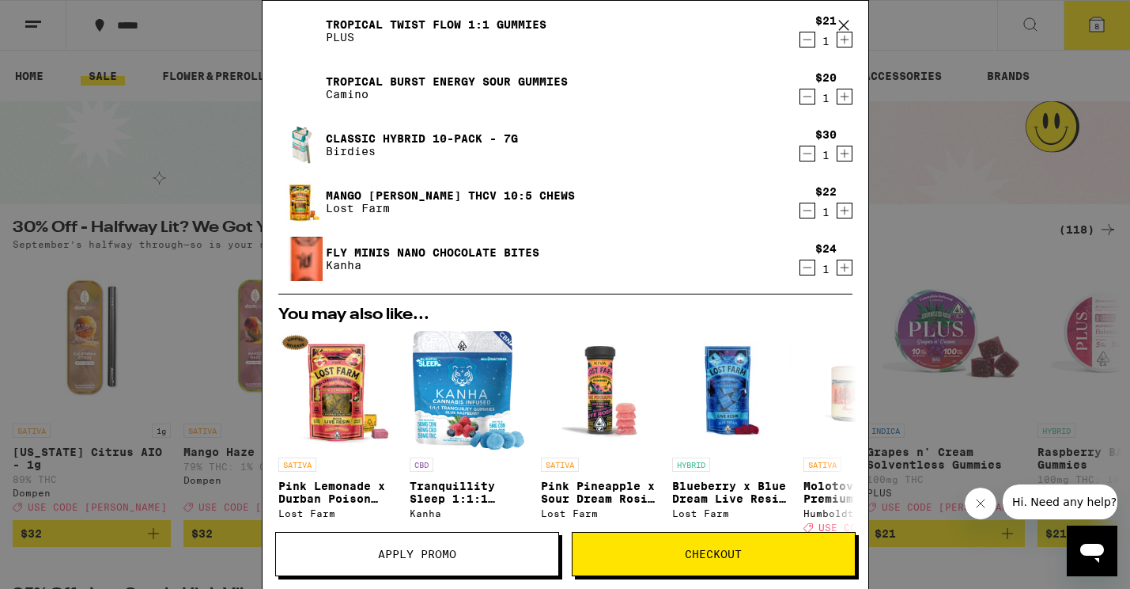
scroll to position [244, 0]
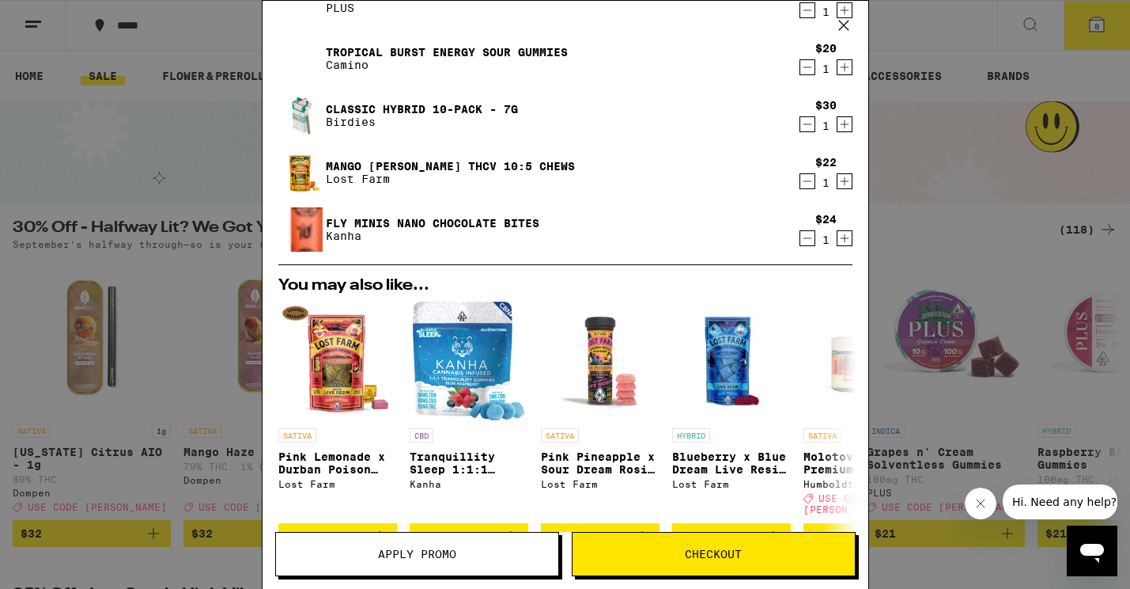
click at [757, 559] on button "Checkout" at bounding box center [714, 554] width 284 height 44
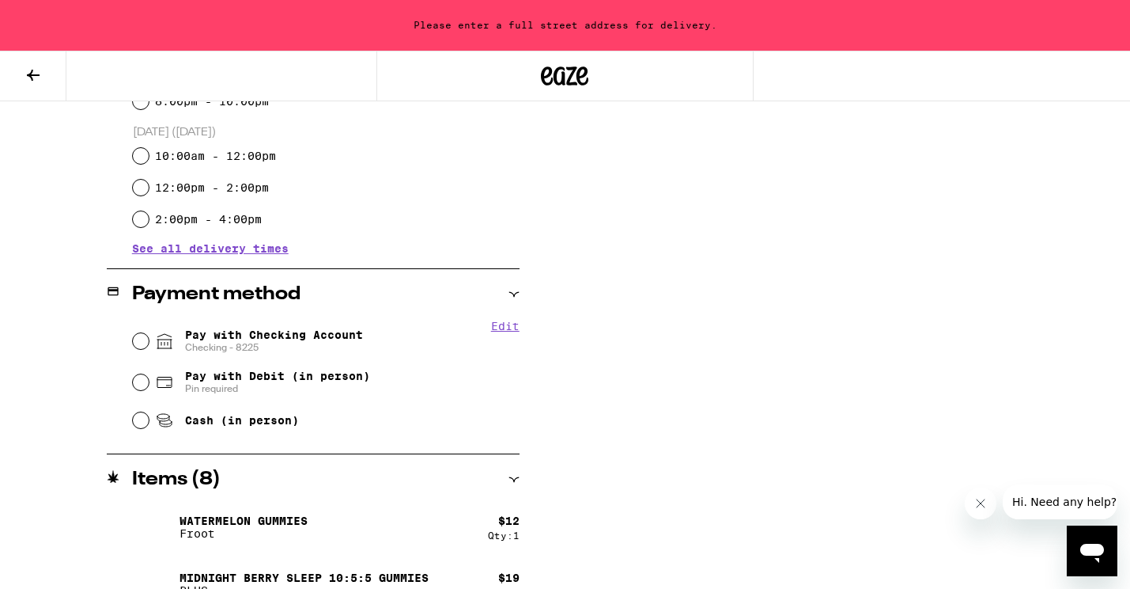
scroll to position [518, 0]
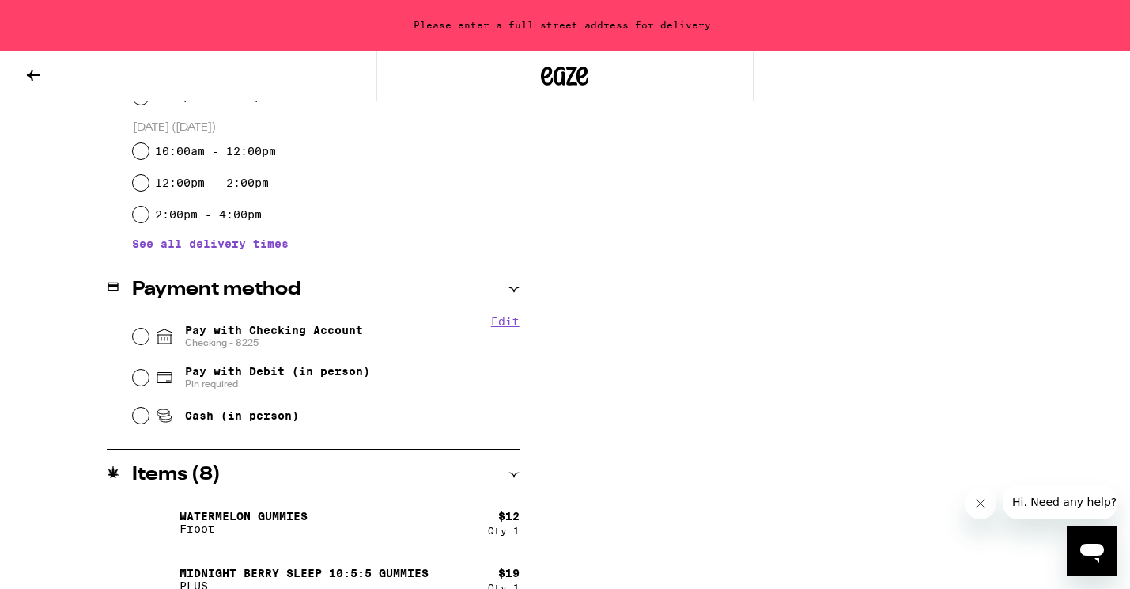
click at [144, 336] on input "Pay with Checking Account Checking - 8225" at bounding box center [141, 336] width 16 height 16
radio input "true"
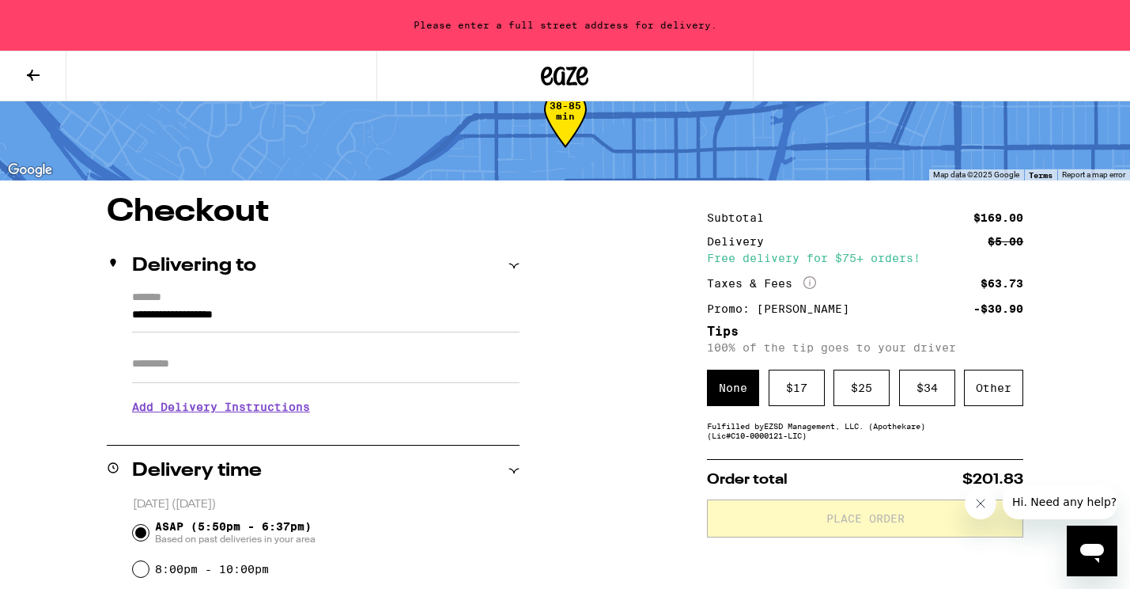
scroll to position [42, 0]
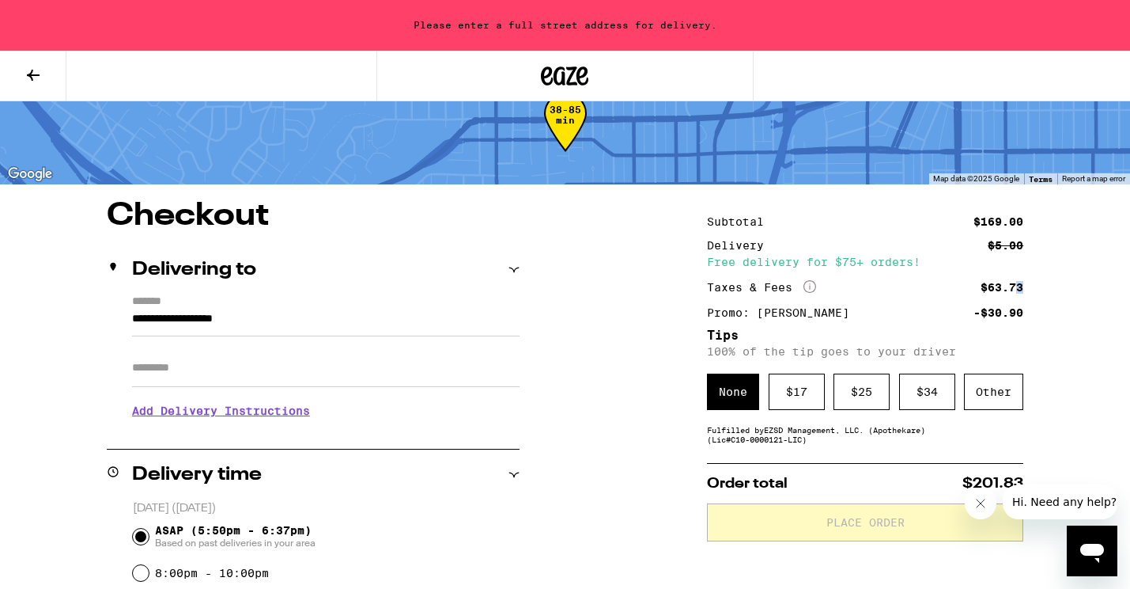
click at [1018, 290] on div "$63.73" at bounding box center [1002, 287] width 43 height 11
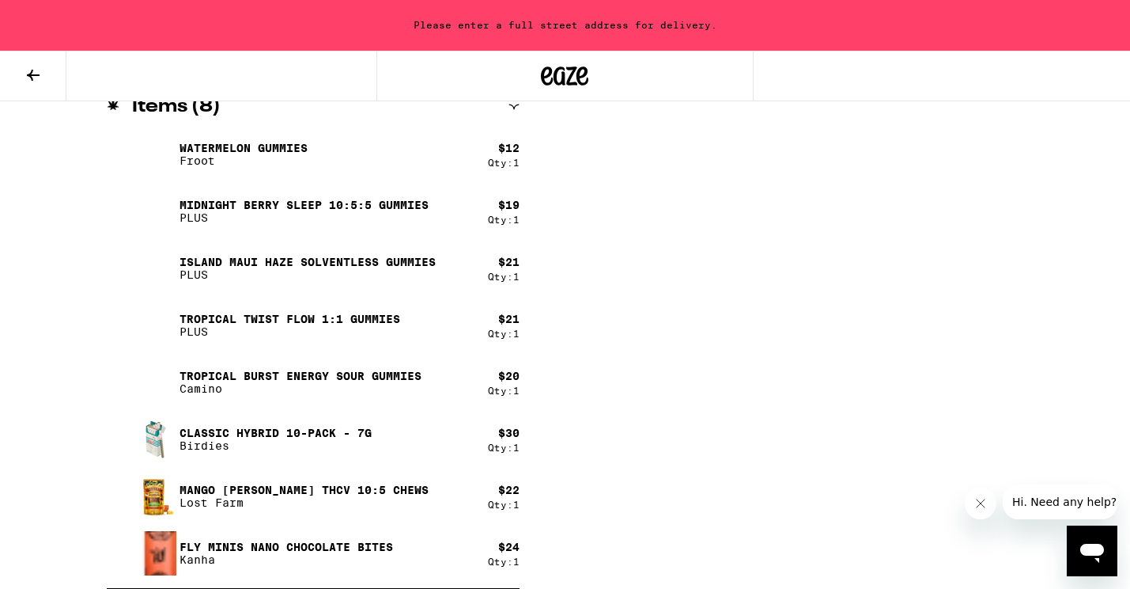
scroll to position [937, 0]
click at [425, 229] on div "Midnight [PERSON_NAME] SLEEP 10:5:5 Gummies PLUS" at bounding box center [310, 211] width 356 height 44
click at [45, 74] on button at bounding box center [33, 76] width 66 height 50
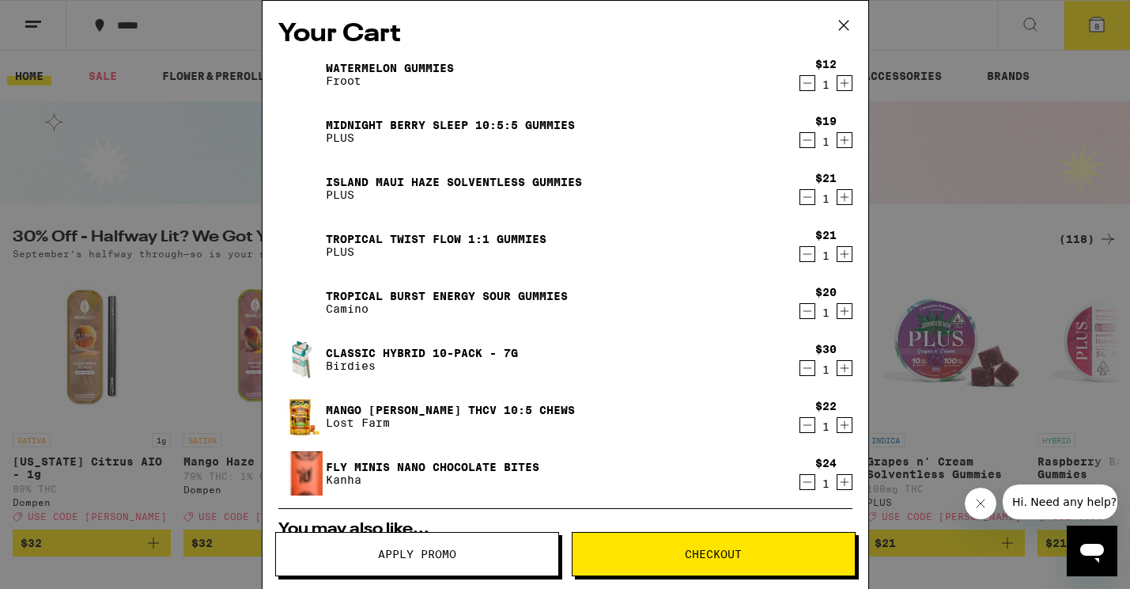
click at [808, 143] on icon "Decrement" at bounding box center [808, 140] width 14 height 19
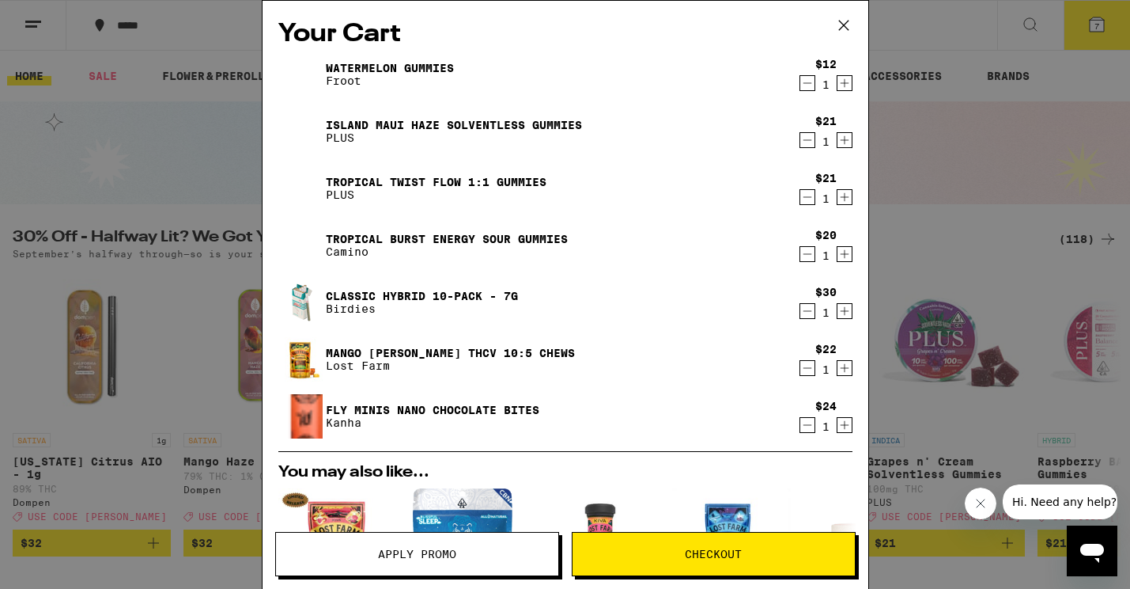
click at [296, 127] on img at bounding box center [300, 131] width 44 height 44
click at [315, 142] on img at bounding box center [300, 131] width 44 height 44
click at [350, 123] on link "Island Maui Haze Solventless Gummies" at bounding box center [454, 125] width 256 height 13
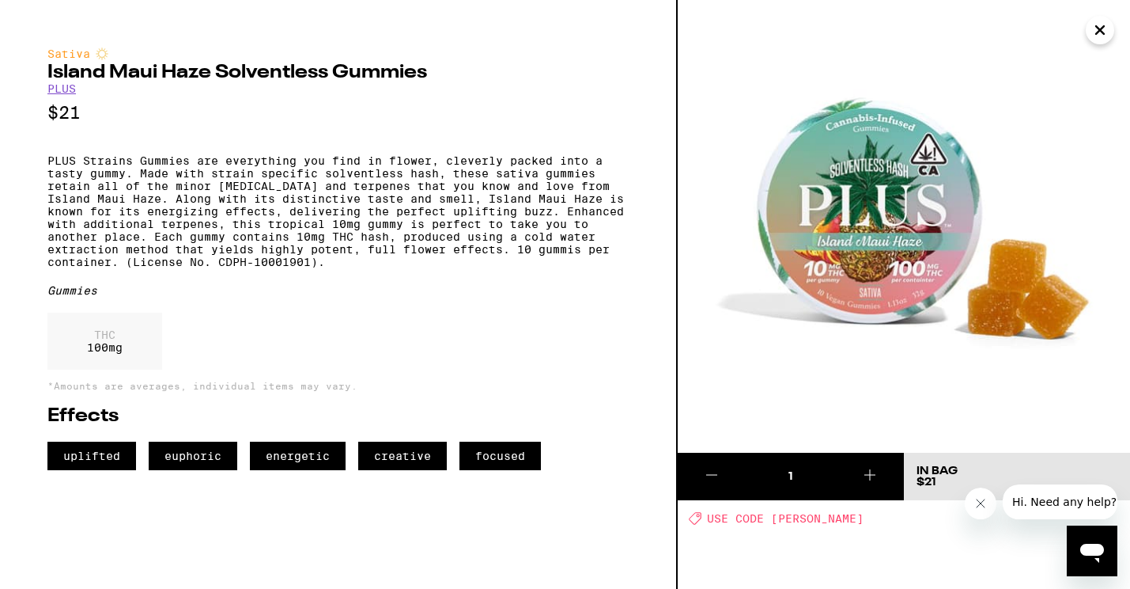
click at [717, 477] on icon at bounding box center [711, 474] width 19 height 19
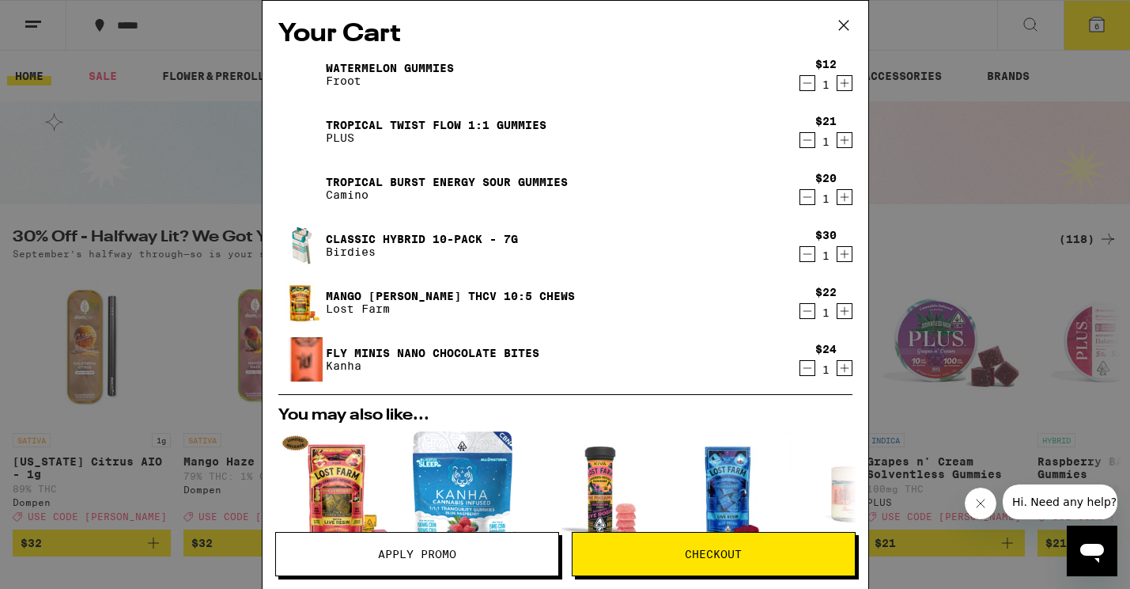
click at [377, 128] on link "Tropical Twist FLOW 1:1 Gummies" at bounding box center [436, 125] width 221 height 13
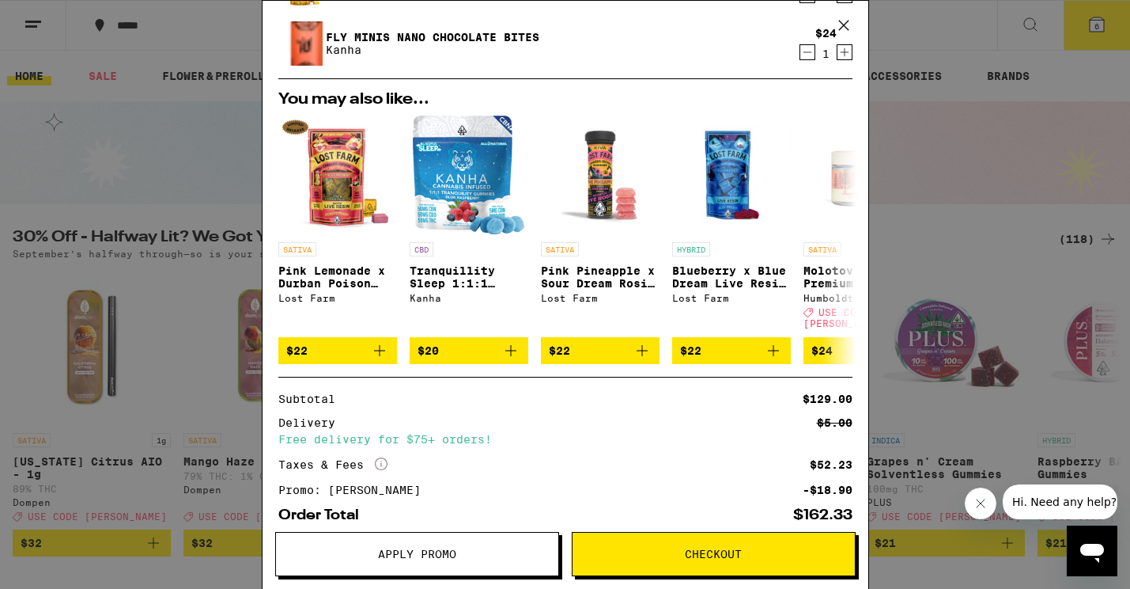
scroll to position [315, 0]
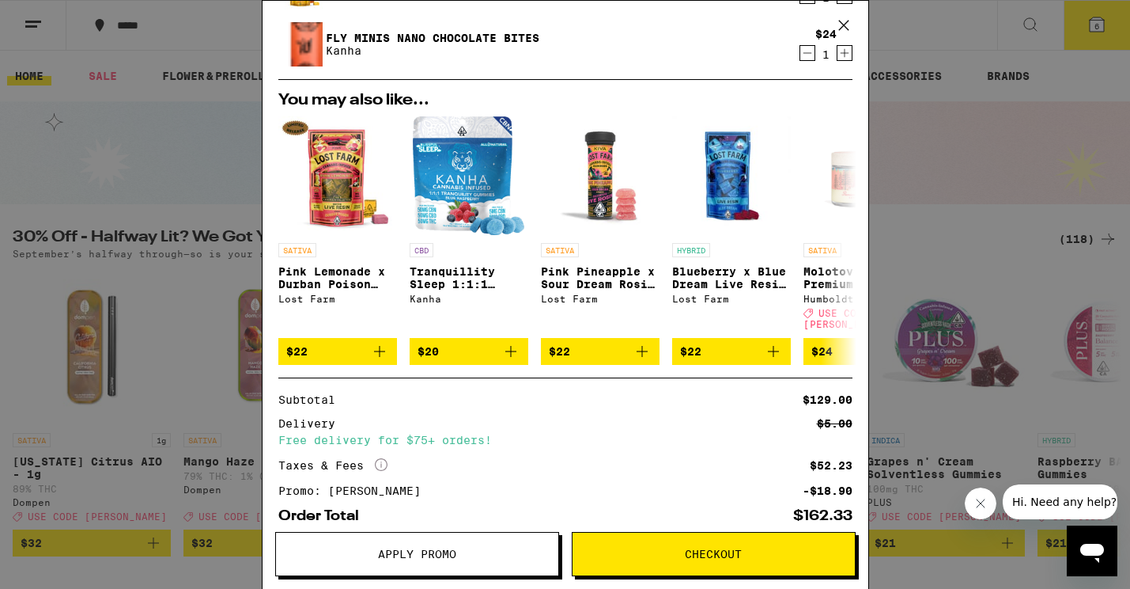
click at [381, 465] on icon "More Info" at bounding box center [381, 464] width 13 height 13
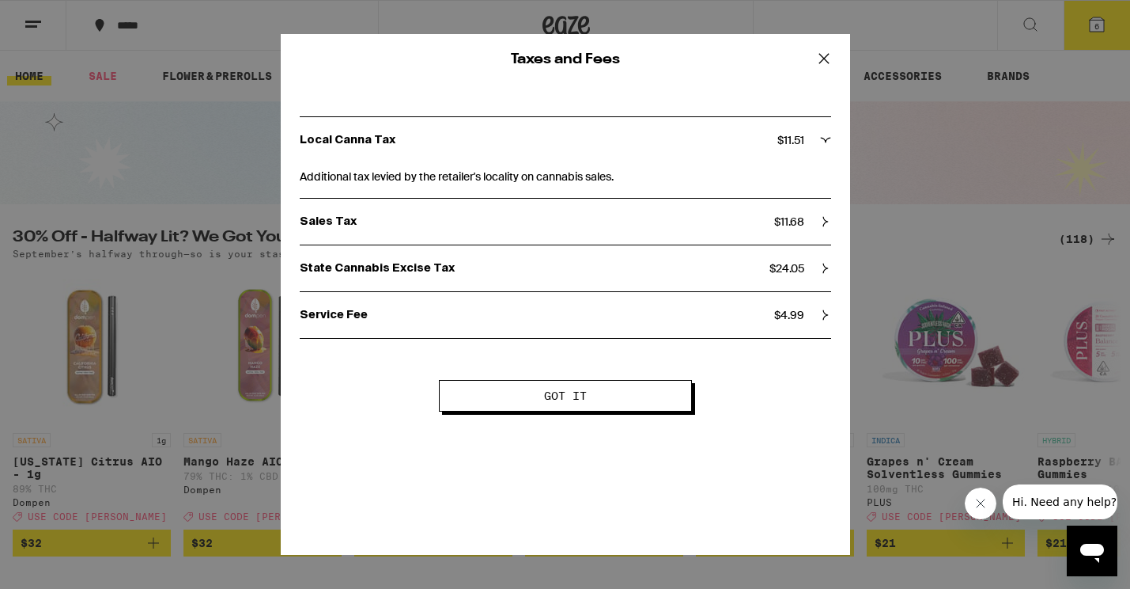
click at [827, 62] on icon at bounding box center [823, 58] width 9 height 9
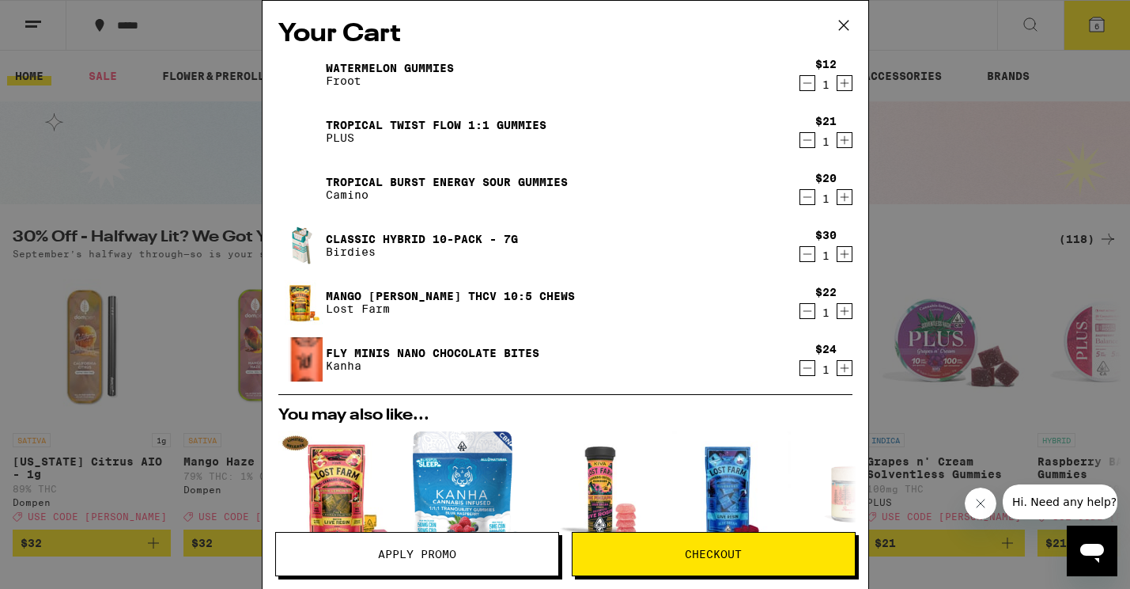
click at [808, 138] on icon "Decrement" at bounding box center [808, 140] width 14 height 19
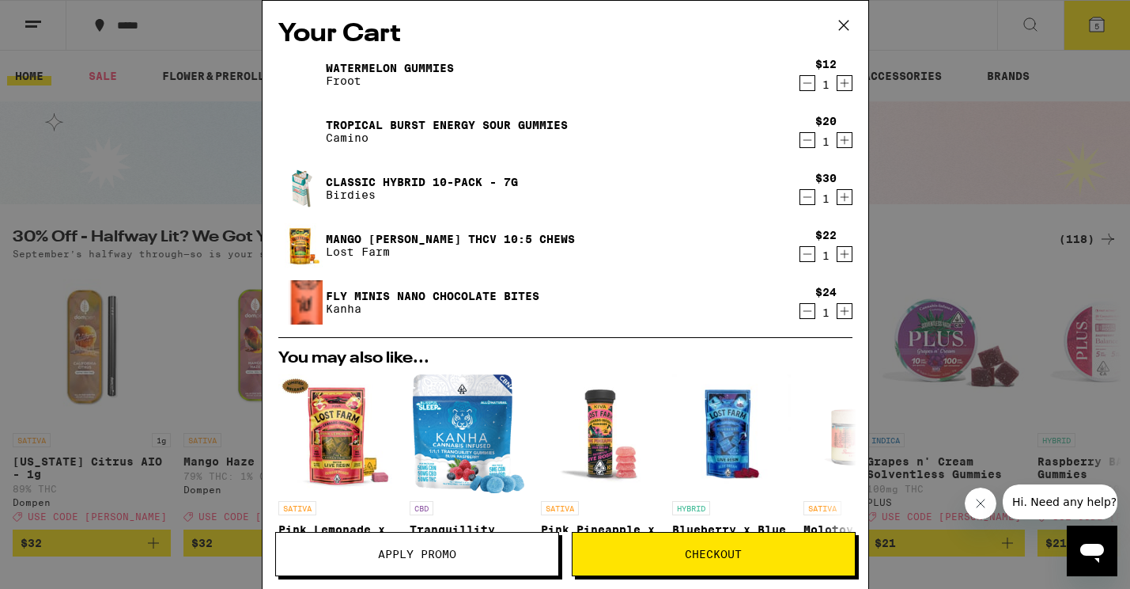
click at [559, 125] on link "Tropical Burst Energy Sour Gummies" at bounding box center [447, 125] width 242 height 13
click at [630, 522] on div "SATIVA Pink Pineapple x Sour Dream Rosin Gummies - 100mg Lost Farm" at bounding box center [600, 544] width 119 height 87
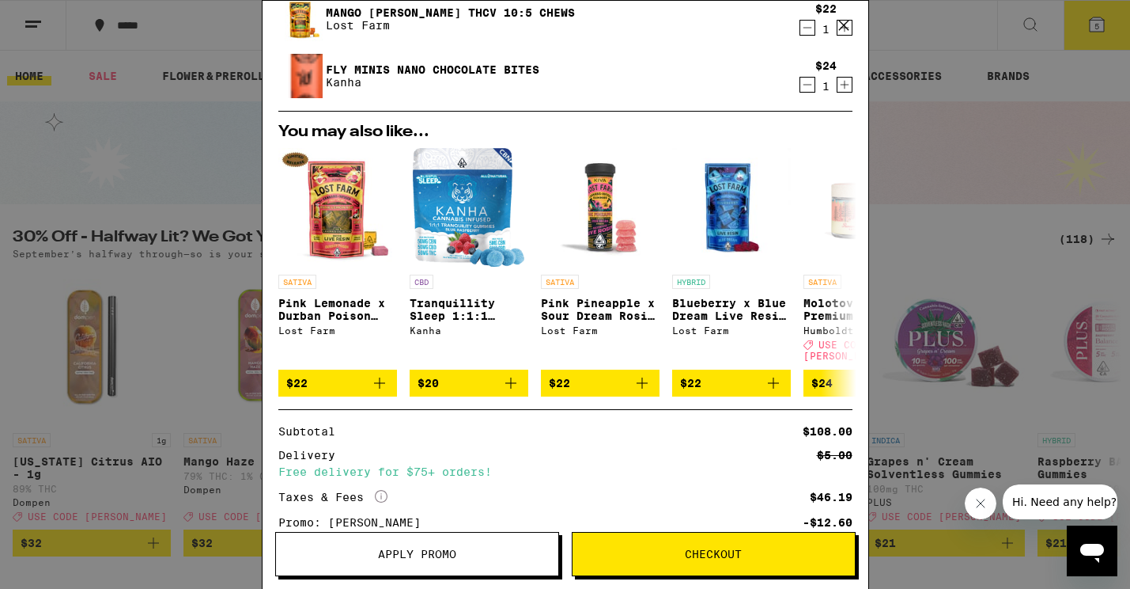
scroll to position [243, 0]
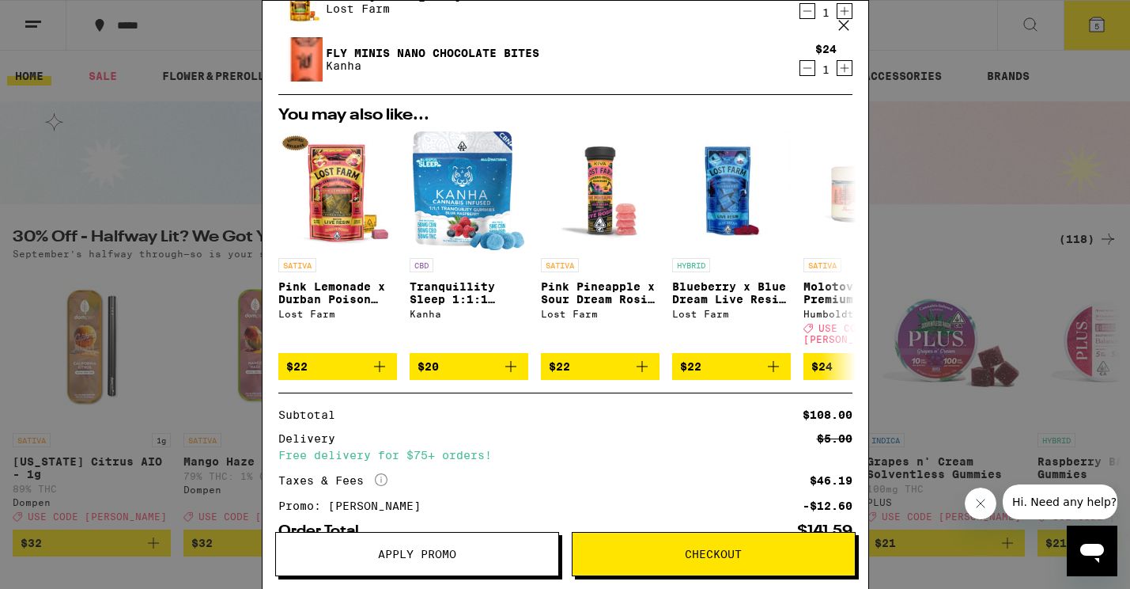
click at [645, 560] on button "Checkout" at bounding box center [714, 554] width 284 height 44
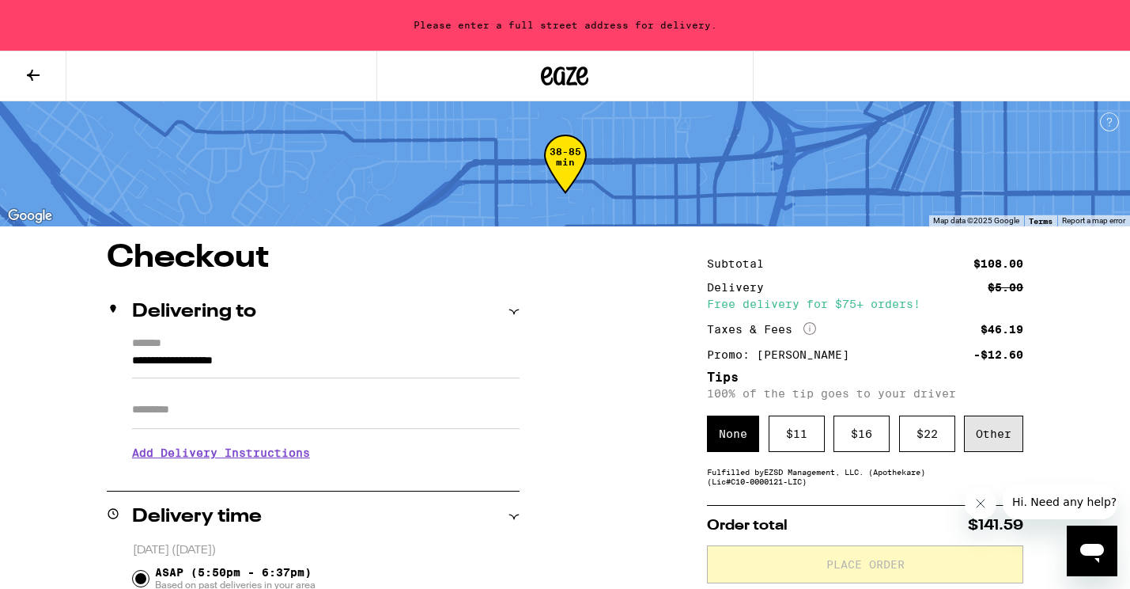
click at [986, 439] on div "Other" at bounding box center [993, 433] width 59 height 36
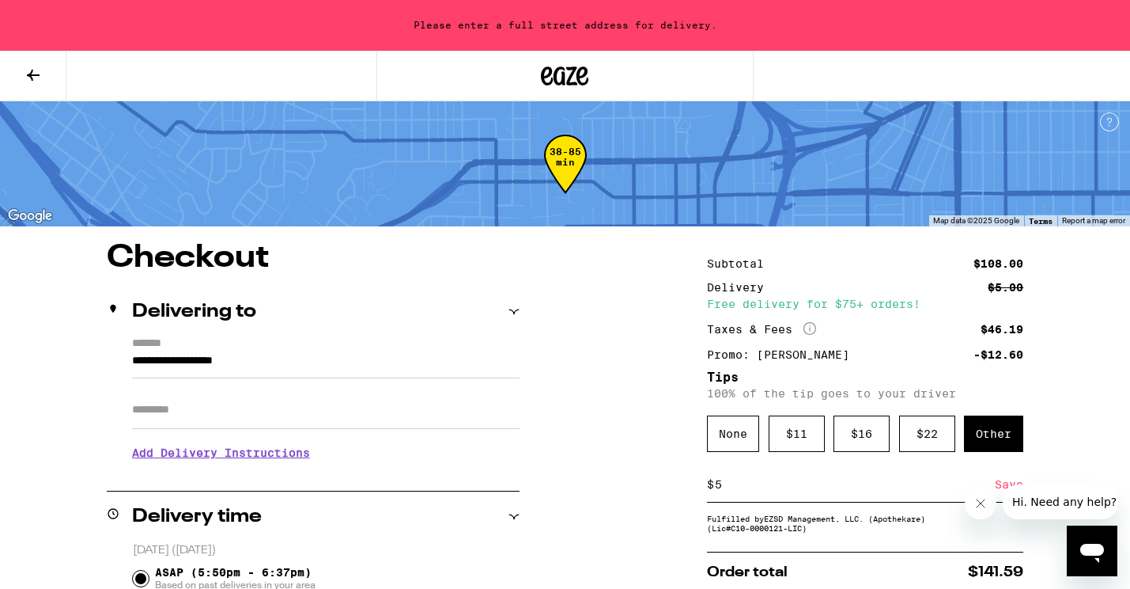
type input "5"
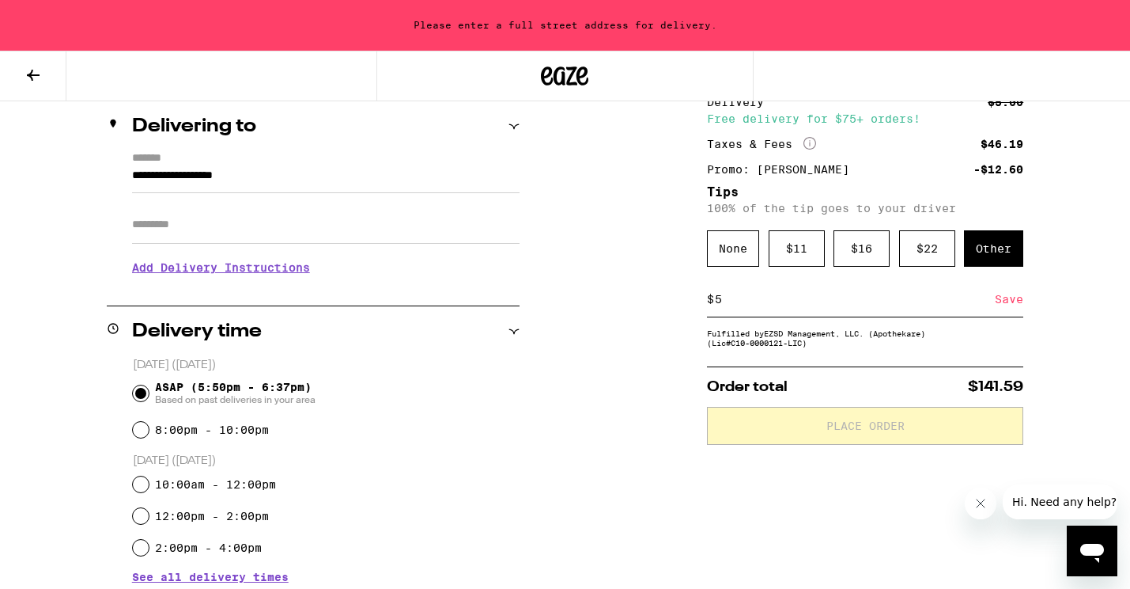
scroll to position [224, 0]
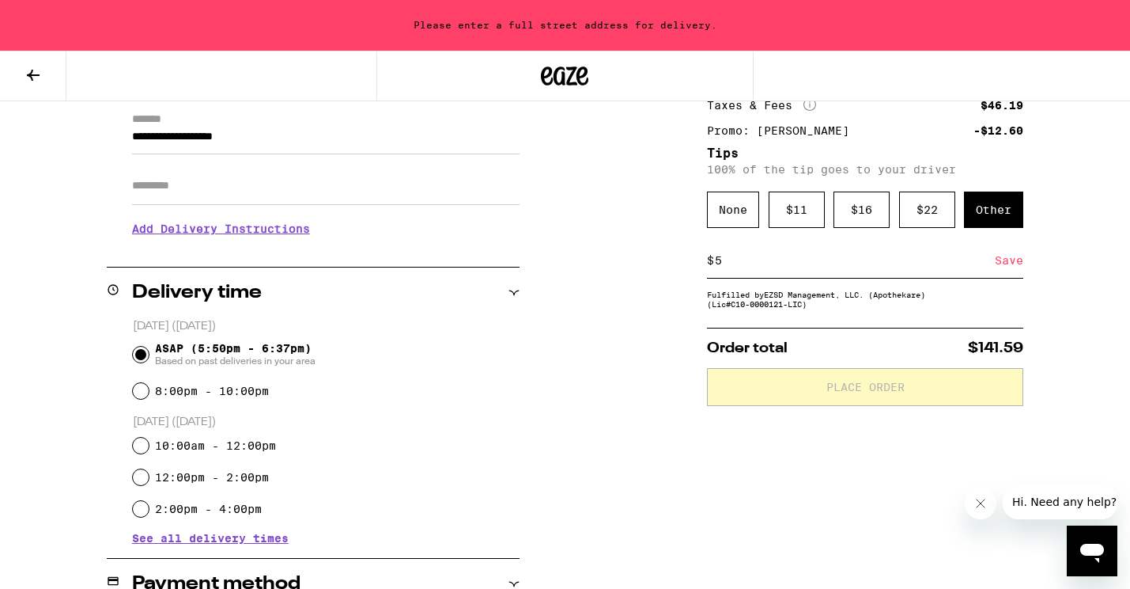
click at [670, 414] on div "**********" at bounding box center [565, 574] width 1130 height 1112
click at [220, 236] on h3 "Add Delivery Instructions" at bounding box center [326, 228] width 388 height 36
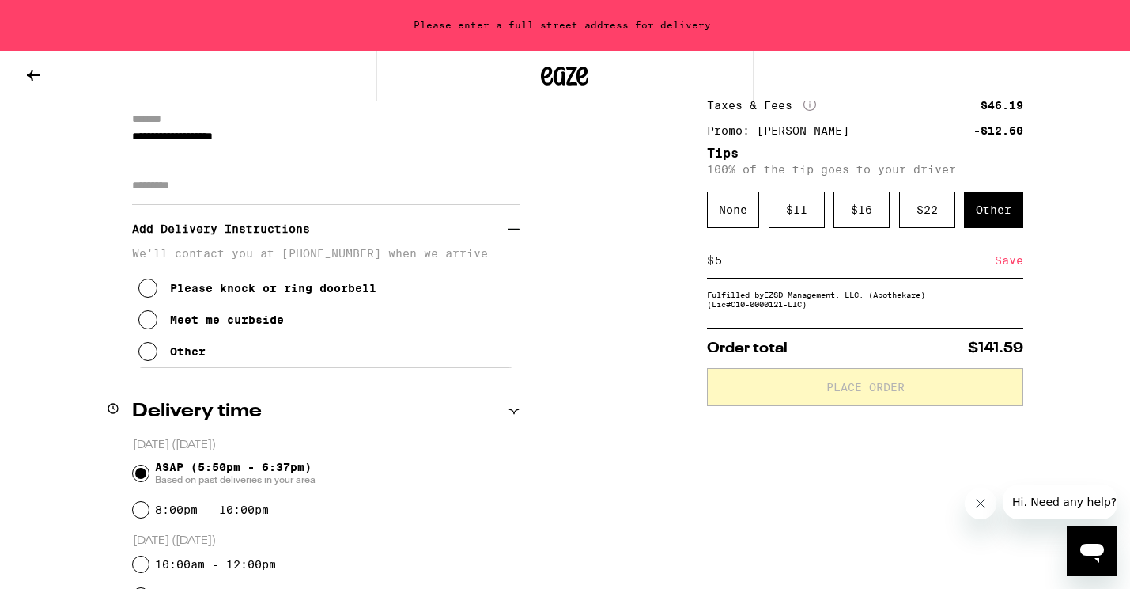
click at [186, 318] on button "Meet me curbside" at bounding box center [211, 320] width 146 height 32
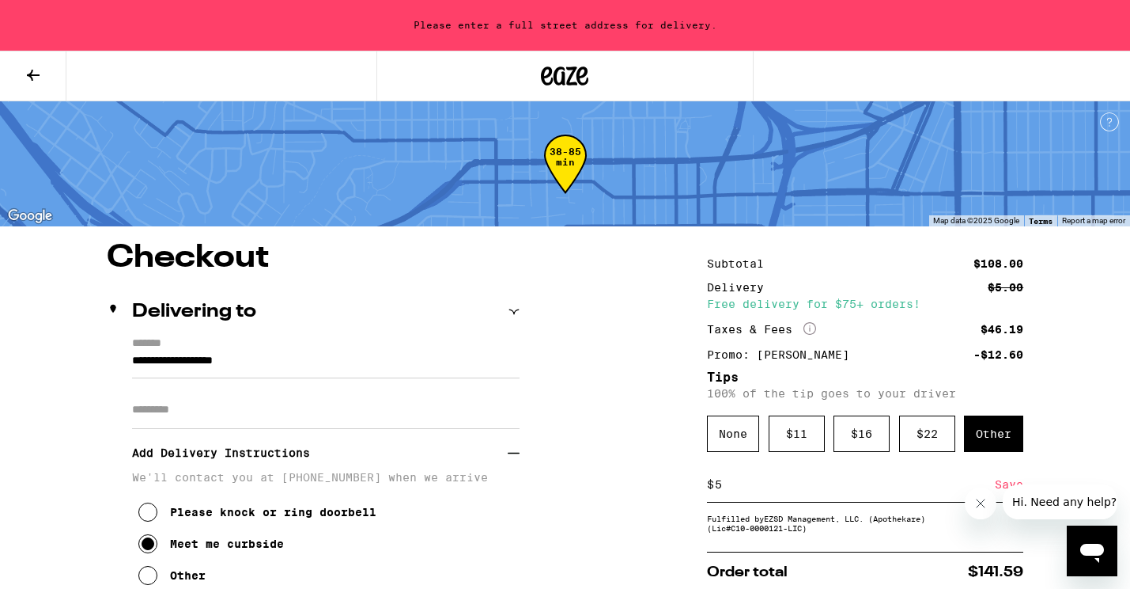
scroll to position [0, 0]
click at [198, 377] on input "**********" at bounding box center [326, 364] width 388 height 27
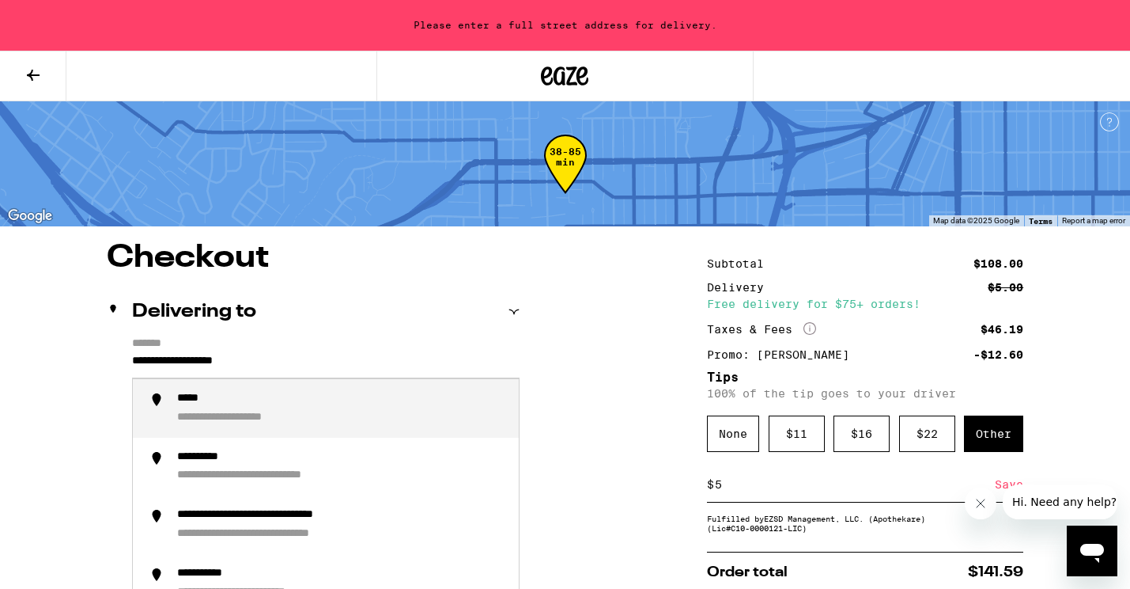
click at [198, 377] on input "**********" at bounding box center [326, 364] width 388 height 27
type input "*"
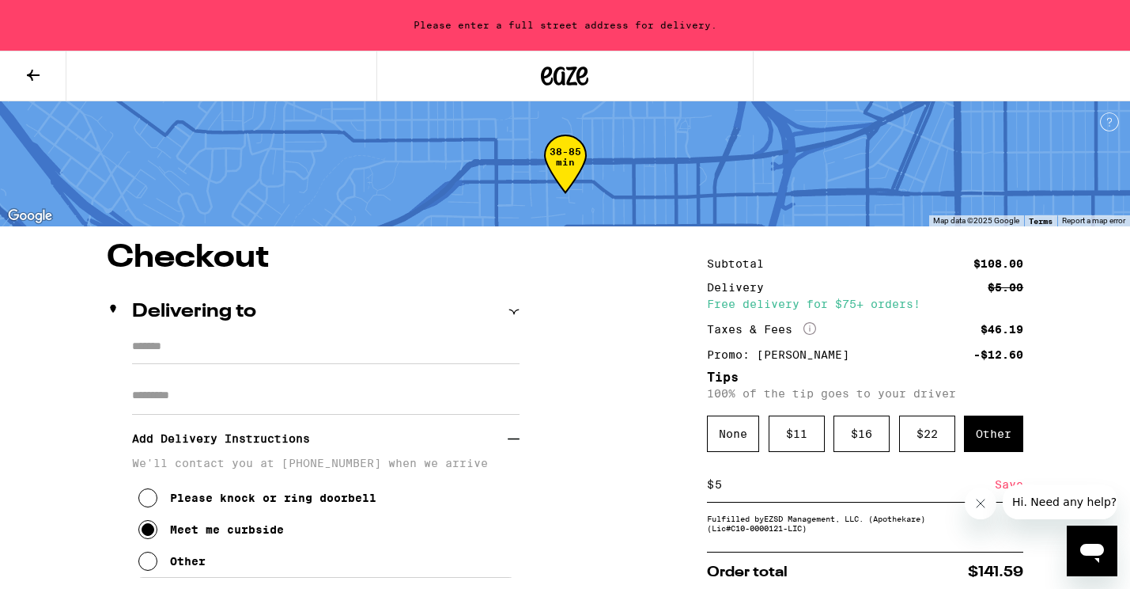
click at [201, 403] on input "Apt/Suite" at bounding box center [326, 396] width 388 height 38
click at [194, 359] on input "*******" at bounding box center [326, 350] width 388 height 27
type input "*"
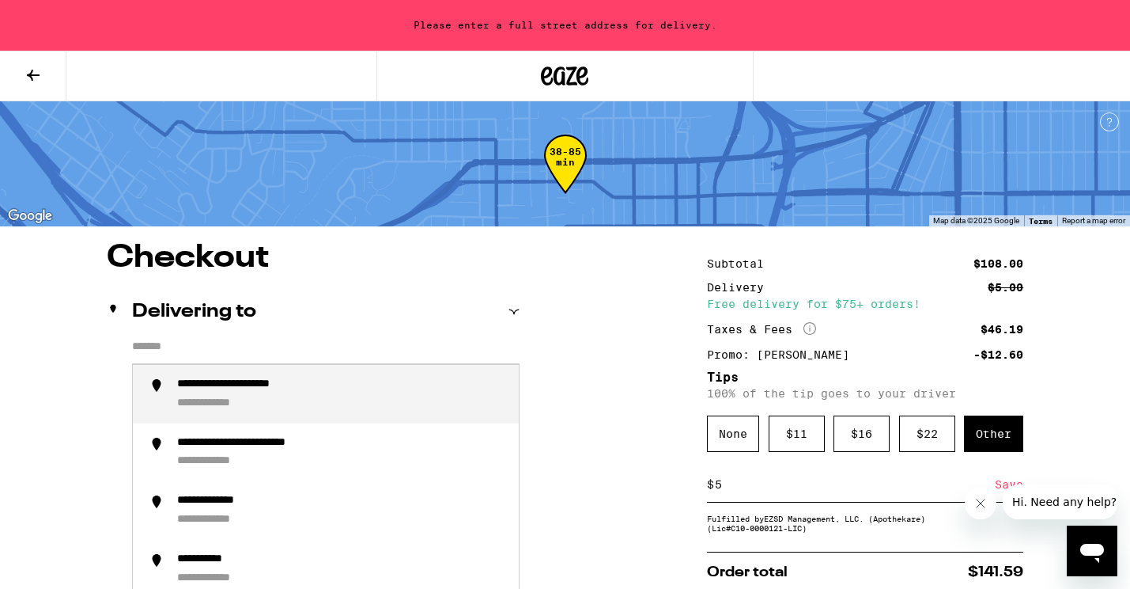
type input "*"
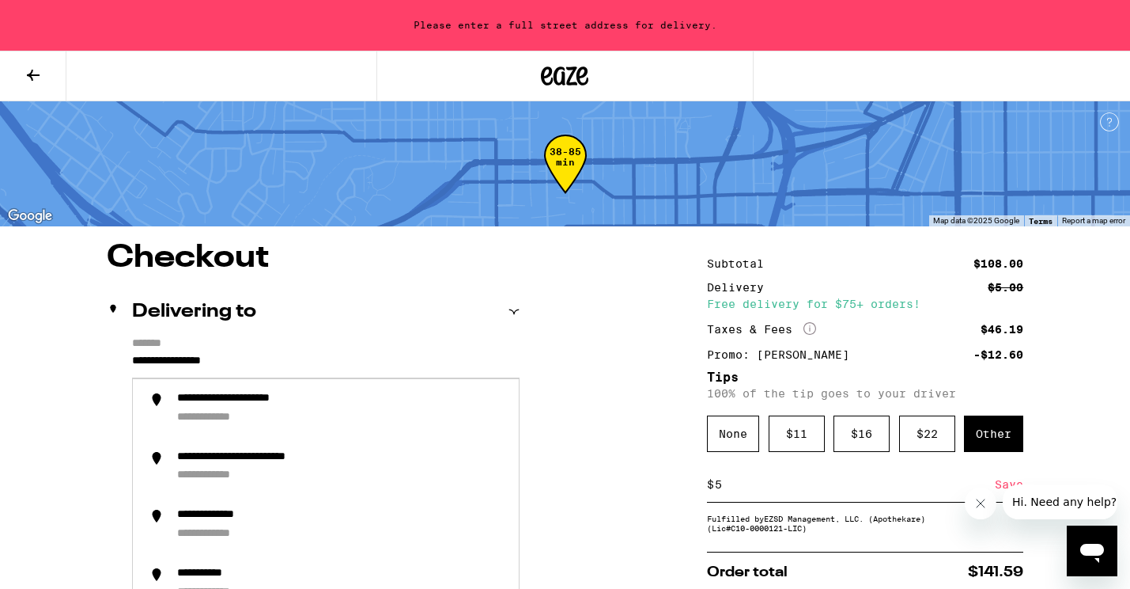
click at [261, 362] on input "**********" at bounding box center [326, 364] width 388 height 27
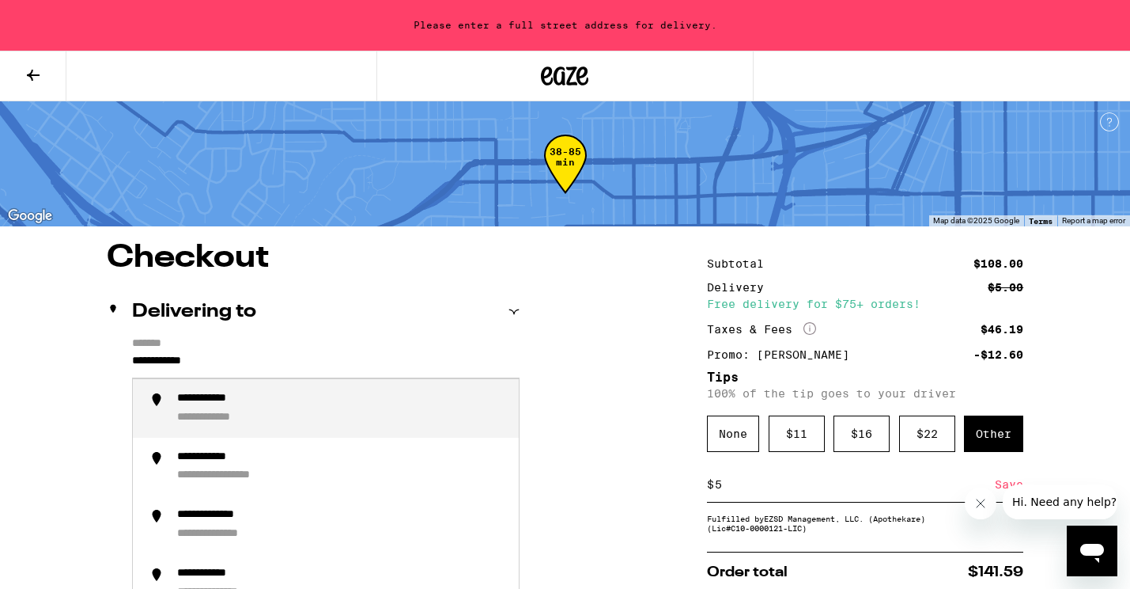
click at [250, 421] on div "**********" at bounding box center [223, 418] width 93 height 14
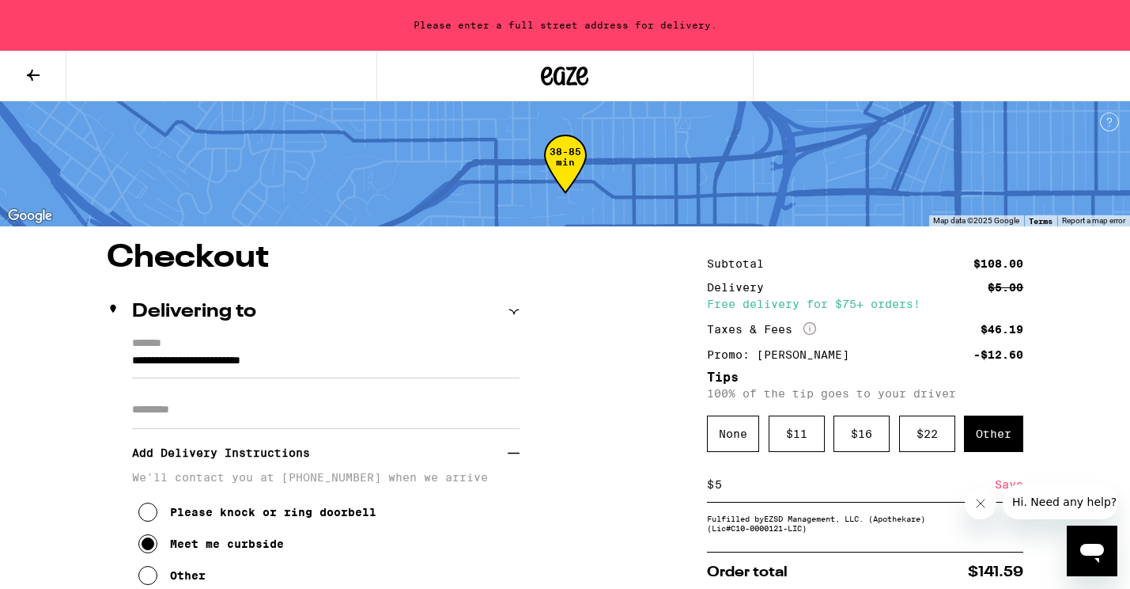
type input "**********"
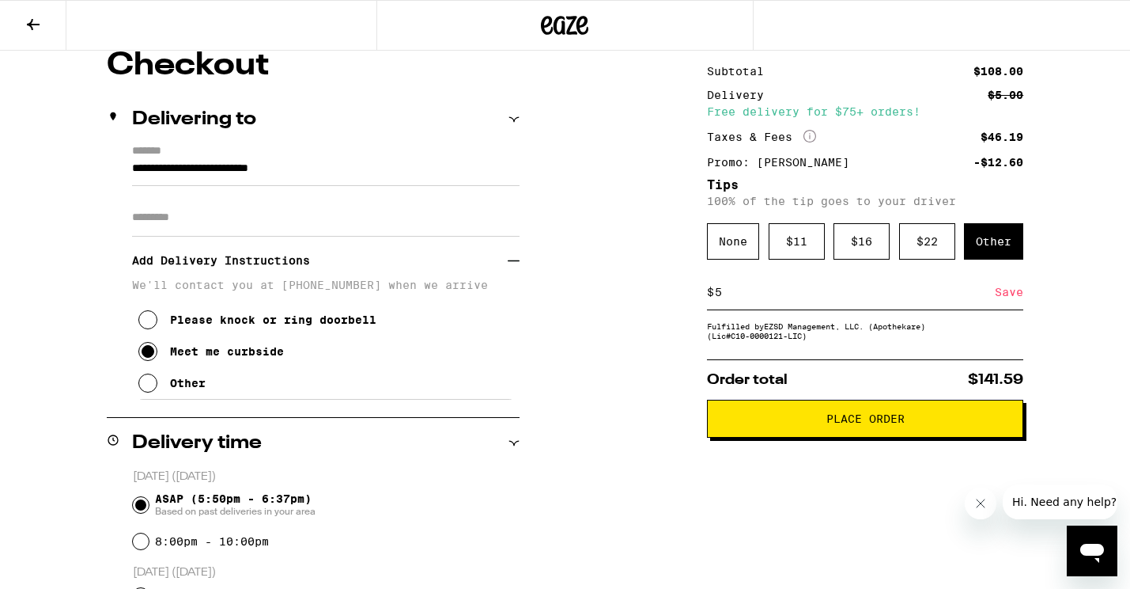
scroll to position [142, 0]
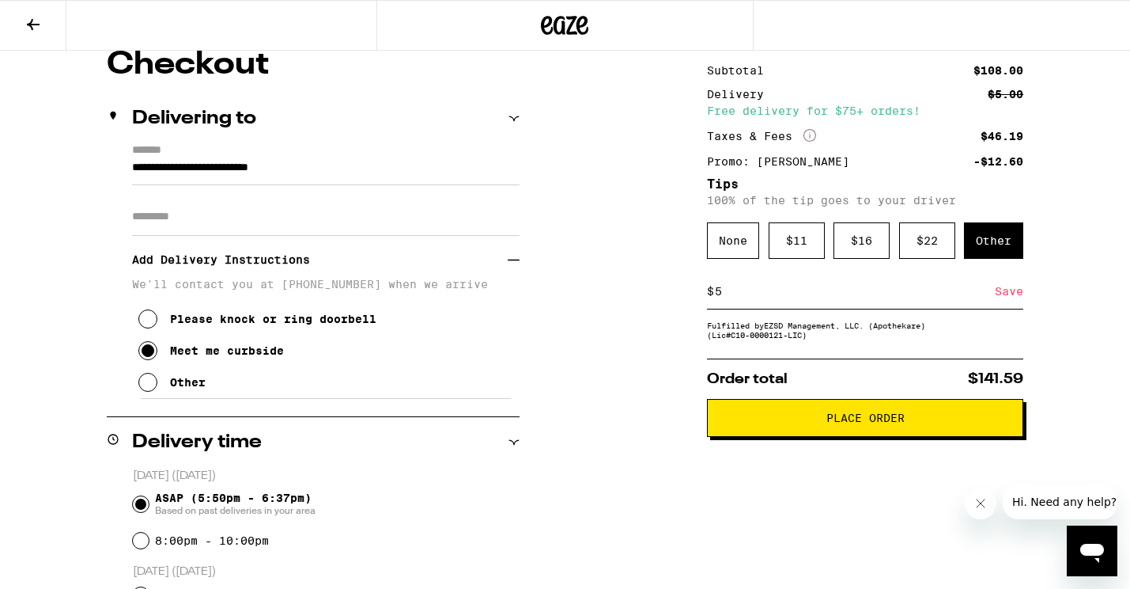
click at [747, 418] on button "Place Order" at bounding box center [865, 418] width 316 height 38
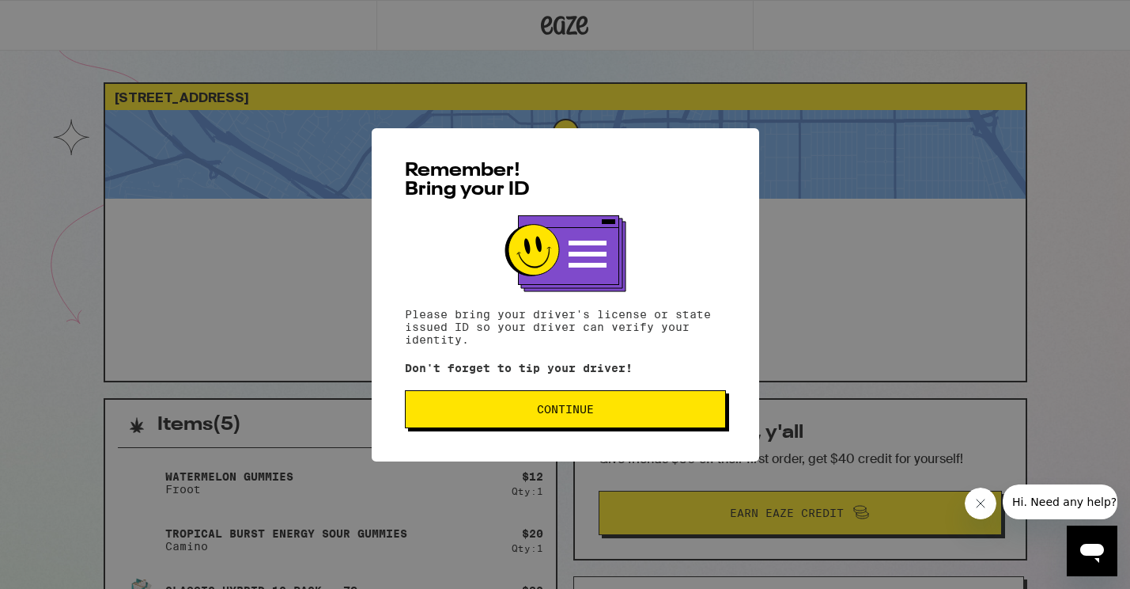
click at [650, 414] on span "Continue" at bounding box center [565, 408] width 294 height 11
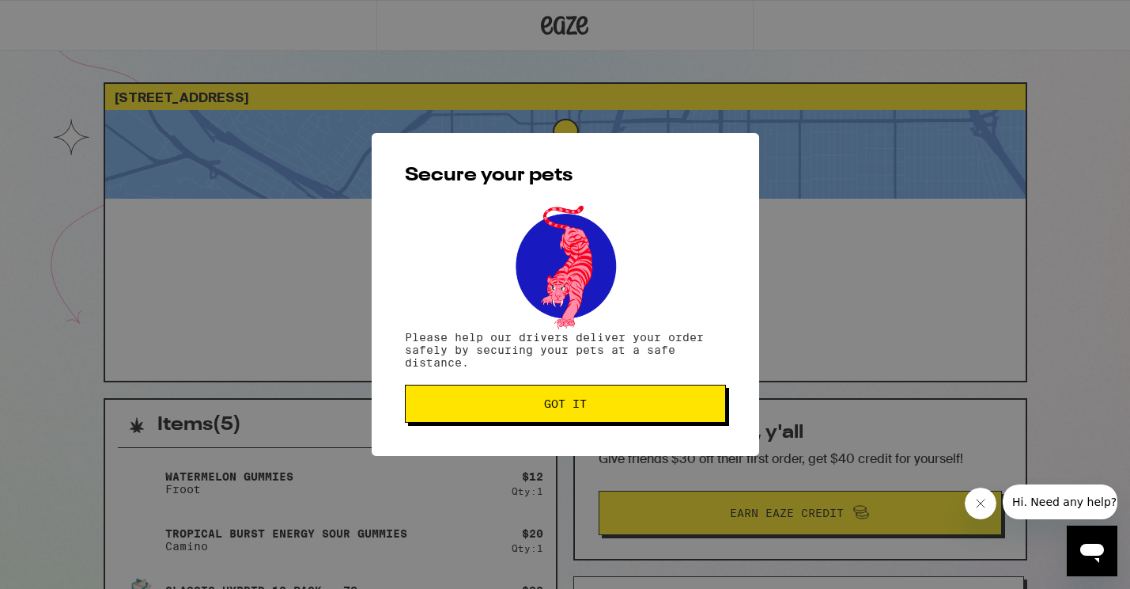
click at [650, 416] on button "Got it" at bounding box center [565, 403] width 321 height 38
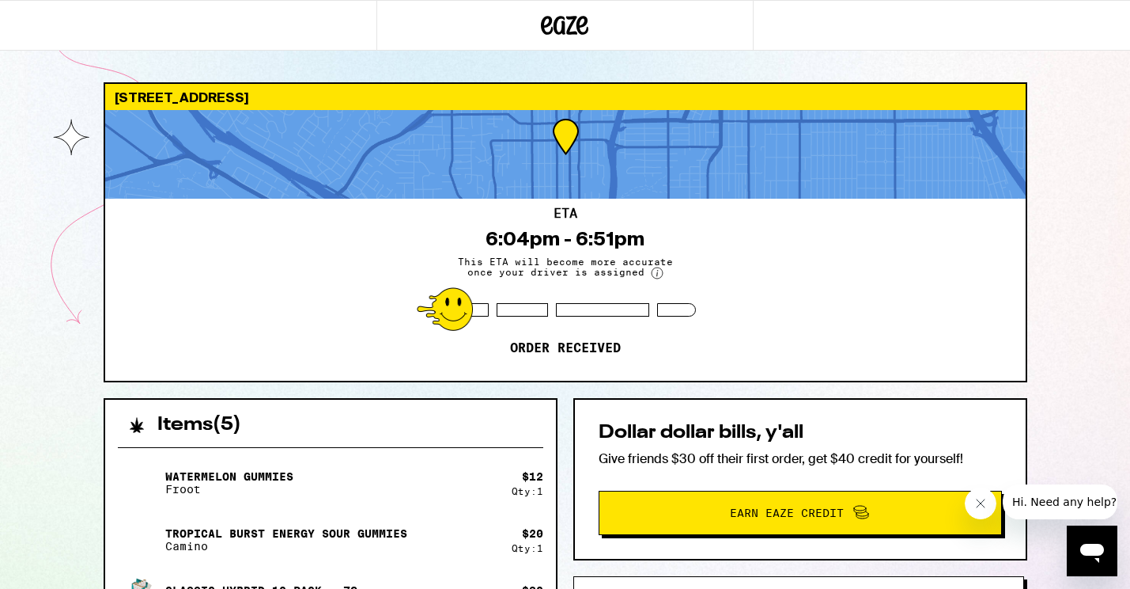
click at [724, 519] on span "Earn Eaze Credit" at bounding box center [801, 512] width 380 height 21
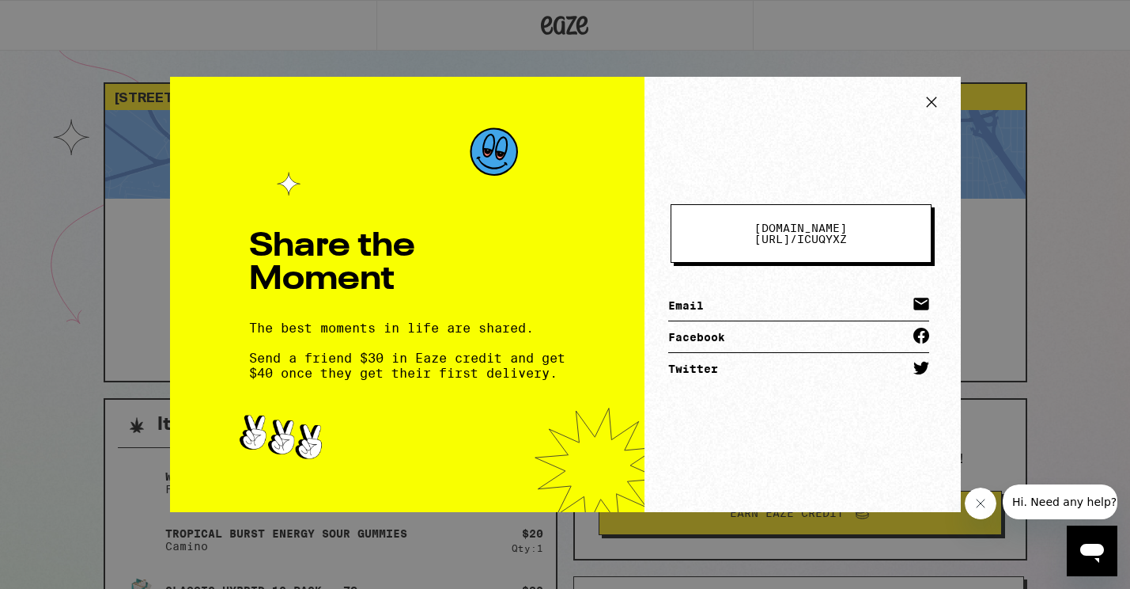
click at [1057, 316] on div "Share the Moment The best moments in life are shared. Send a friend $30 in Eaze…" at bounding box center [565, 294] width 1130 height 589
